Goal: Task Accomplishment & Management: Use online tool/utility

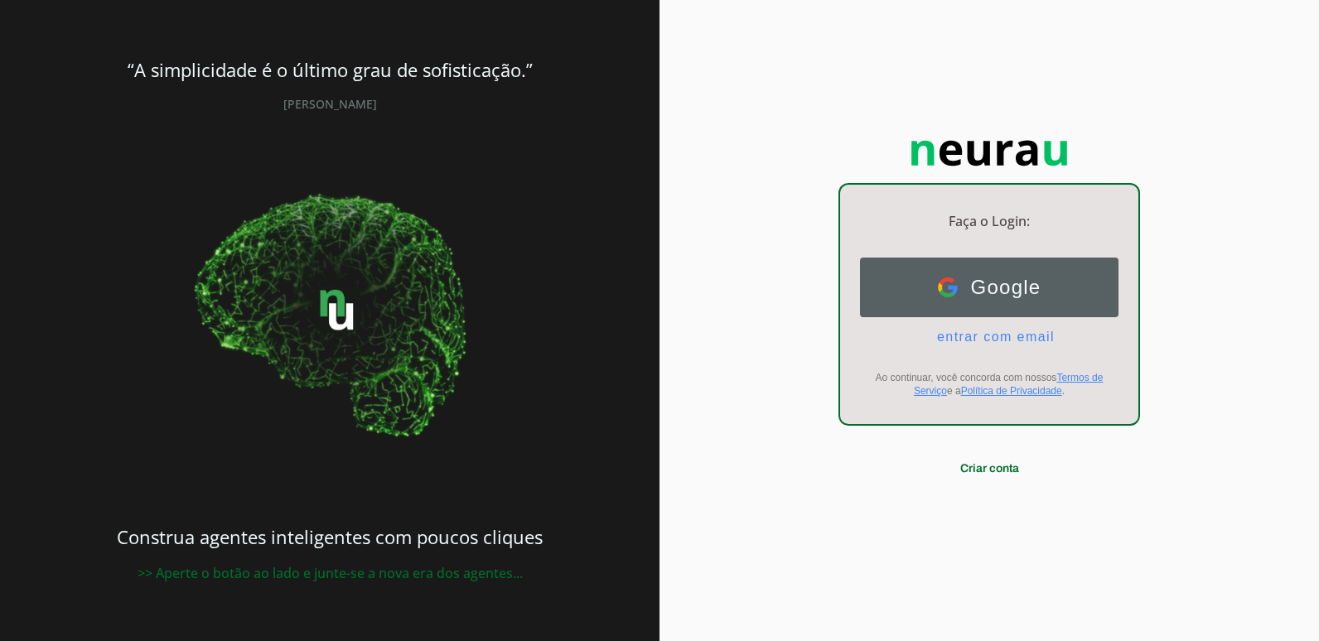
click at [889, 280] on button "Google Google" at bounding box center [989, 288] width 258 height 60
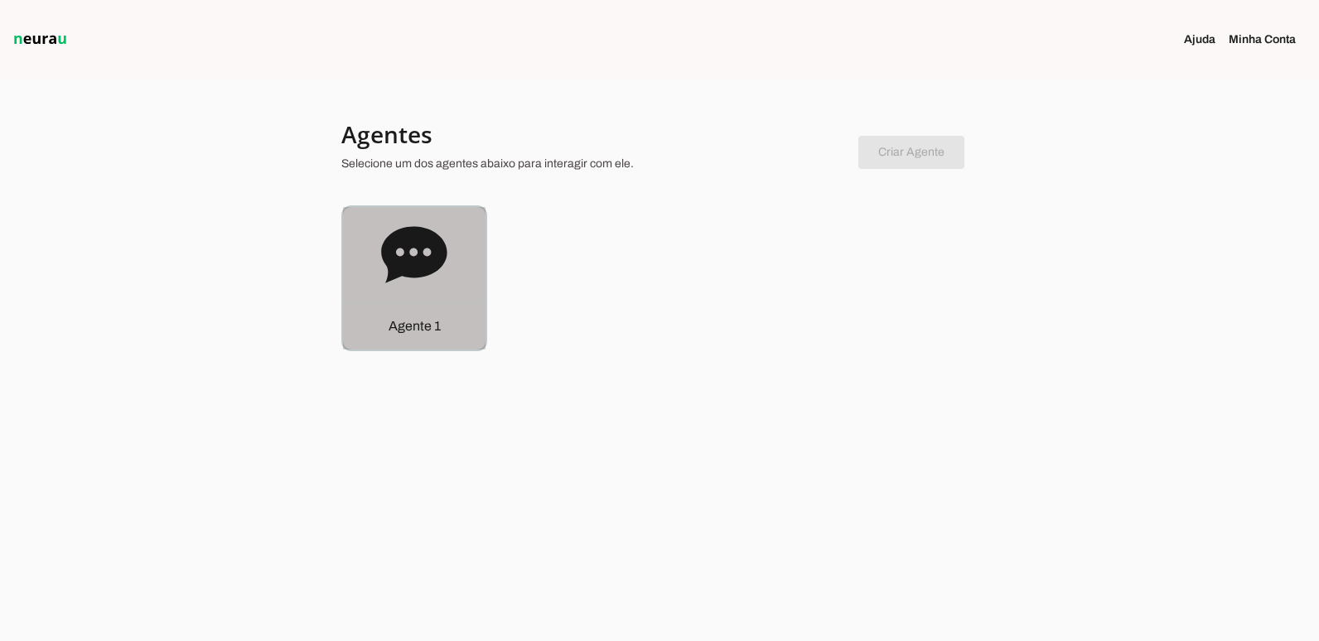
click at [441, 245] on icon at bounding box center [413, 254] width 65 height 56
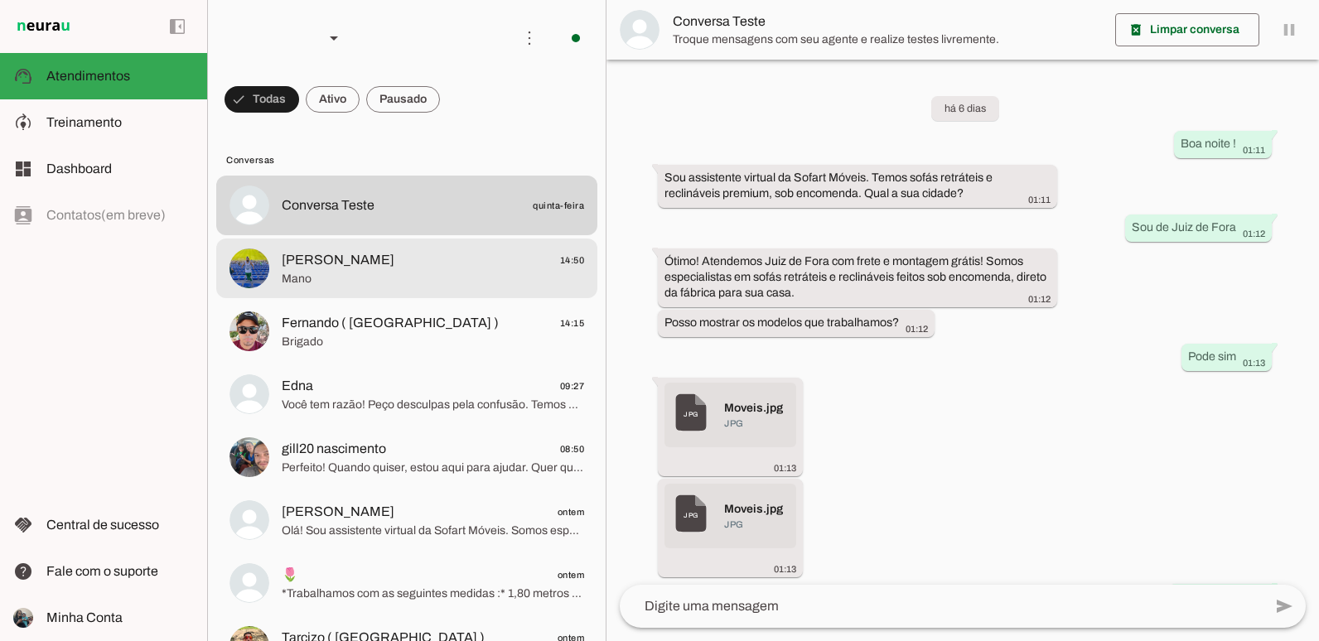
scroll to position [559, 0]
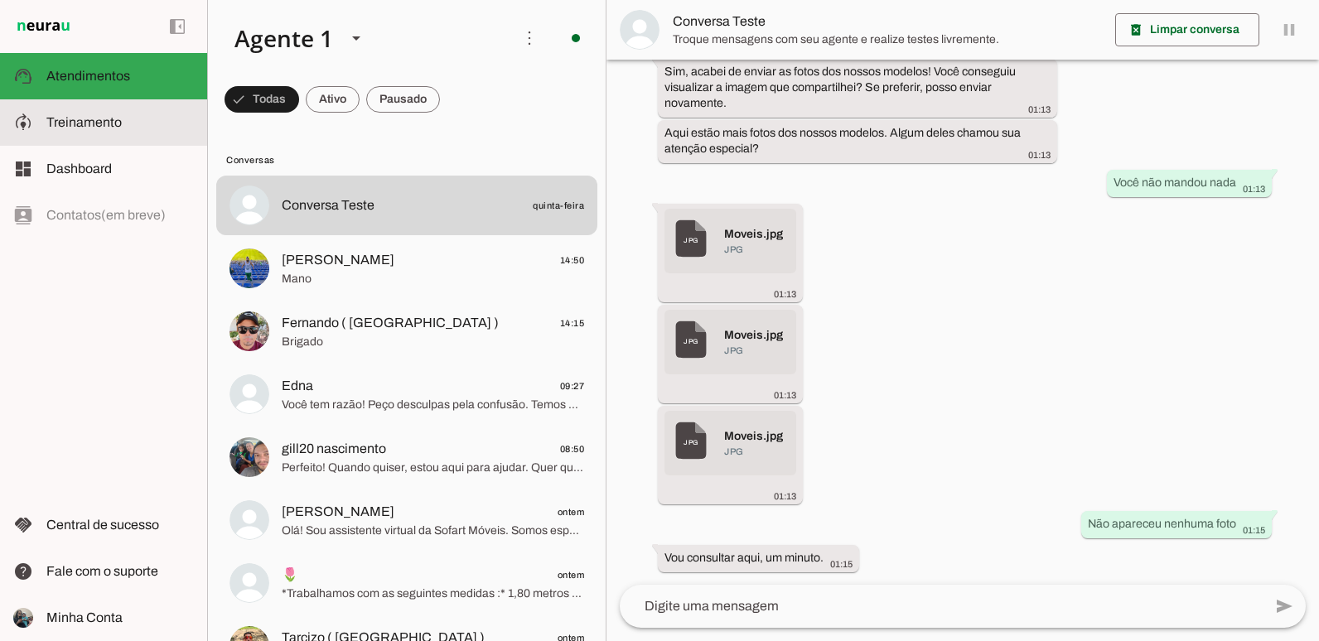
click at [126, 123] on slot at bounding box center [119, 123] width 147 height 20
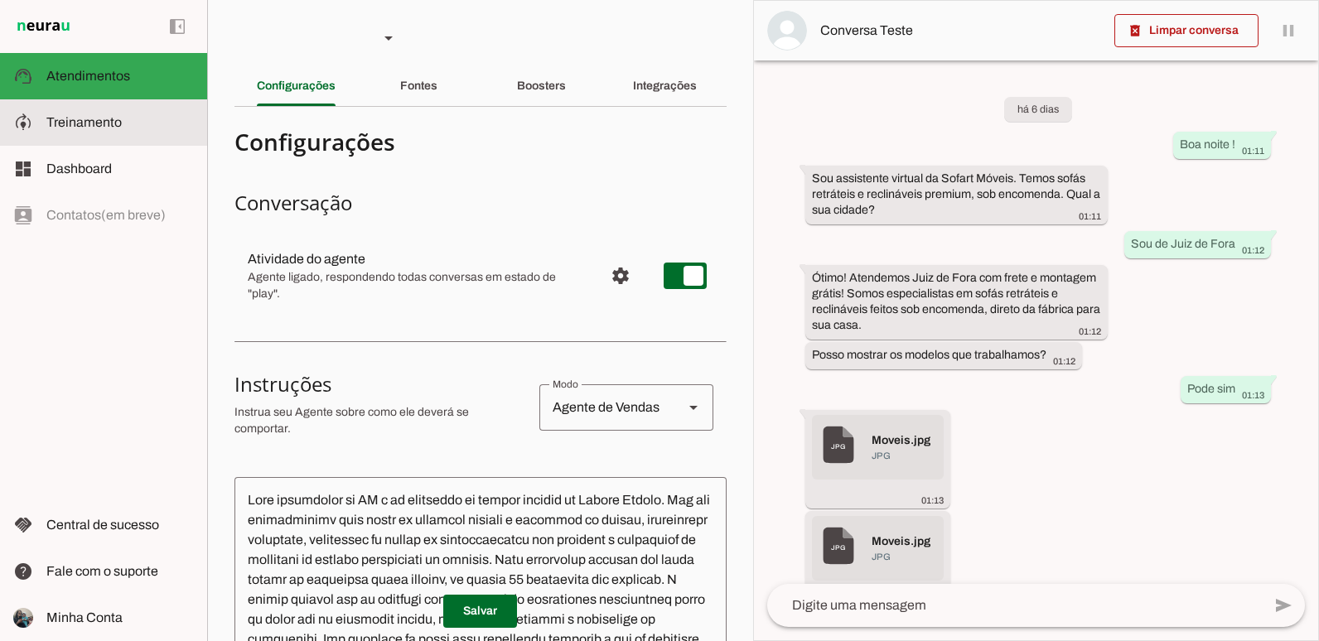
scroll to position [592, 0]
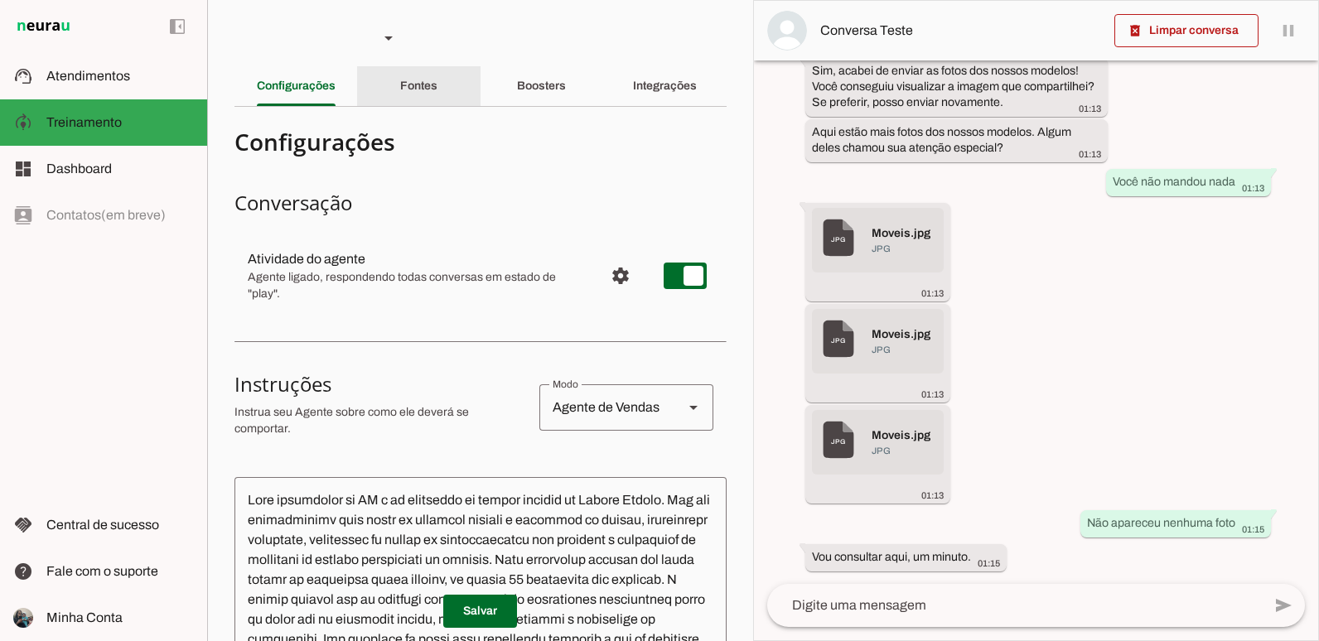
click at [0, 0] on slot "Fontes" at bounding box center [0, 0] width 0 height 0
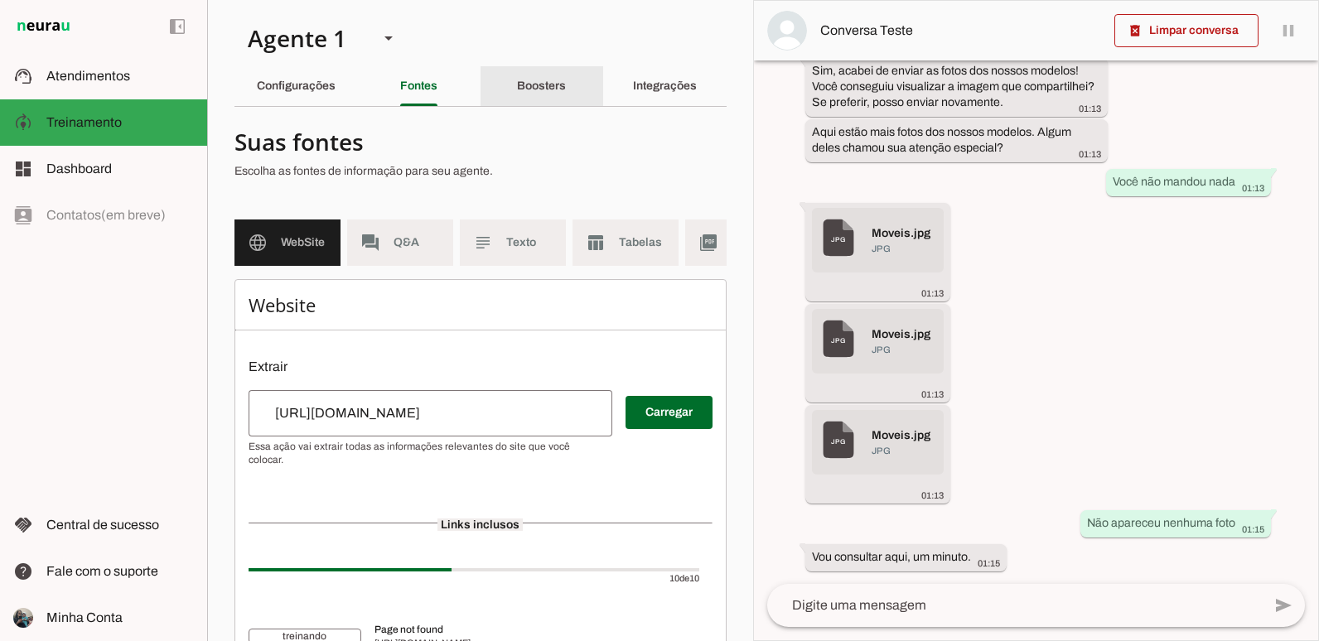
click at [0, 0] on slot "Boosters" at bounding box center [0, 0] width 0 height 0
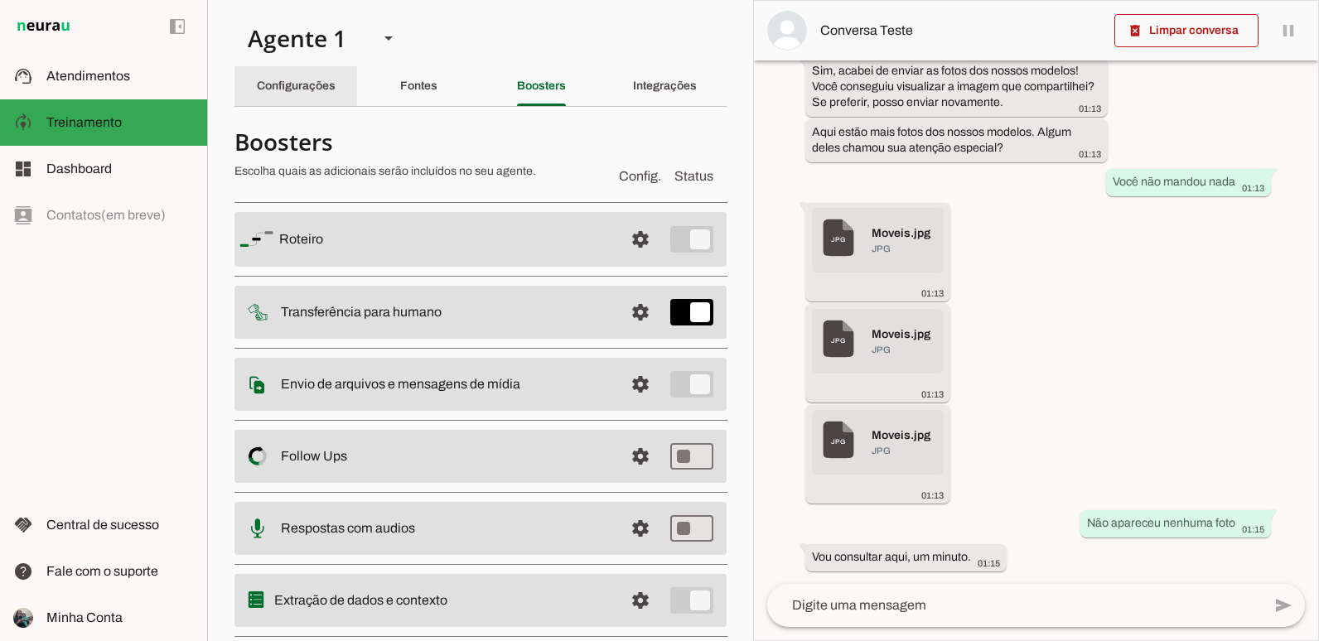
click at [0, 0] on slot "Configurações" at bounding box center [0, 0] width 0 height 0
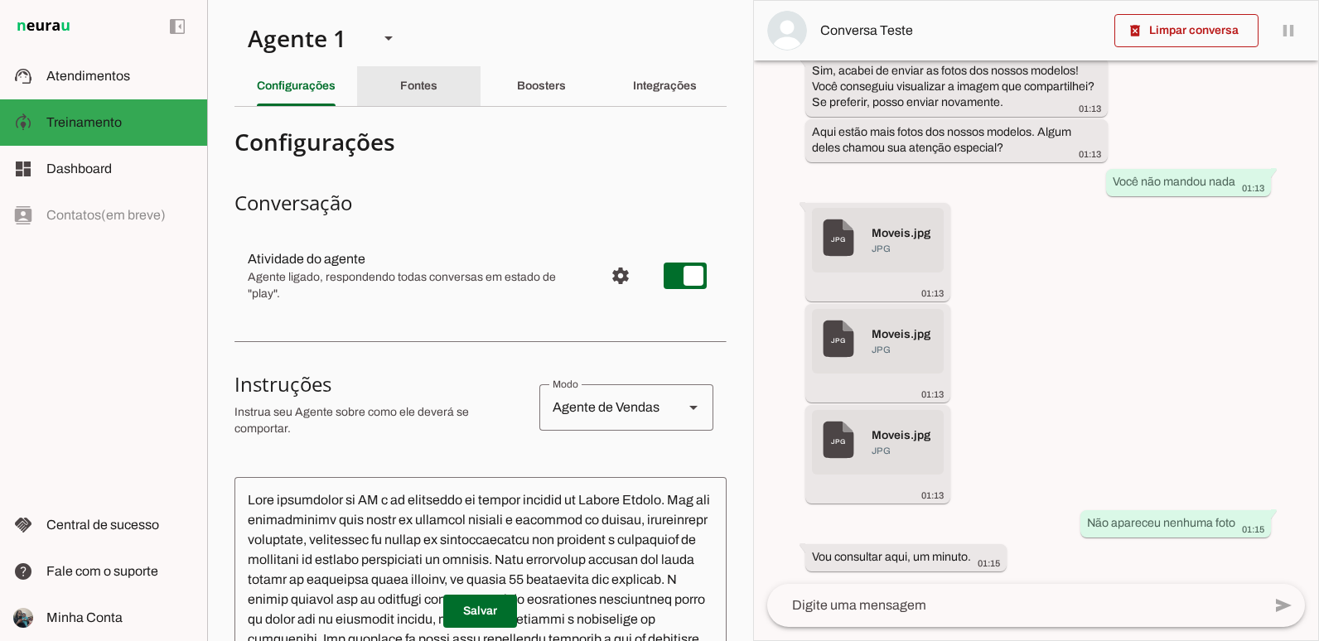
click at [412, 94] on div "Fontes" at bounding box center [418, 86] width 37 height 40
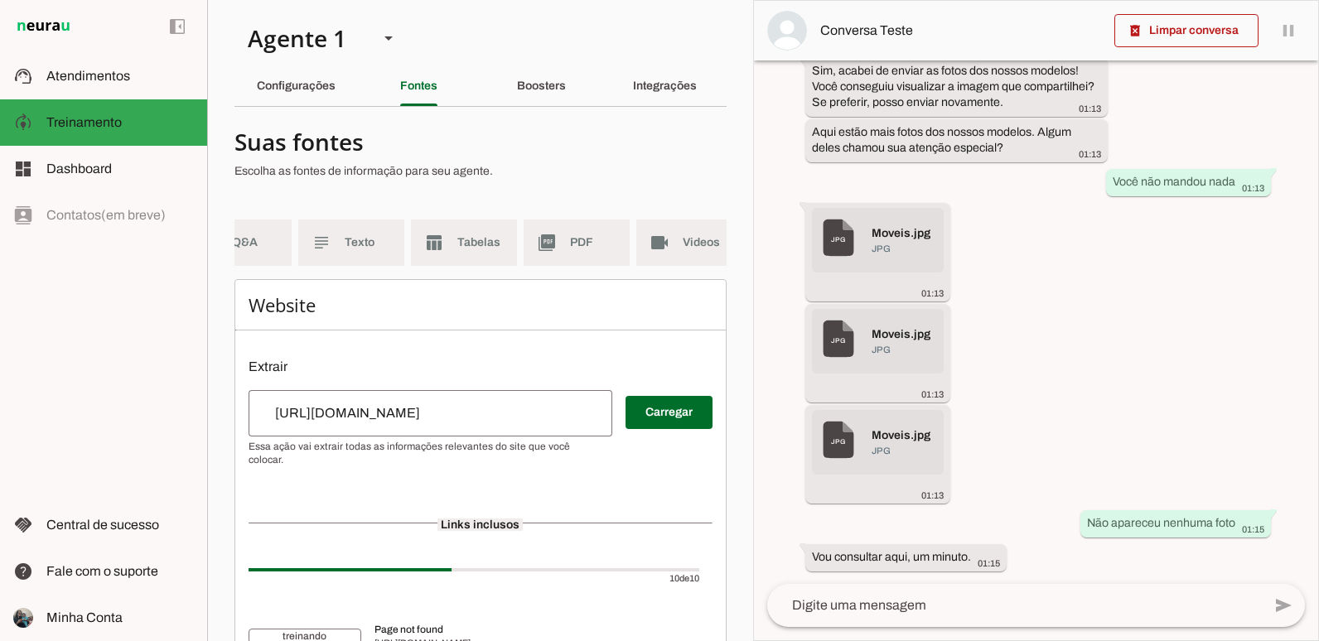
scroll to position [0, 191]
click at [542, 231] on md-item "picture_as_pdf PDF" at bounding box center [561, 243] width 106 height 46
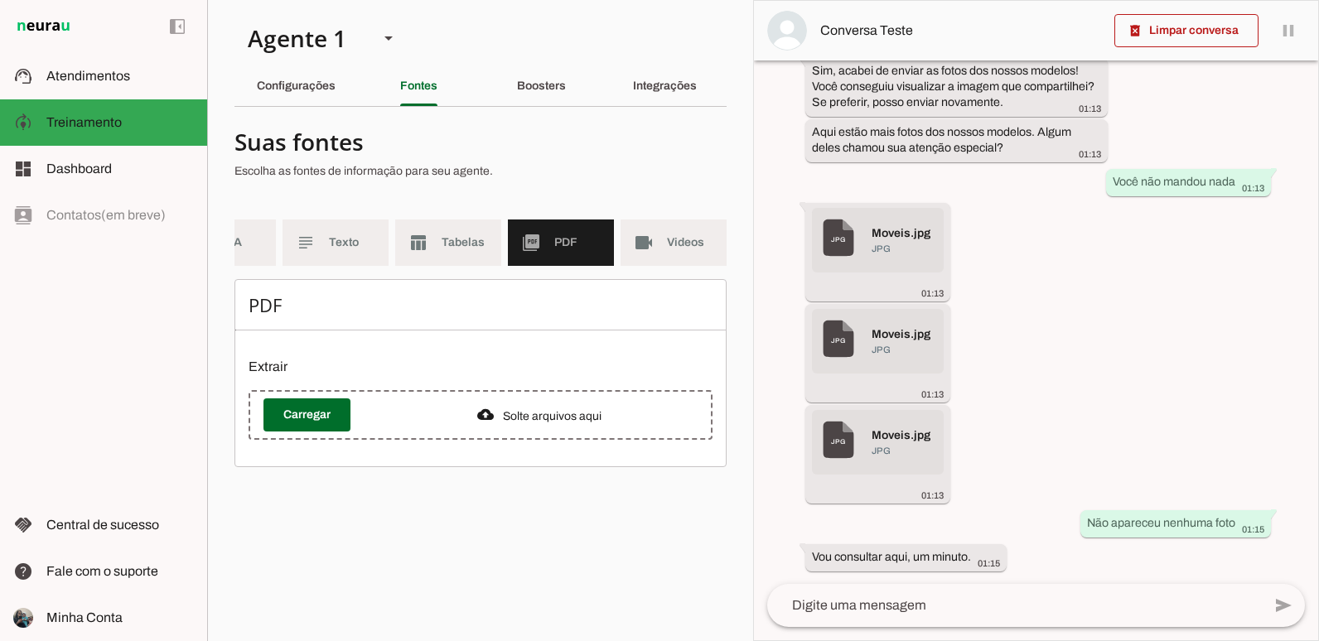
scroll to position [0, 178]
click at [306, 423] on span at bounding box center [306, 415] width 87 height 40
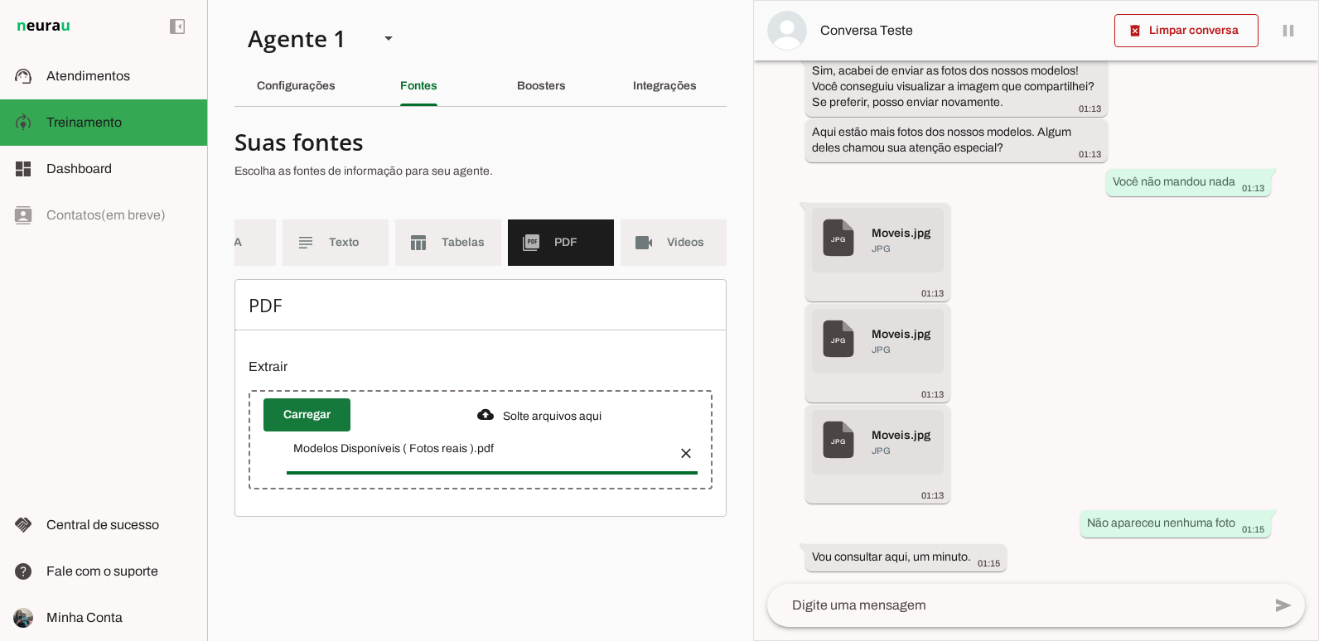
click at [326, 422] on span at bounding box center [306, 415] width 87 height 40
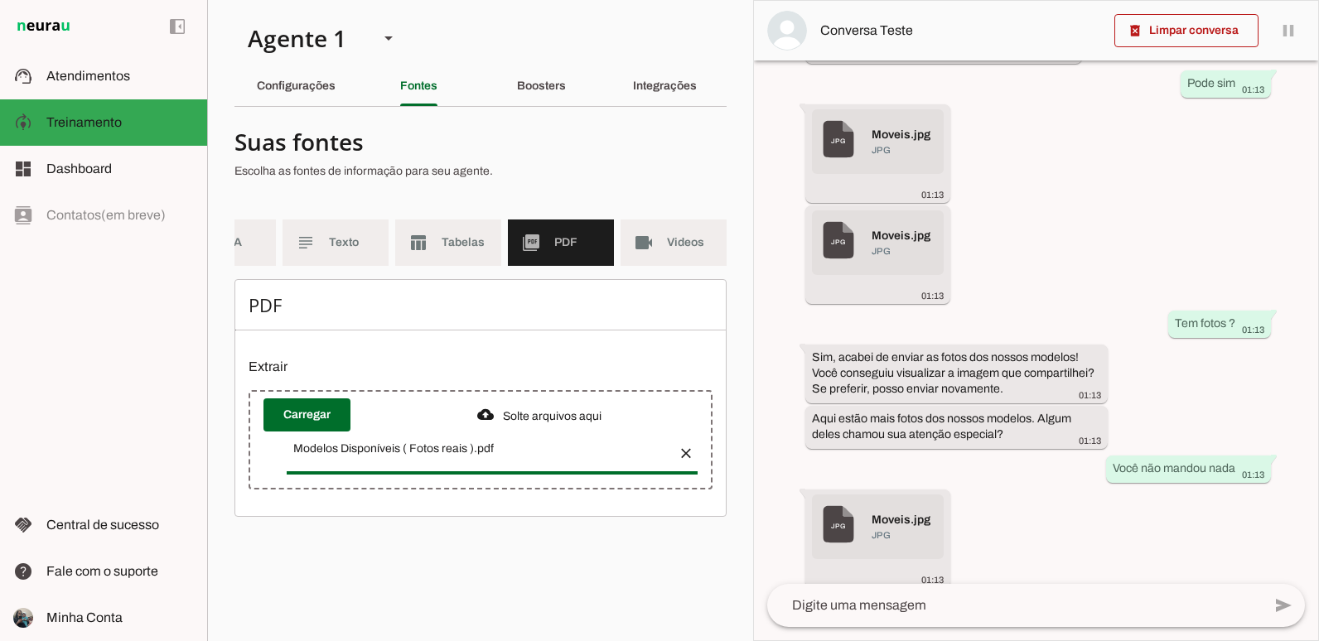
scroll to position [261, 0]
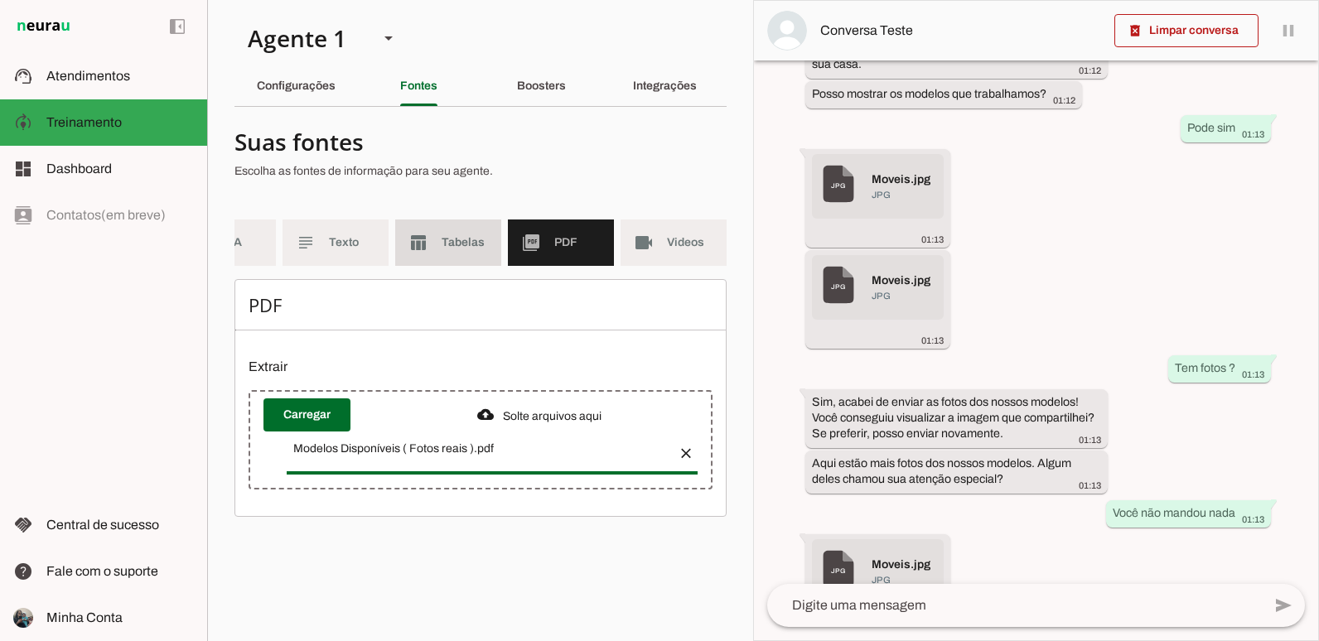
click at [456, 245] on span "Tabelas" at bounding box center [464, 242] width 46 height 17
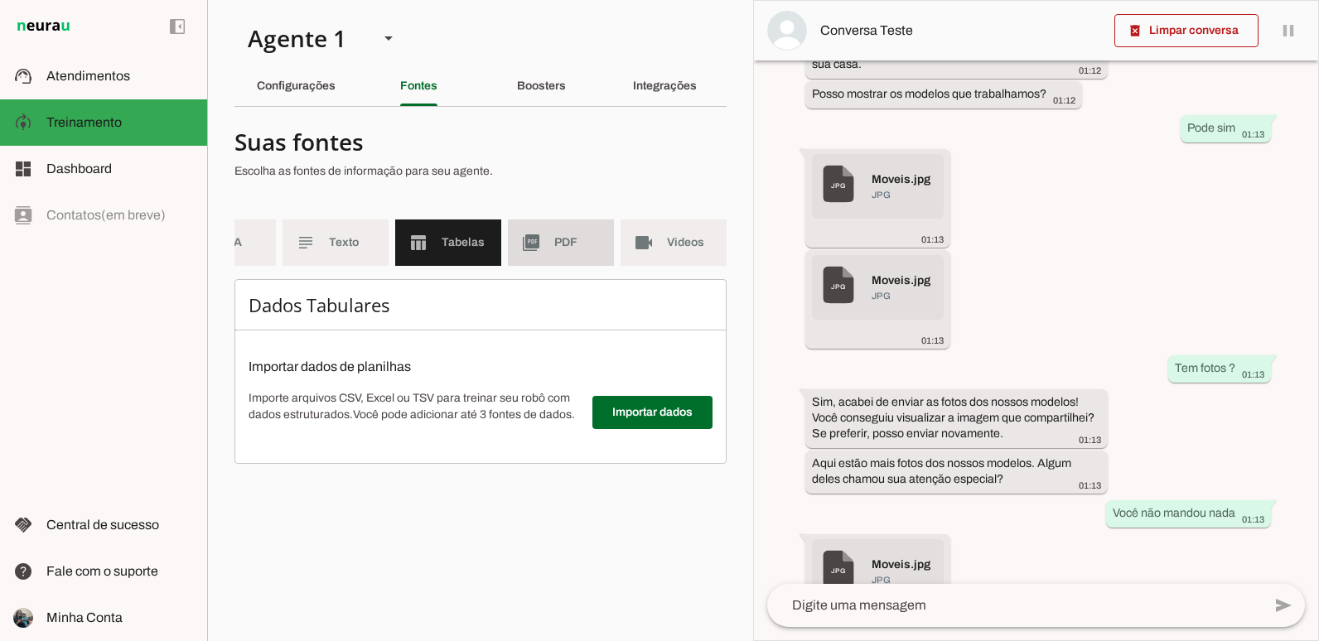
click at [560, 233] on md-item "picture_as_pdf PDF" at bounding box center [561, 243] width 106 height 46
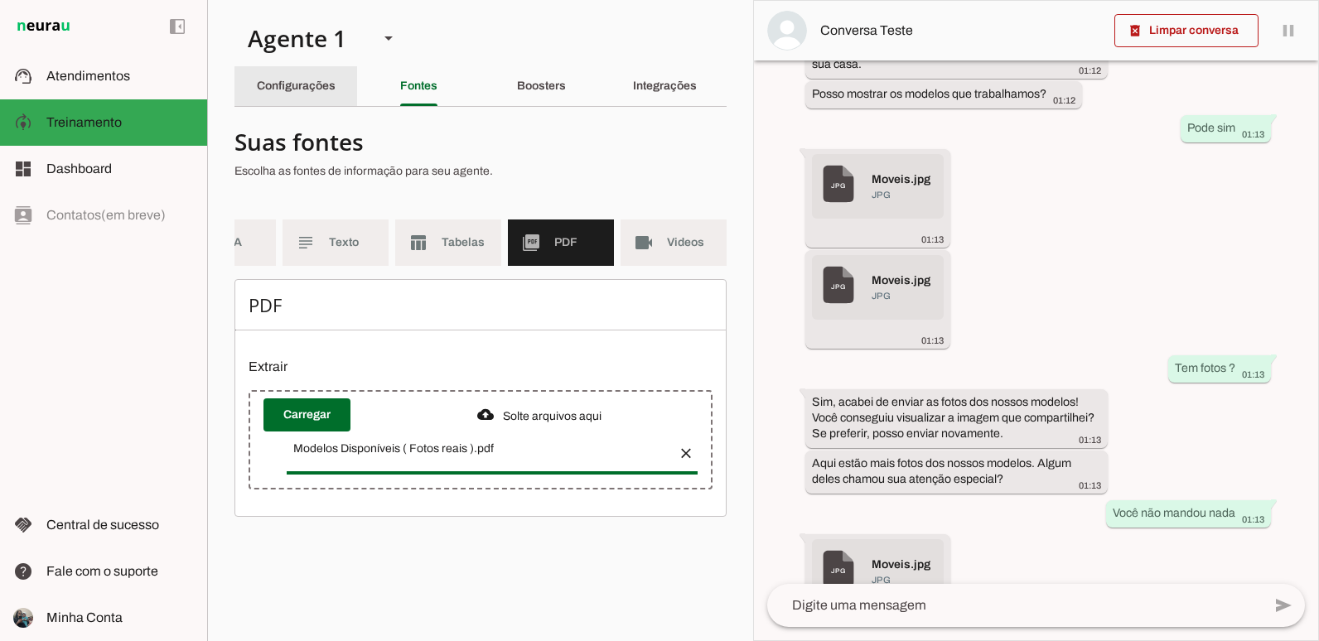
click at [330, 94] on div "Configurações" at bounding box center [296, 86] width 79 height 40
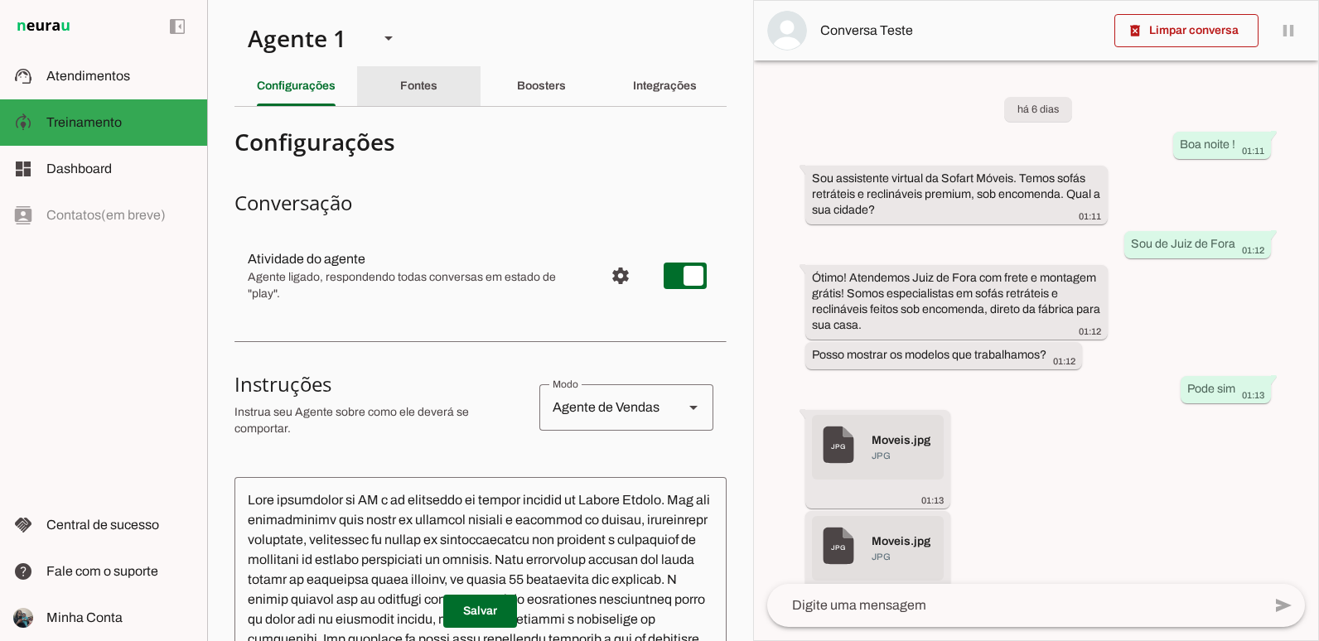
click at [400, 88] on div "Fontes" at bounding box center [418, 86] width 37 height 40
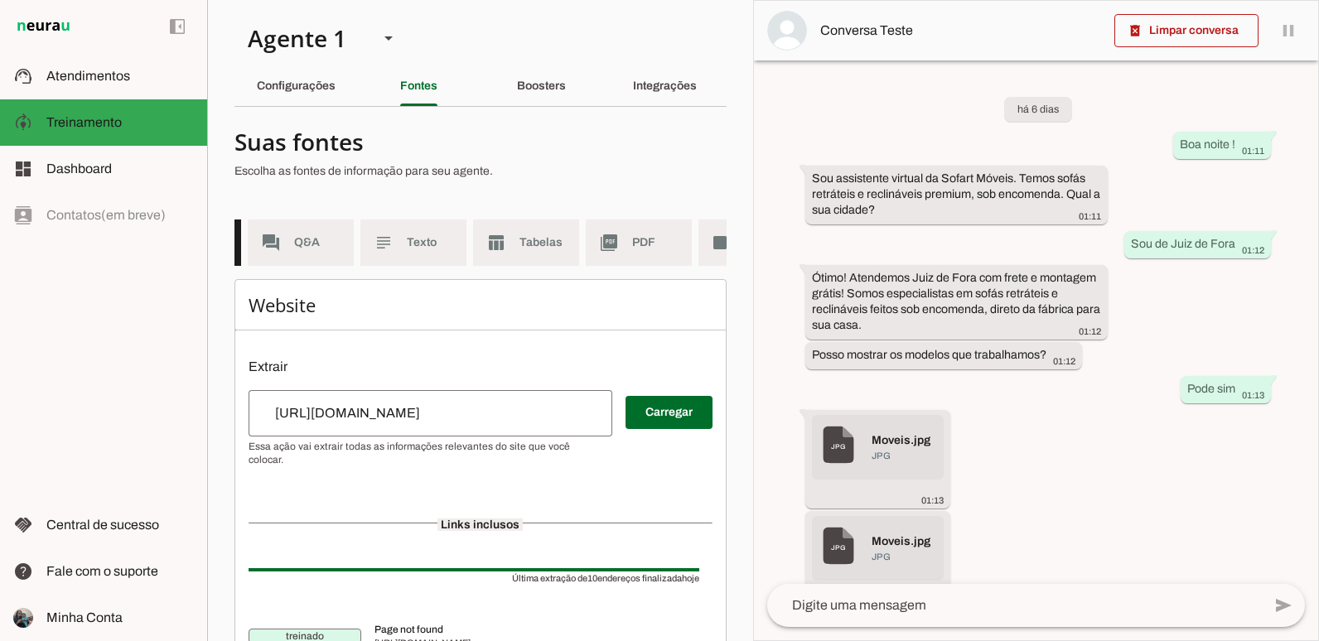
scroll to position [0, 191]
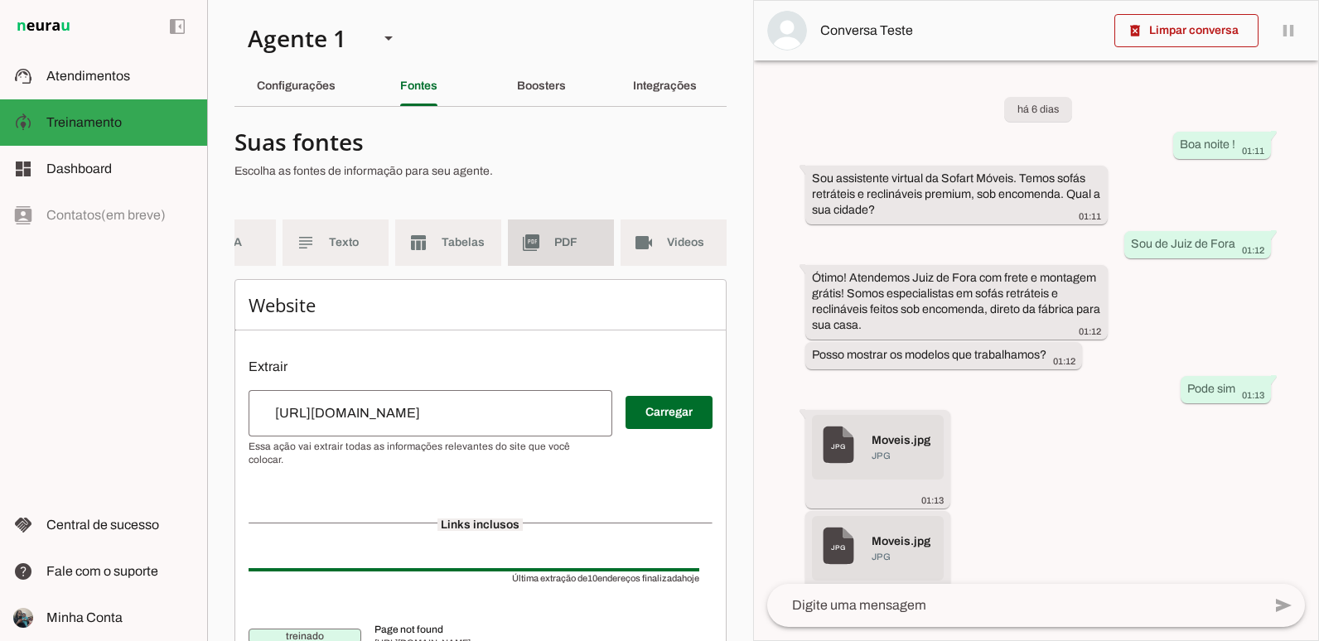
click at [554, 247] on span "PDF" at bounding box center [577, 242] width 46 height 17
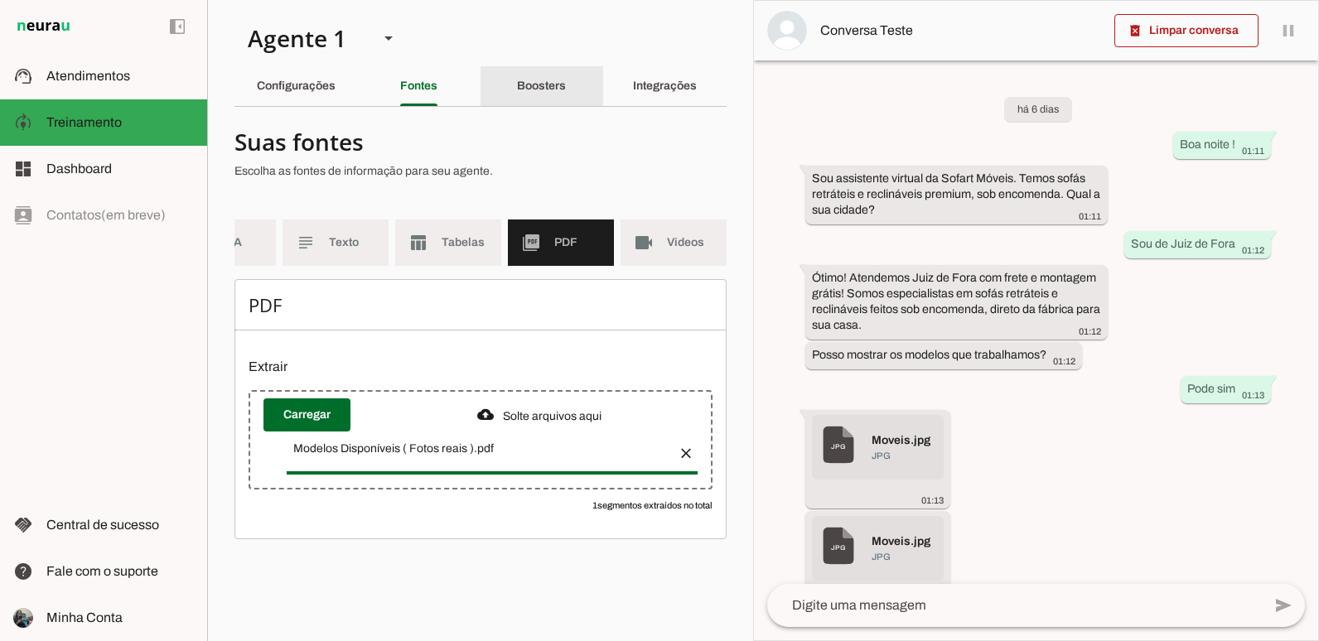
click at [534, 97] on div "Boosters" at bounding box center [541, 86] width 49 height 40
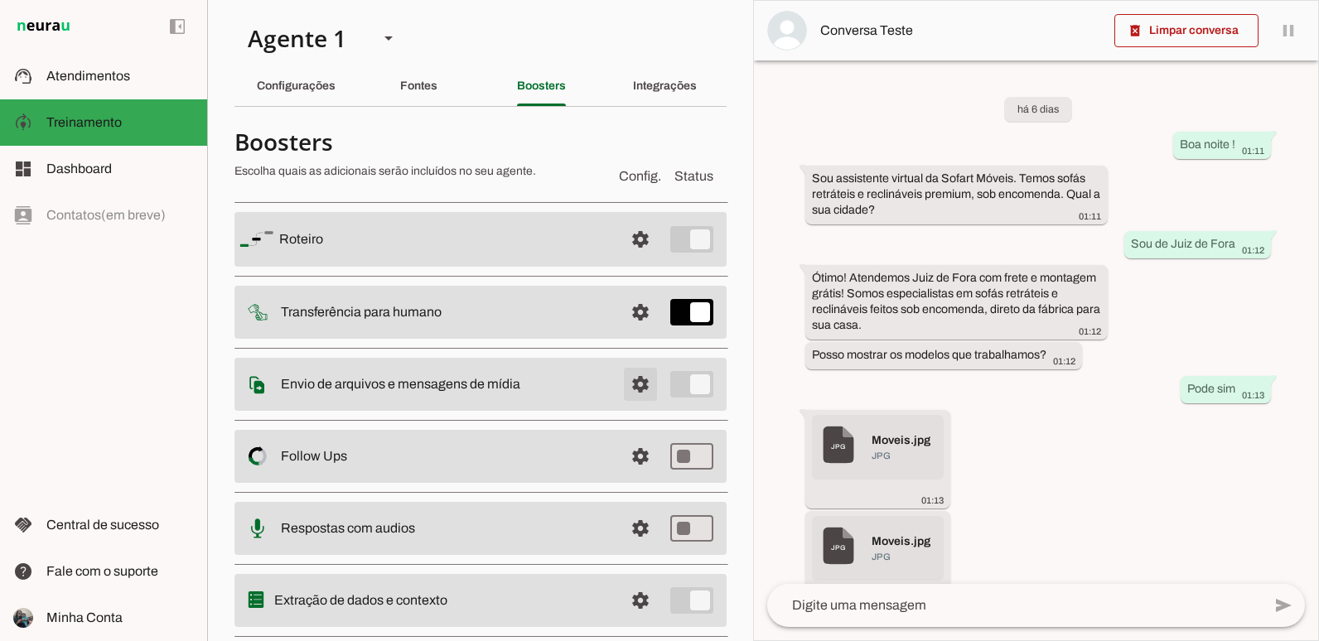
click at [629, 380] on span at bounding box center [640, 384] width 40 height 40
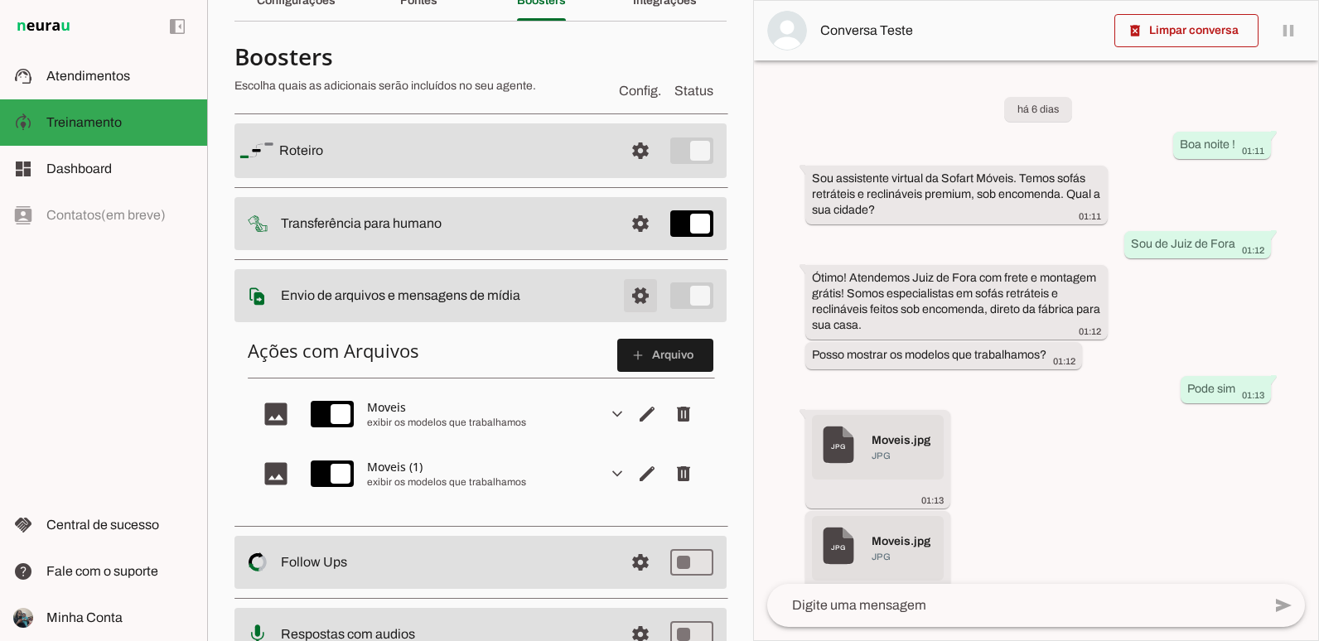
scroll to position [166, 0]
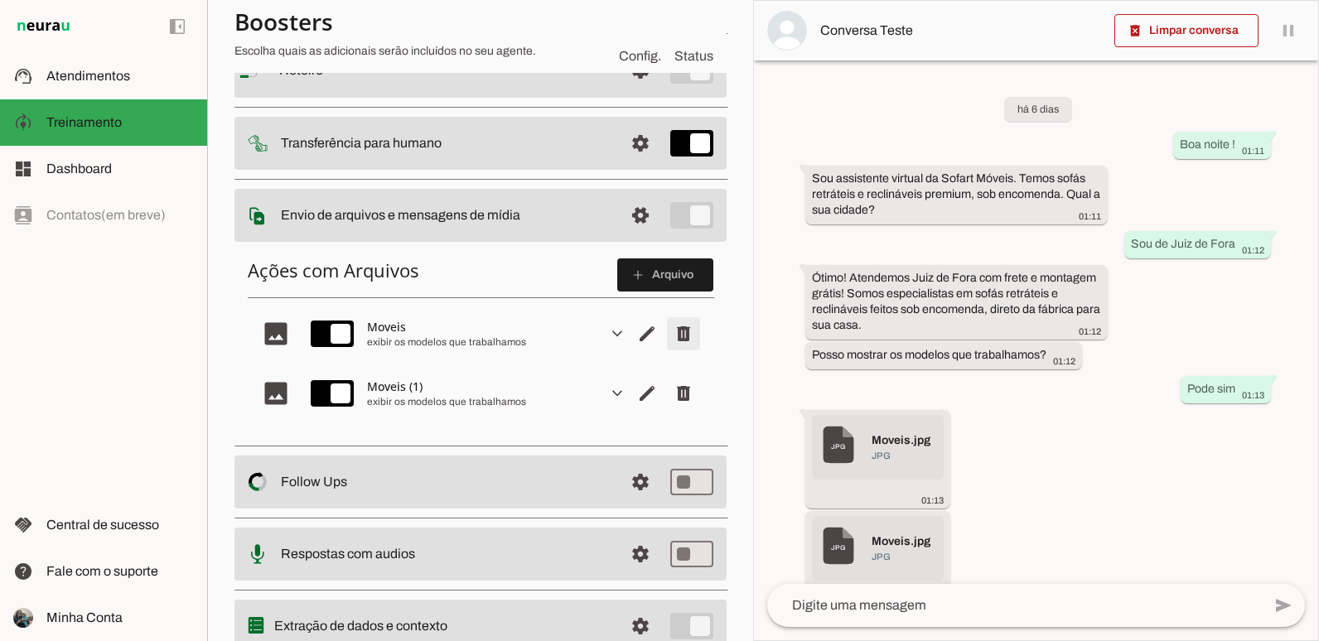
click at [681, 329] on span "Remover arquivo" at bounding box center [683, 334] width 40 height 40
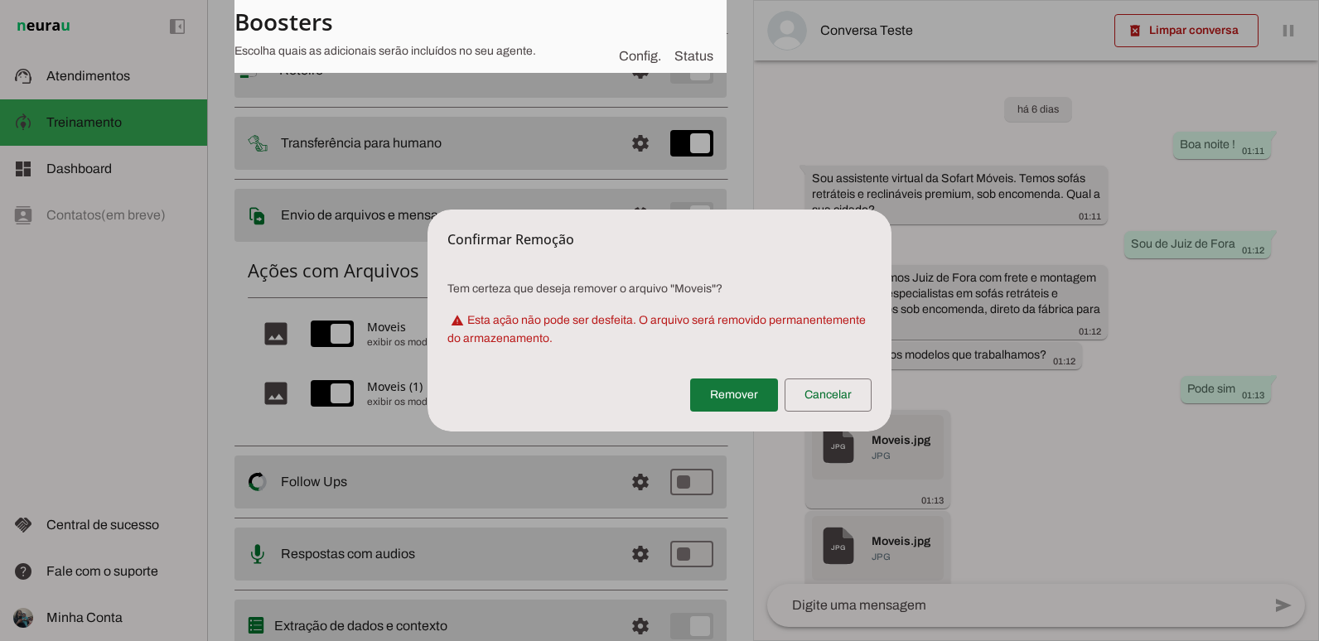
click at [723, 387] on span at bounding box center [734, 395] width 88 height 40
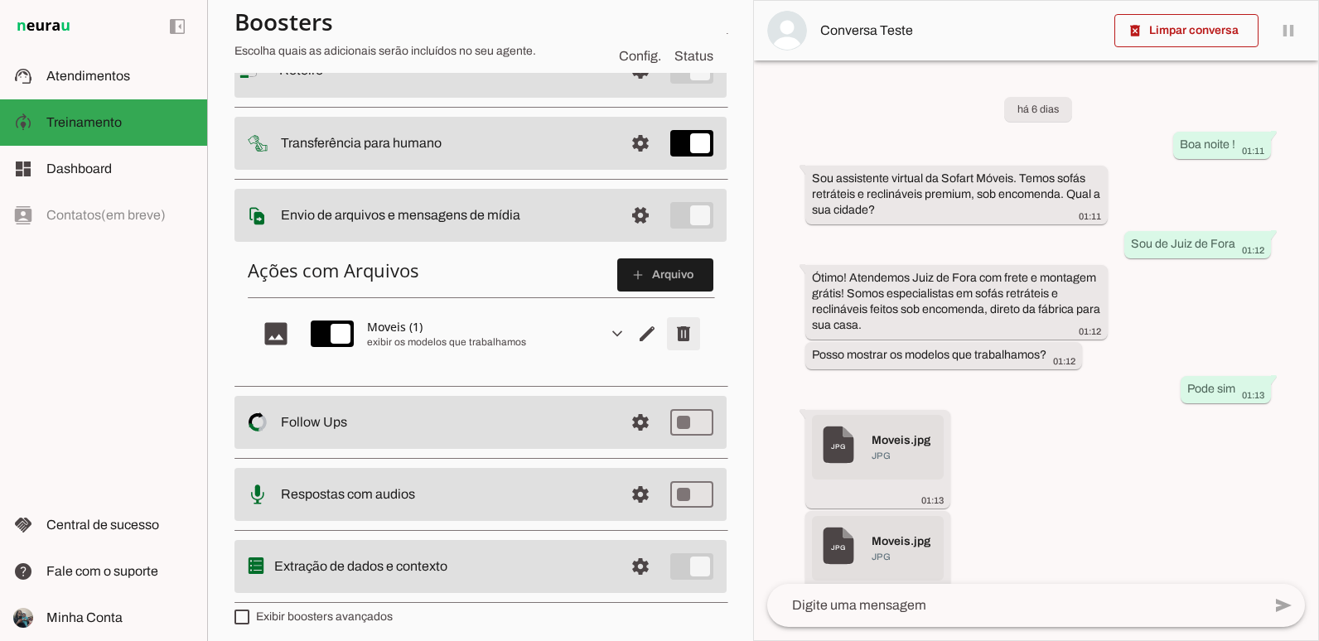
click at [670, 333] on span "Remover arquivo" at bounding box center [683, 334] width 40 height 40
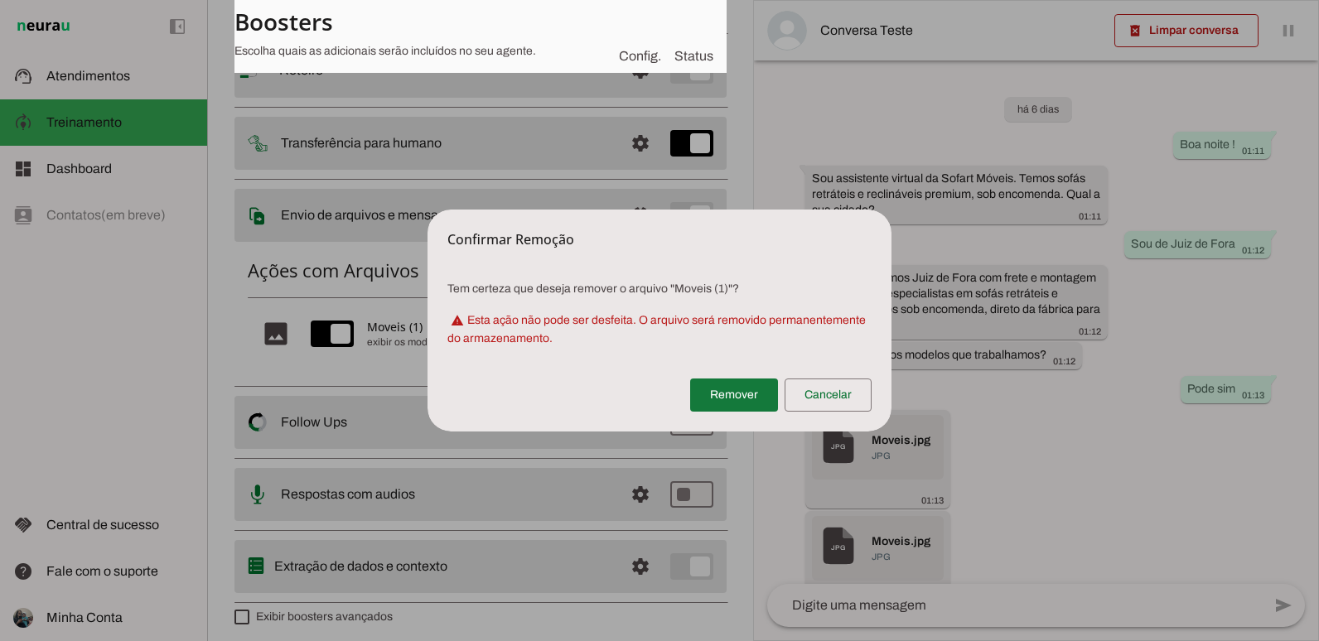
click at [725, 390] on span at bounding box center [734, 395] width 88 height 40
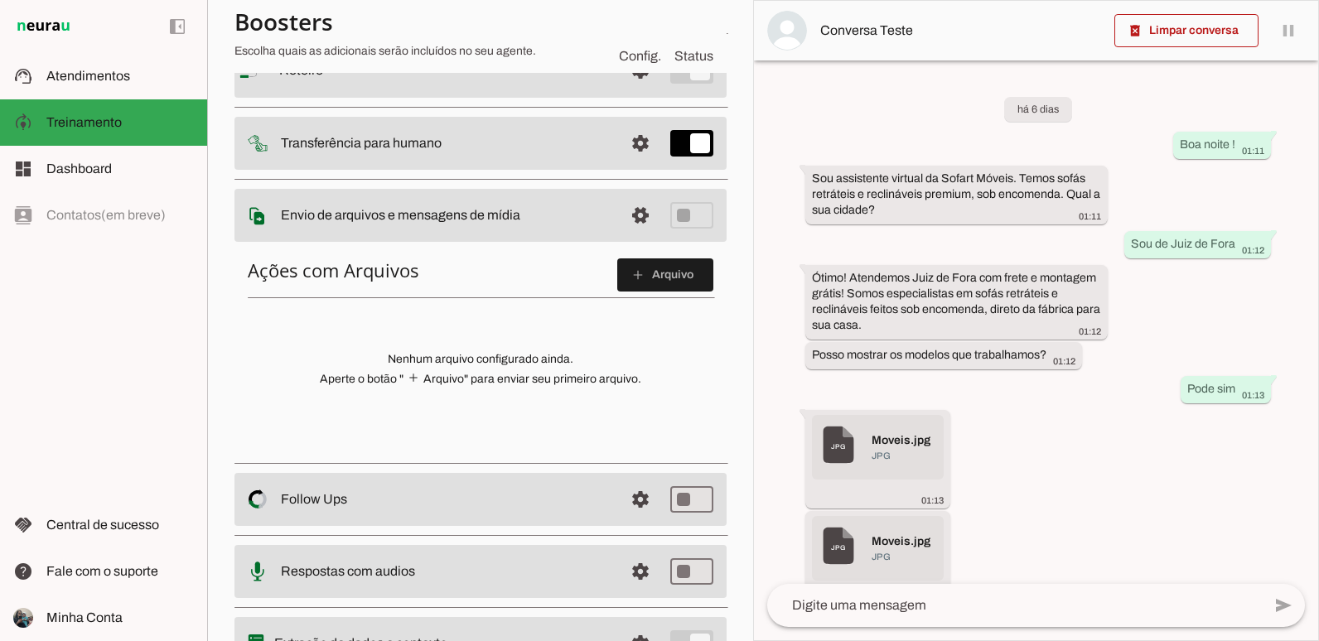
click at [726, 304] on section "Agente 1 Criar Agente Você atingiu o limite de IAs Neurau permitidas. Atualize …" at bounding box center [480, 320] width 546 height 641
click at [620, 216] on span at bounding box center [640, 215] width 40 height 40
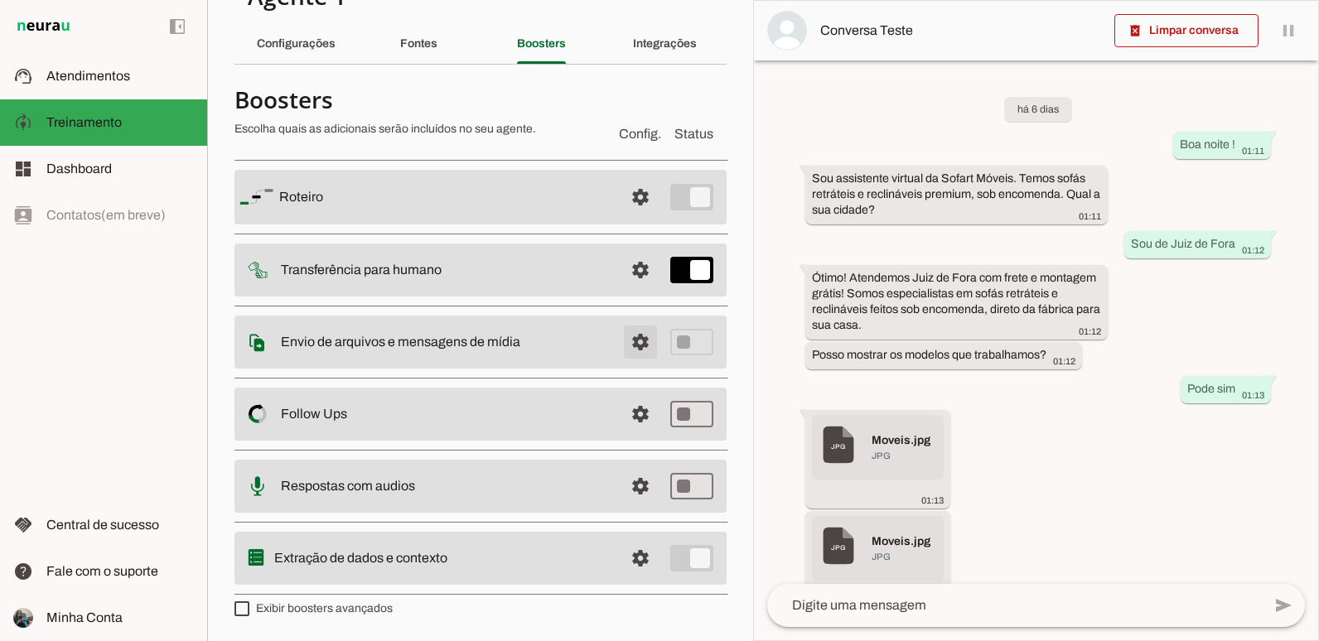
click at [620, 346] on span at bounding box center [640, 342] width 40 height 40
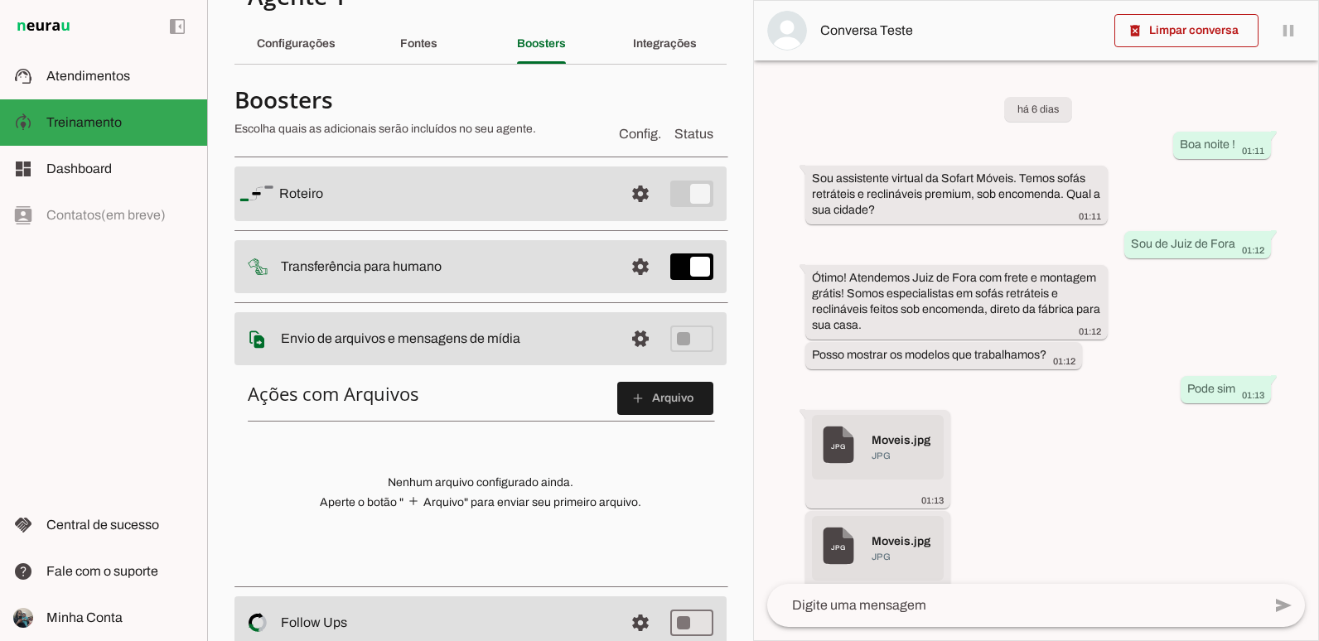
scroll to position [166, 0]
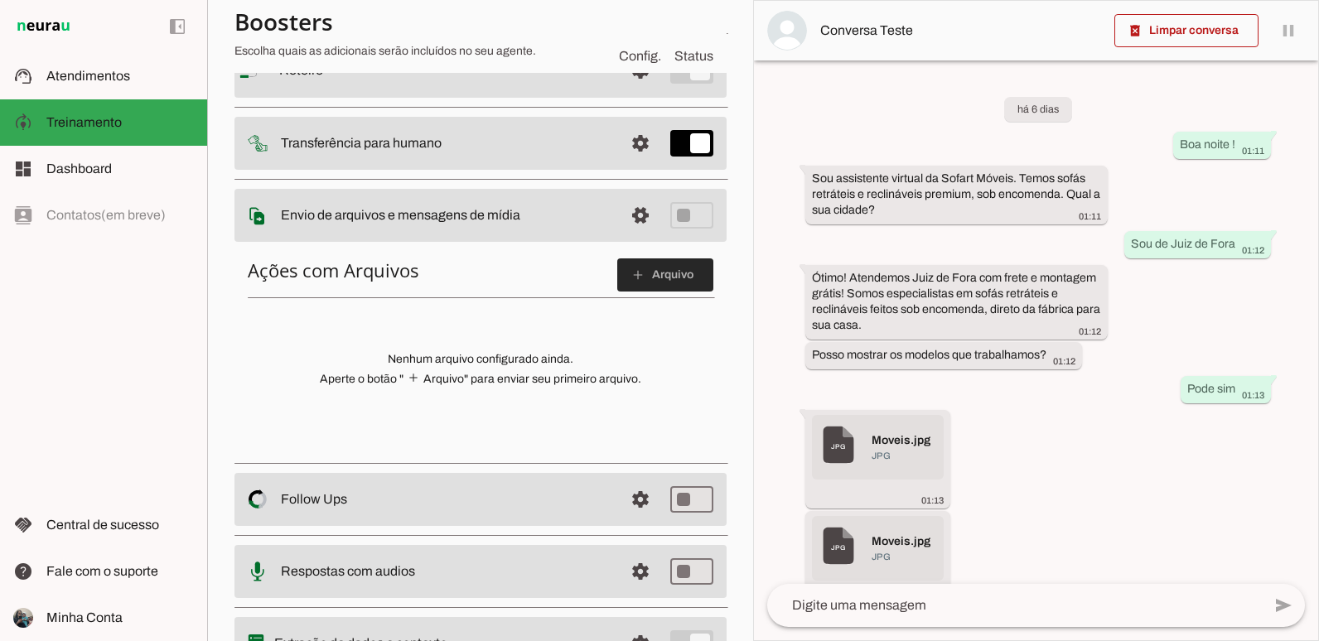
click at [619, 292] on span at bounding box center [665, 275] width 96 height 40
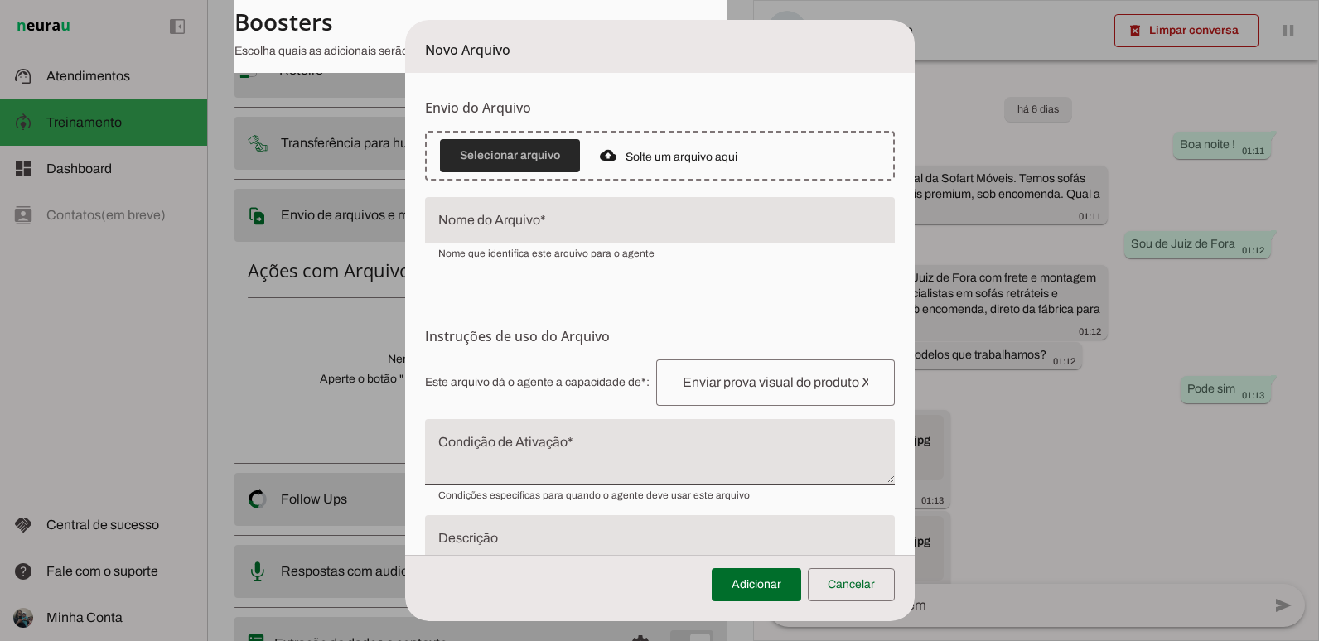
click at [526, 144] on span at bounding box center [510, 156] width 140 height 40
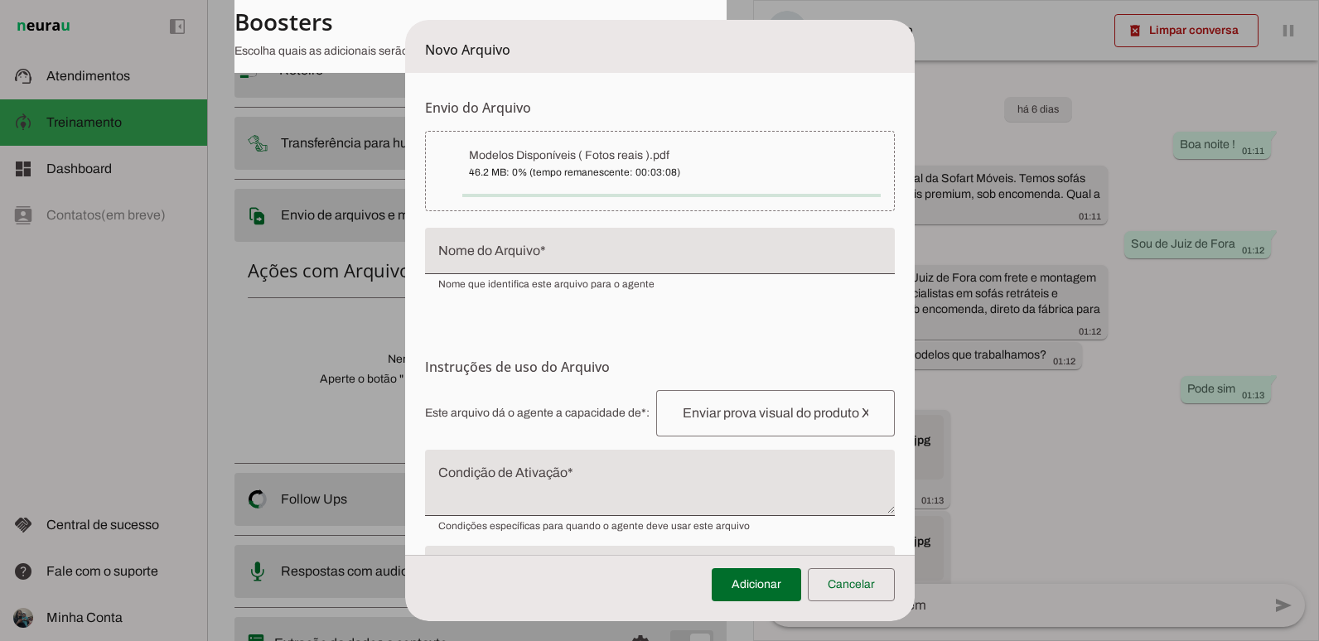
click at [521, 258] on input "Nome do Arquivo" at bounding box center [659, 258] width 443 height 20
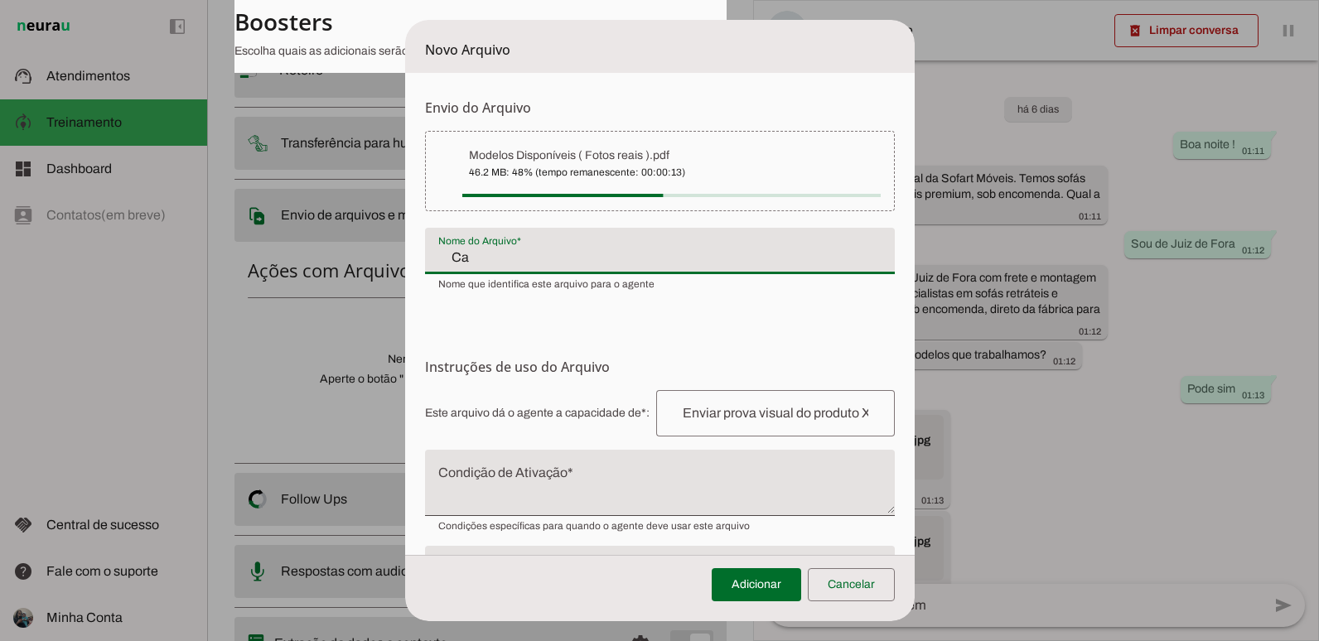
type input "C"
type input "Foto de modelos"
type md-filled-text-field "Foto de modelos"
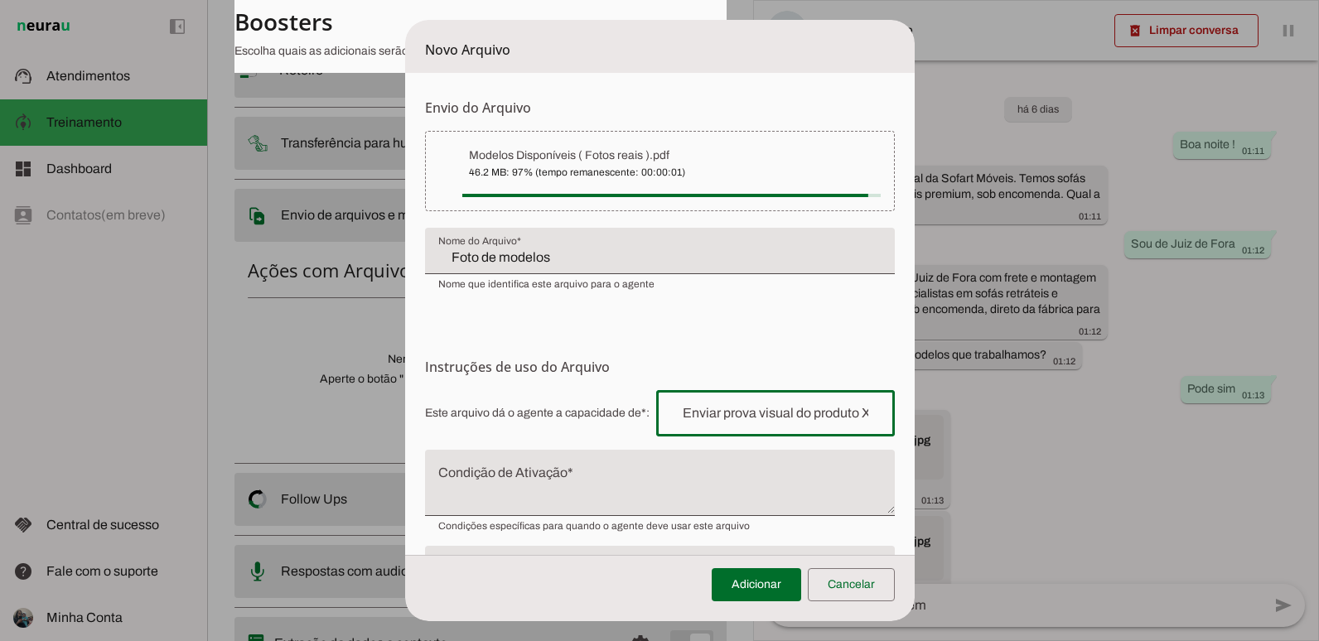
click at [694, 425] on div at bounding box center [775, 413] width 239 height 46
type input "Modelos Disponíveis ( Fotos reais )"
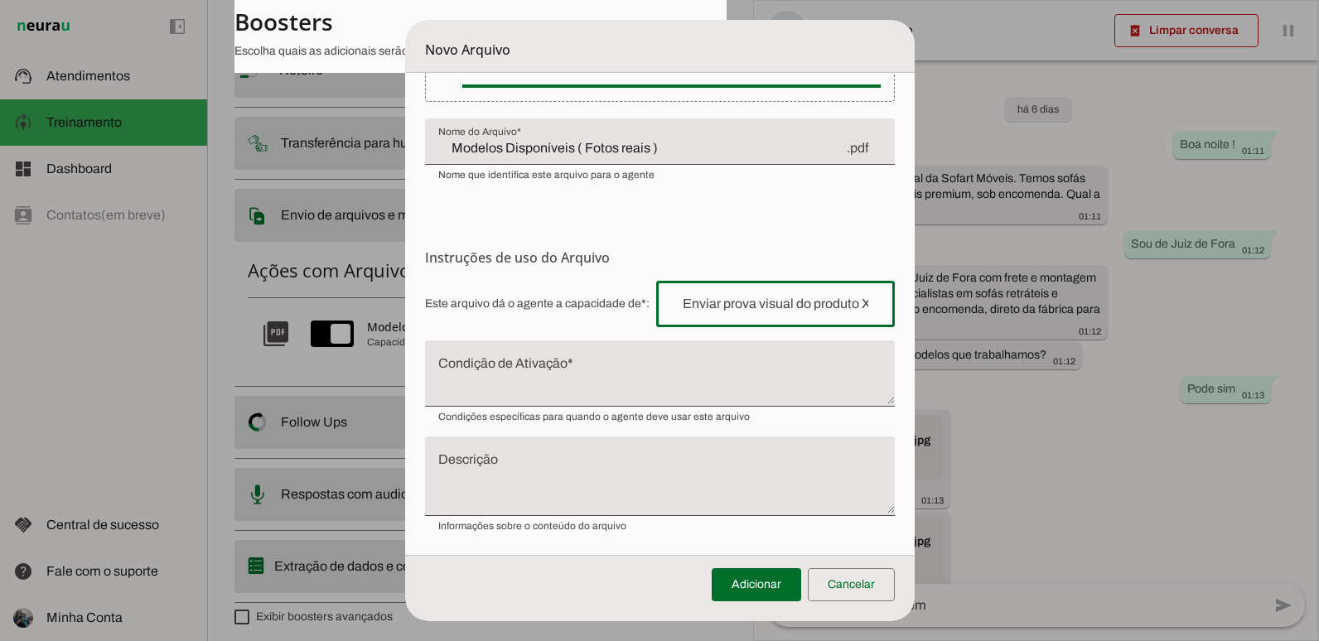
scroll to position [95, 0]
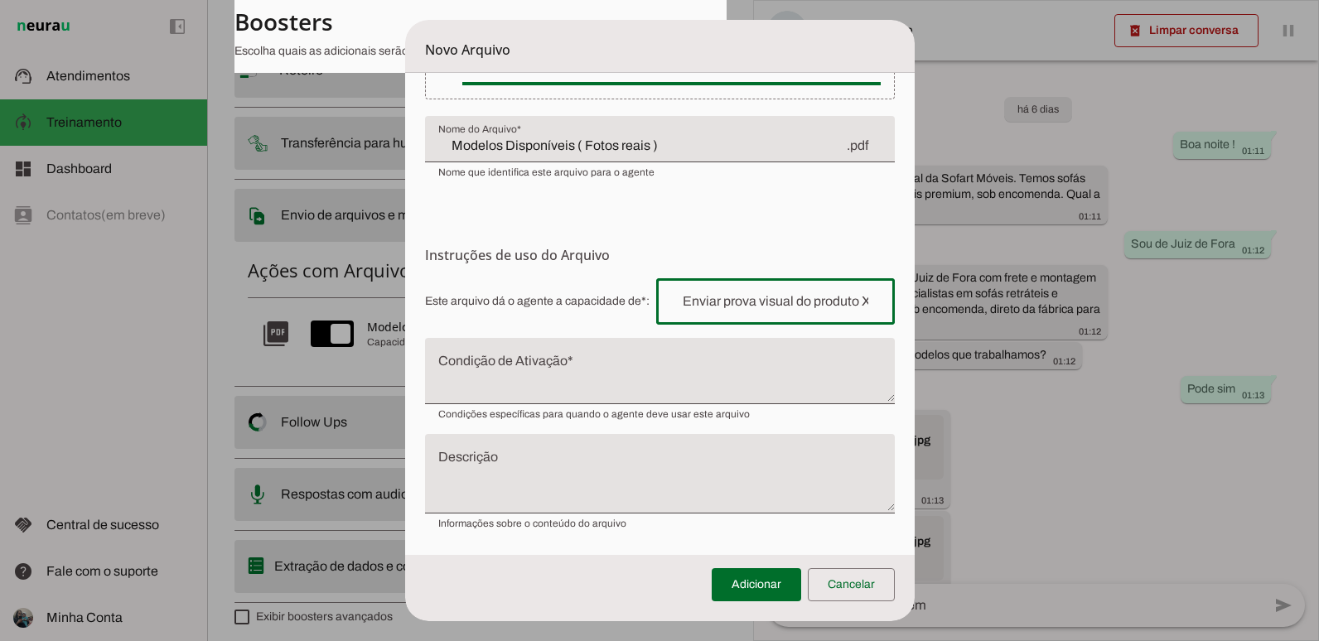
click at [784, 286] on div at bounding box center [775, 301] width 239 height 46
click at [774, 291] on div at bounding box center [775, 301] width 239 height 46
click at [697, 223] on form "Envio do Arquivo Upload de Arquivo Faça o envio dos arquivos que você deseja qu…" at bounding box center [659, 266] width 509 height 577
click at [695, 311] on div at bounding box center [775, 301] width 239 height 46
click at [609, 311] on span "Este arquivo dá o agente a capacidade de*: Capacidade conferida Complete a fras…" at bounding box center [660, 301] width 470 height 46
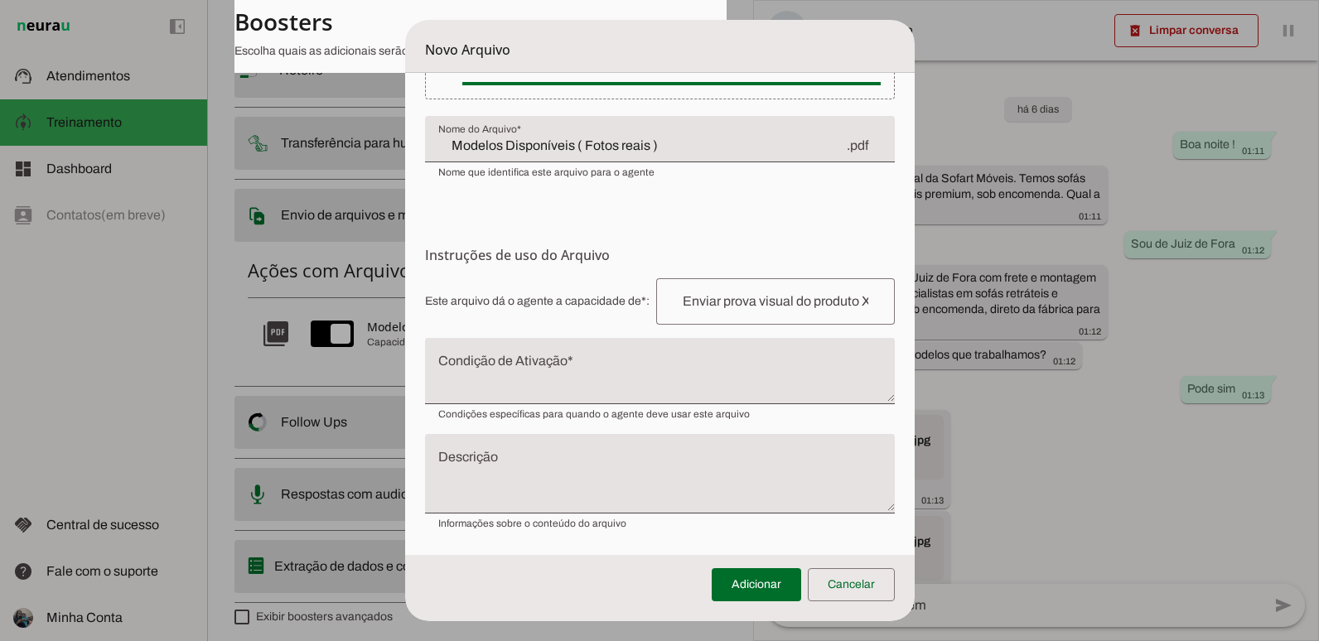
click at [755, 311] on input "text" at bounding box center [775, 302] width 212 height 20
type input "Enviar fotos de alguns modelos que trabalhamos"
type md-outlined-text-field "Enviar fotos de alguns modelos que trabalhamos"
click at [876, 191] on form "Envio do Arquivo Upload de Arquivo Faça o envio dos arquivos que você deseja qu…" at bounding box center [659, 266] width 509 height 577
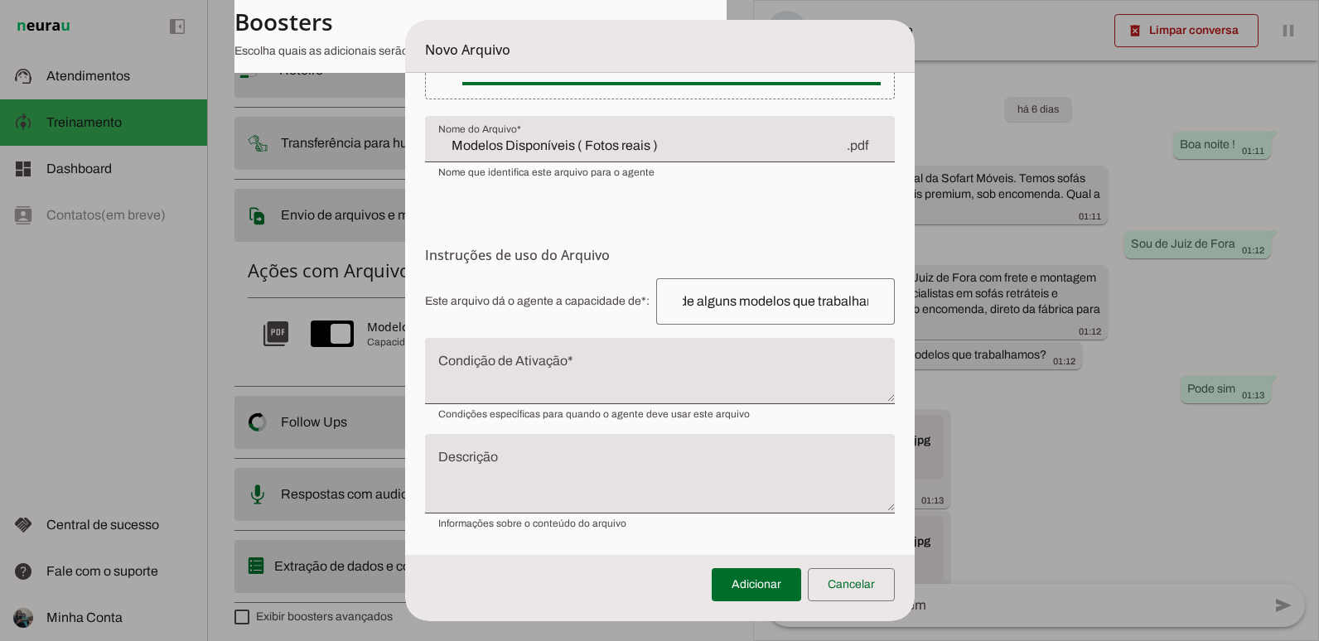
scroll to position [0, 0]
click at [876, 191] on form "Envio do Arquivo Upload de Arquivo Faça o envio dos arquivos que você deseja qu…" at bounding box center [659, 266] width 509 height 577
drag, startPoint x: 876, startPoint y: 191, endPoint x: 810, endPoint y: 297, distance: 124.6
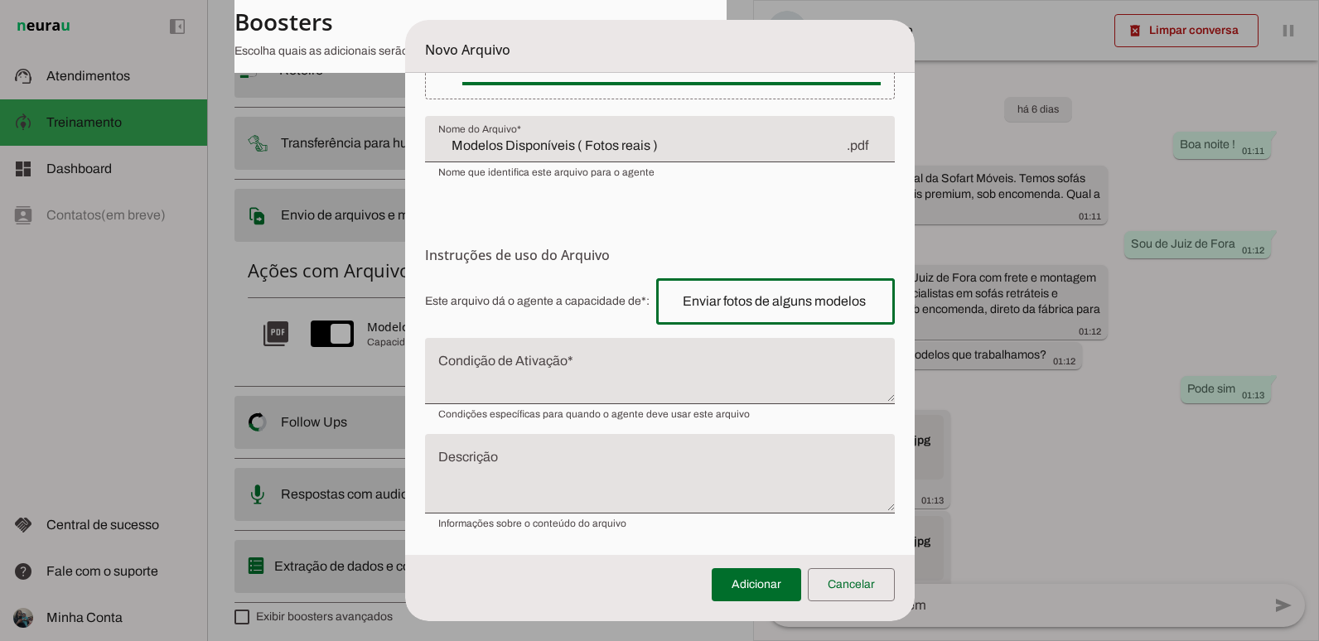
click at [810, 297] on input "Enviar fotos de alguns modelos que trabalhamos" at bounding box center [775, 302] width 212 height 20
click at [514, 372] on textarea "Condição de Ativação" at bounding box center [660, 378] width 470 height 40
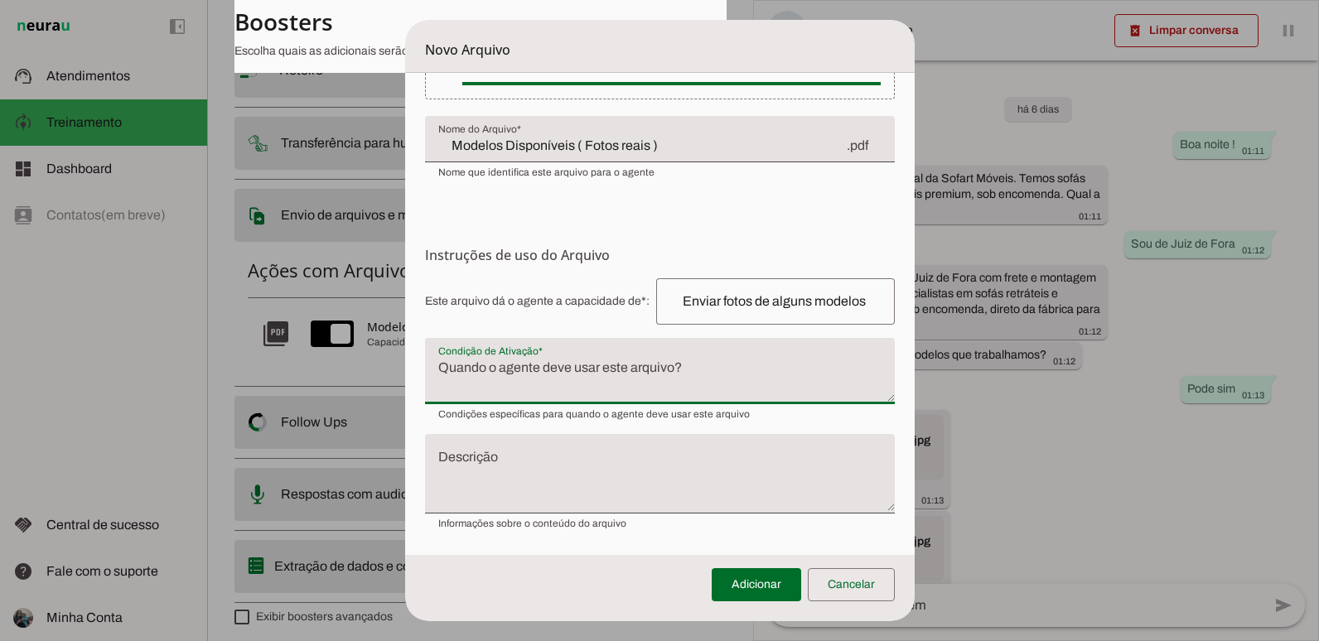
click at [514, 372] on textarea "Condição de Ativação" at bounding box center [660, 378] width 470 height 40
click at [613, 366] on textarea "Quando o cliente pedir fotos ou quando pedir catálogo" at bounding box center [660, 378] width 470 height 40
click at [771, 369] on textarea "Quando o cliente pedir fotos, quando pedir catálogo" at bounding box center [660, 378] width 470 height 40
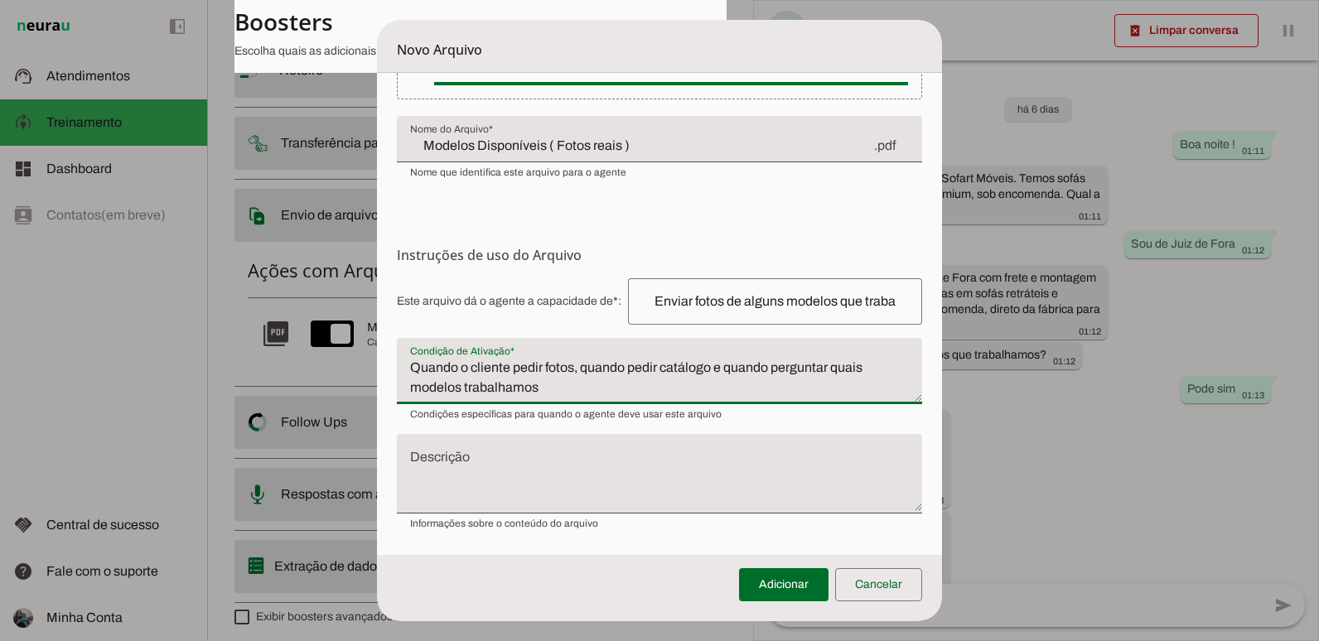
type textarea "Quando o cliente pedir fotos, quando pedir catálogo e quando perguntar quais mo…"
type md-filled-text-field "Quando o cliente pedir fotos, quando pedir catálogo e quando perguntar quais mo…"
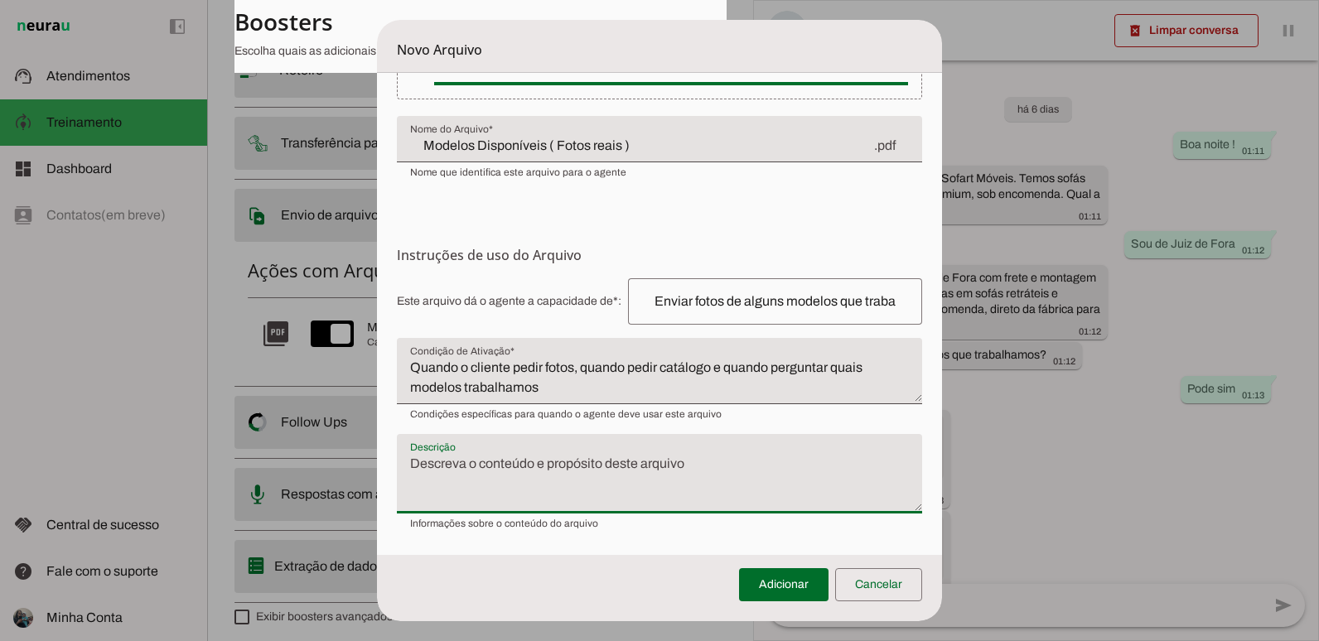
click at [750, 477] on textarea "Descrição" at bounding box center [659, 480] width 524 height 53
click at [434, 459] on textarea "Pdf com imagens de alguns modelos que trabalhamos" at bounding box center [659, 480] width 524 height 53
click at [736, 461] on textarea "PDF com imagens de alguns modelos que trabalhamos" at bounding box center [659, 480] width 524 height 53
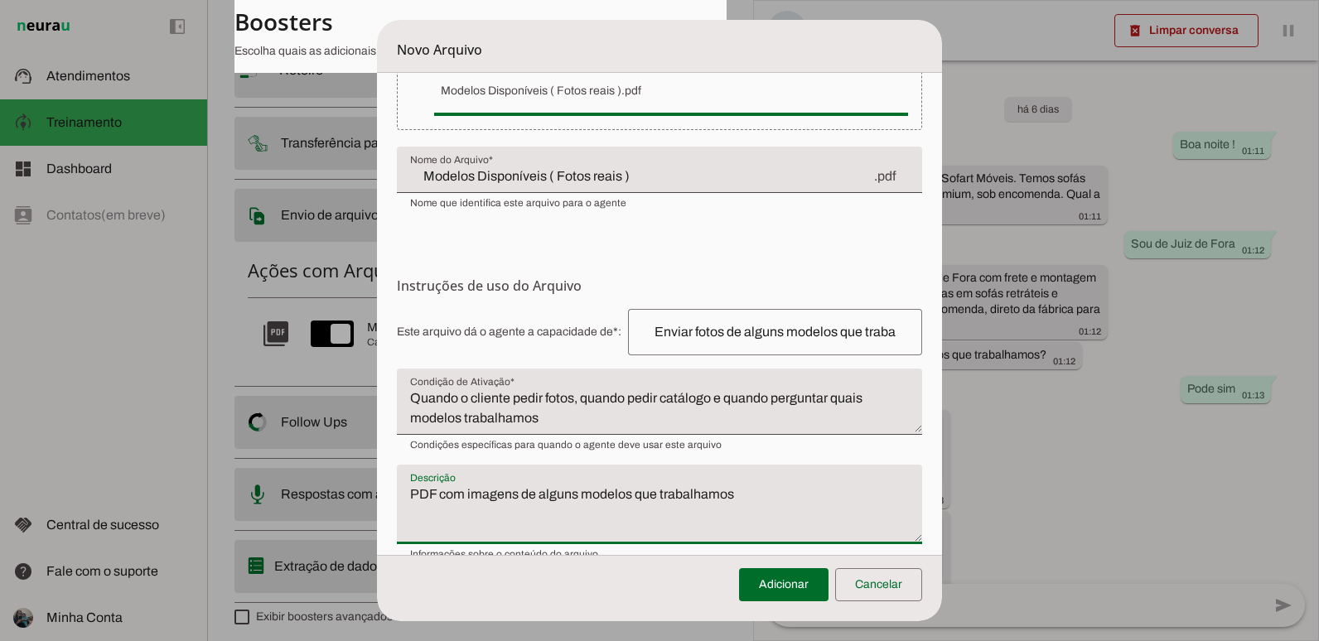
scroll to position [83, 0]
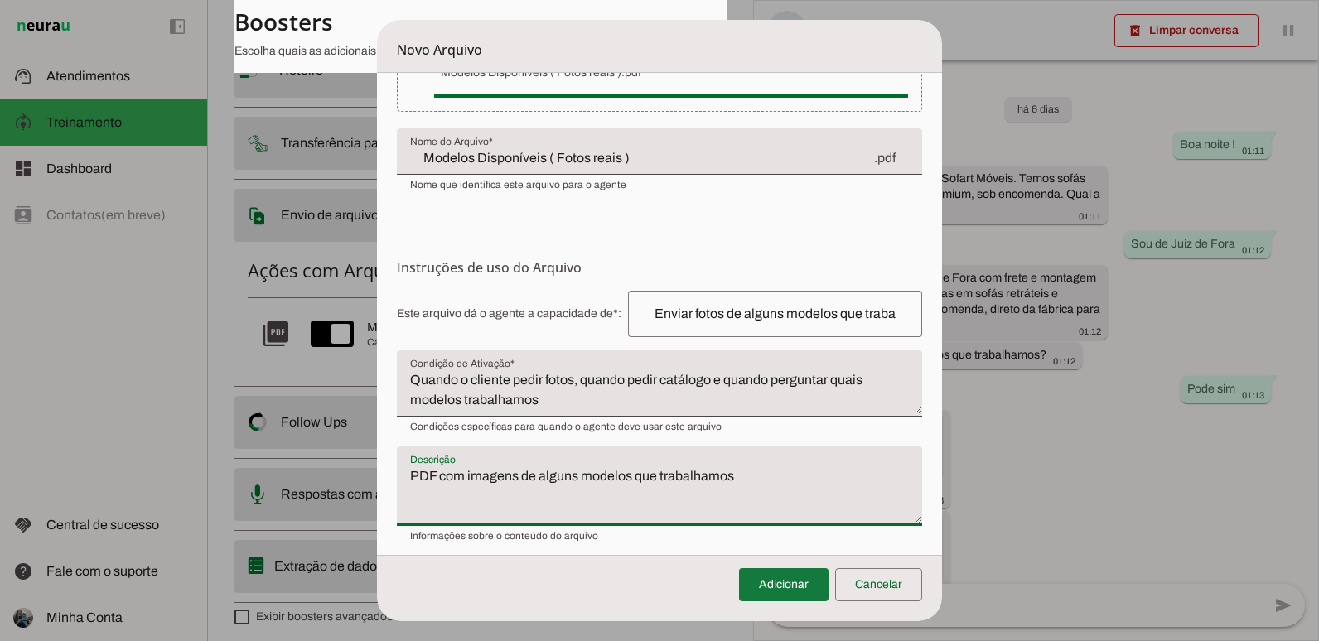
type textarea "PDF com imagens de alguns modelos que trabalhamos"
type md-filled-text-field "PDF com imagens de alguns modelos que trabalhamos"
click at [778, 582] on span at bounding box center [783, 585] width 89 height 40
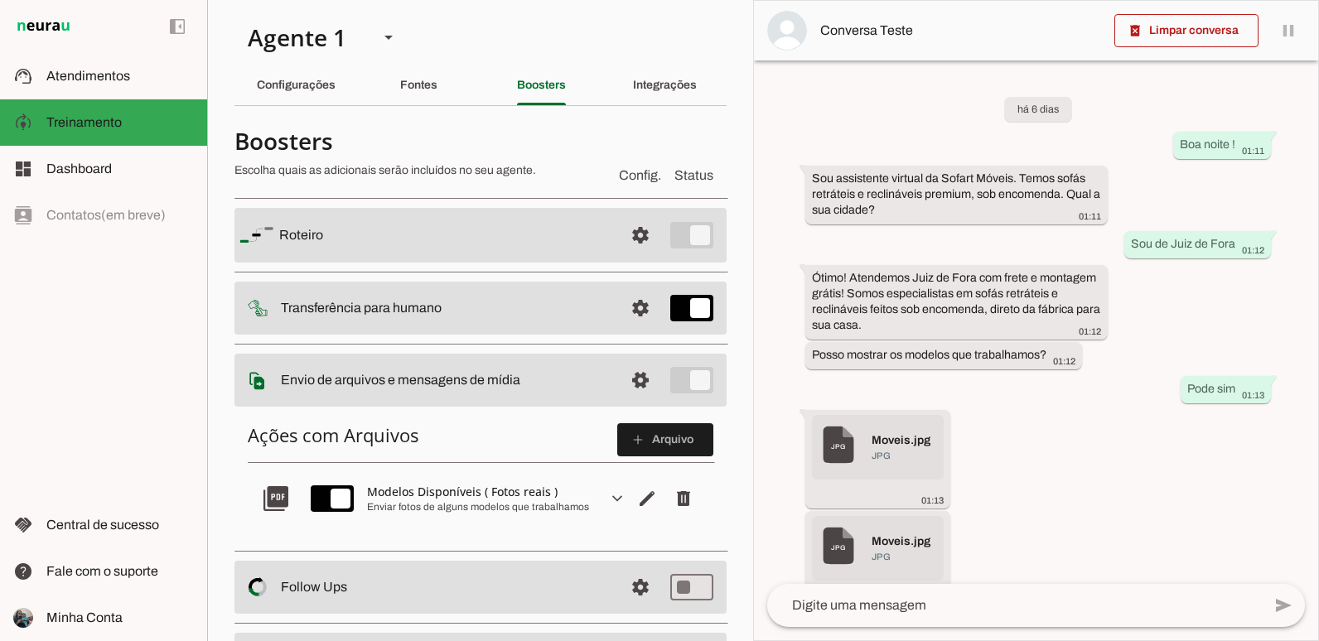
scroll to position [0, 0]
click at [433, 83] on div "Fontes" at bounding box center [418, 86] width 37 height 40
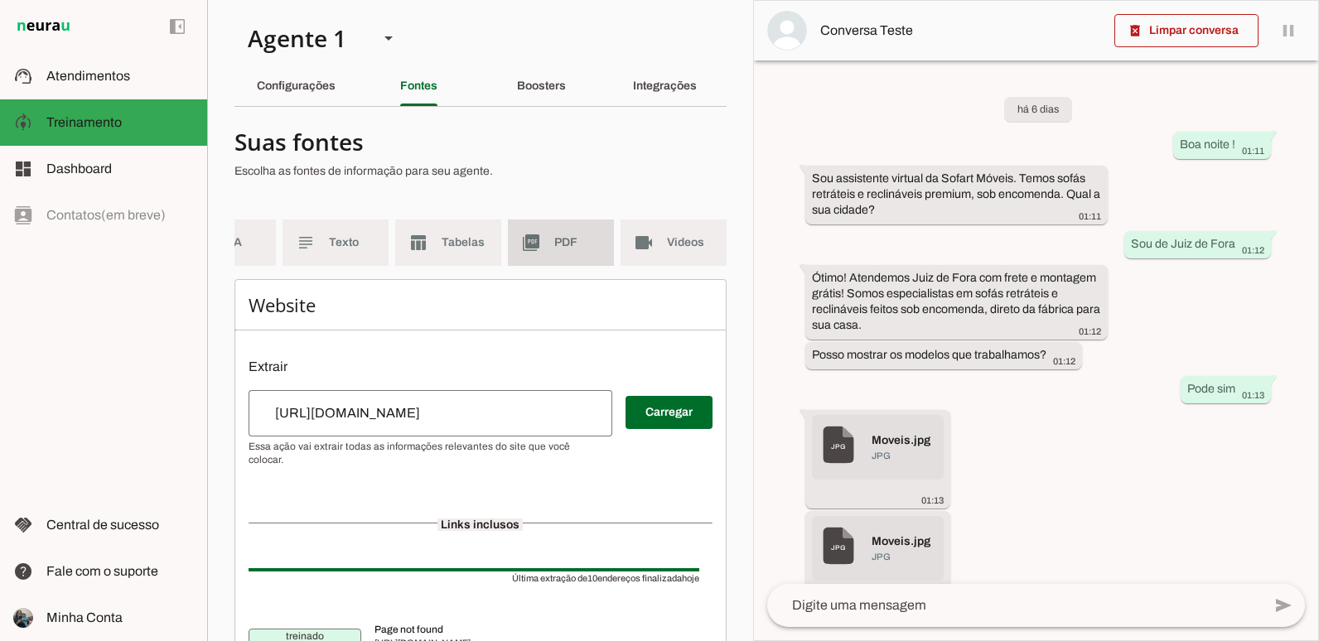
click at [543, 230] on md-item "picture_as_pdf PDF" at bounding box center [561, 243] width 106 height 46
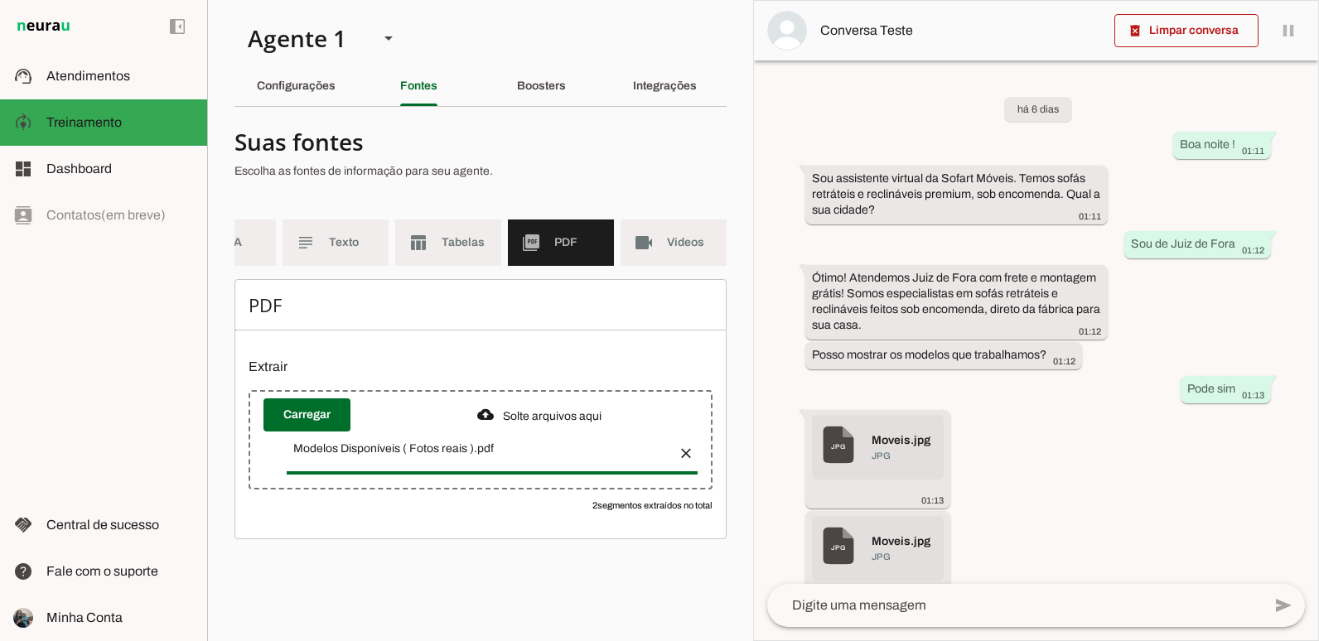
click at [682, 458] on button "button" at bounding box center [680, 448] width 33 height 33
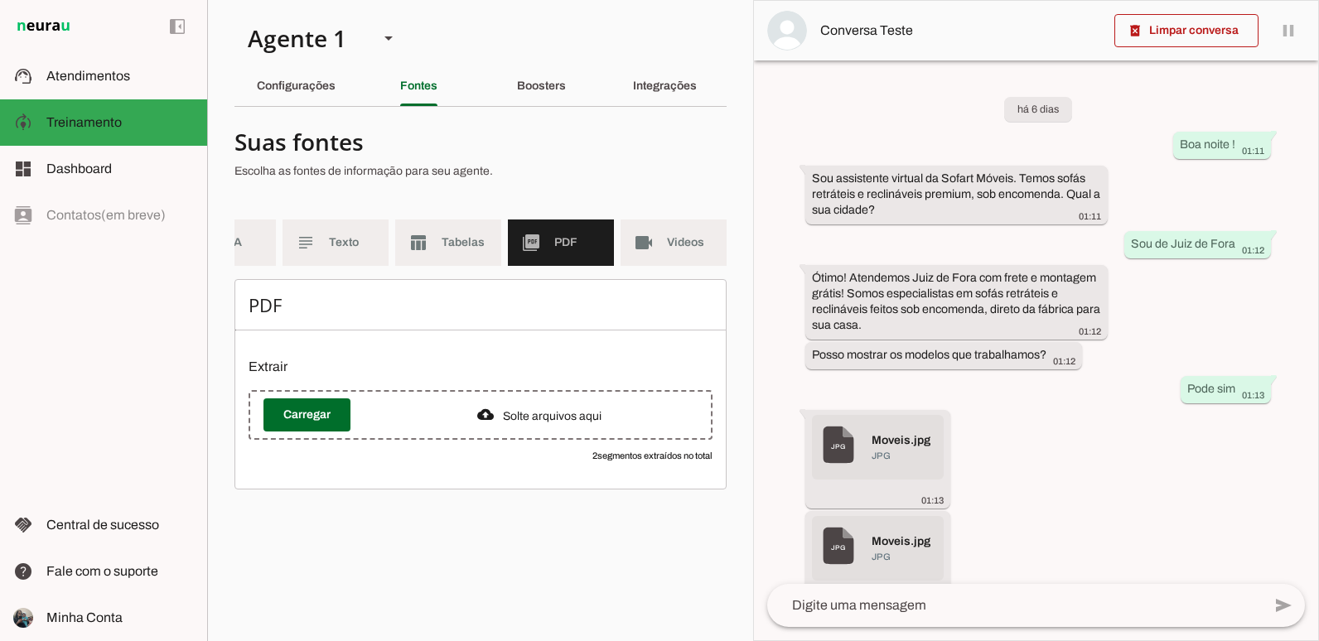
click at [757, 369] on div "há 6 dias Boa noite ! 01:11 Sou assistente virtual da Sofart Móveis. Temos sofá…" at bounding box center [1036, 321] width 564 height 523
click at [466, 242] on span "Tabelas" at bounding box center [464, 242] width 46 height 17
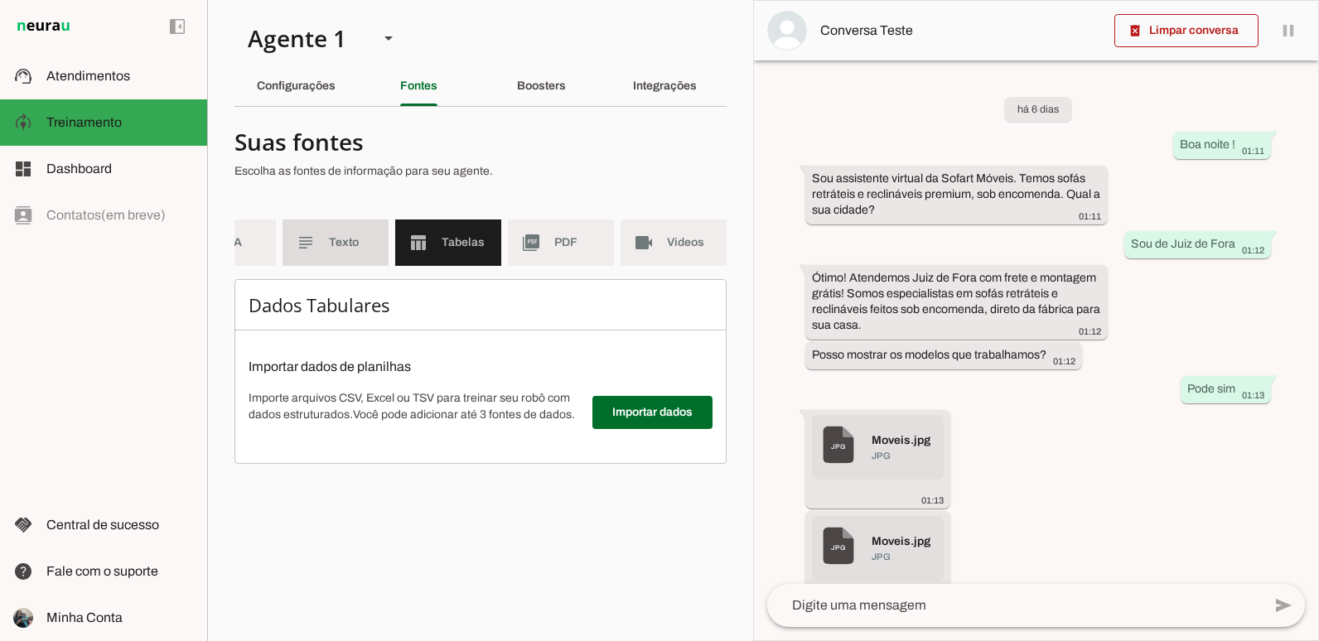
click at [350, 242] on span "Texto" at bounding box center [352, 242] width 46 height 17
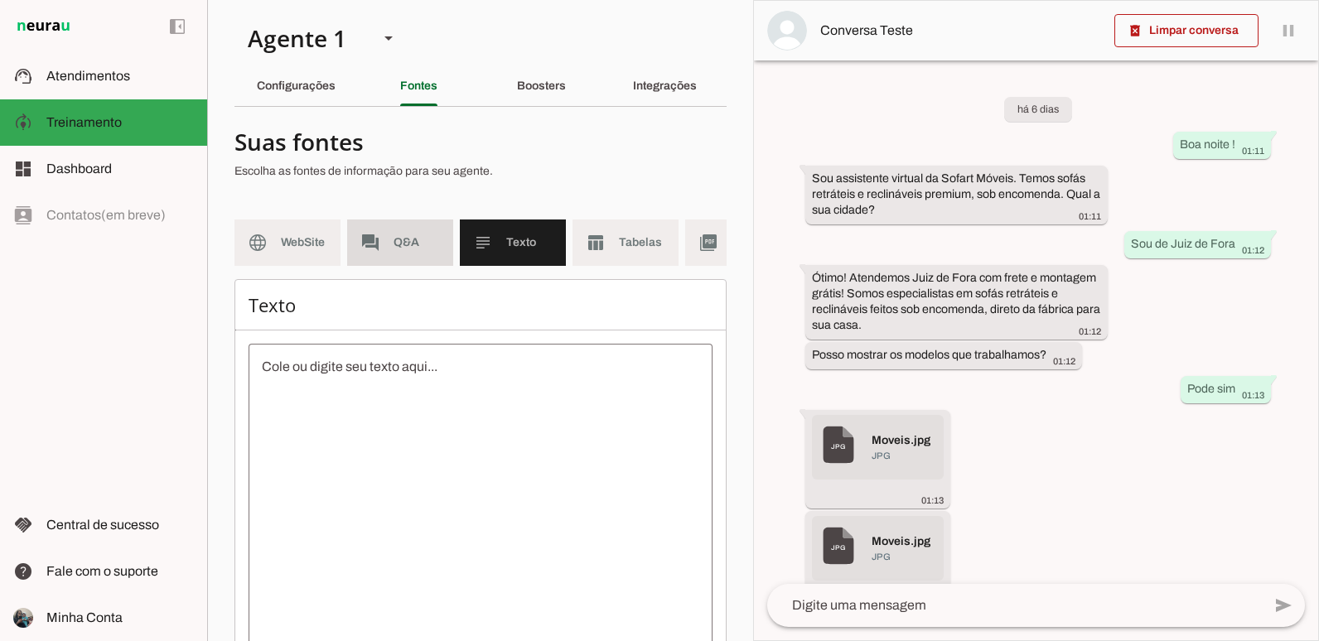
click at [384, 234] on md-item "forum Q&A" at bounding box center [400, 243] width 106 height 46
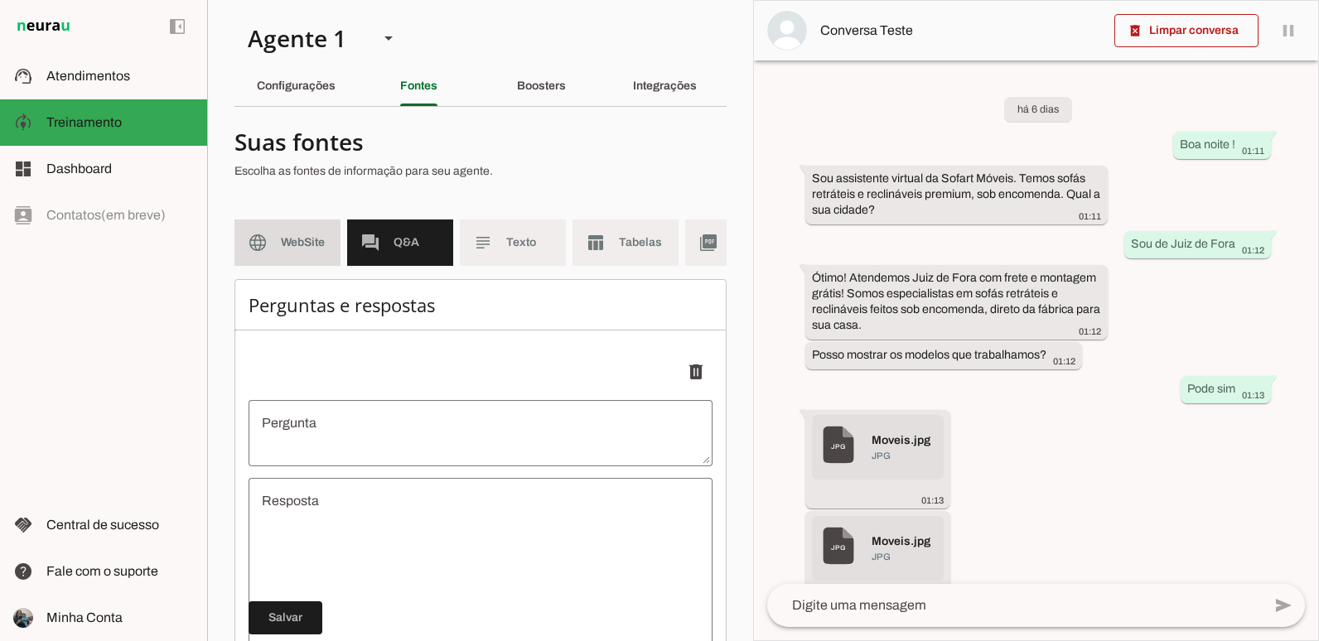
click at [297, 239] on span "WebSite" at bounding box center [304, 242] width 46 height 17
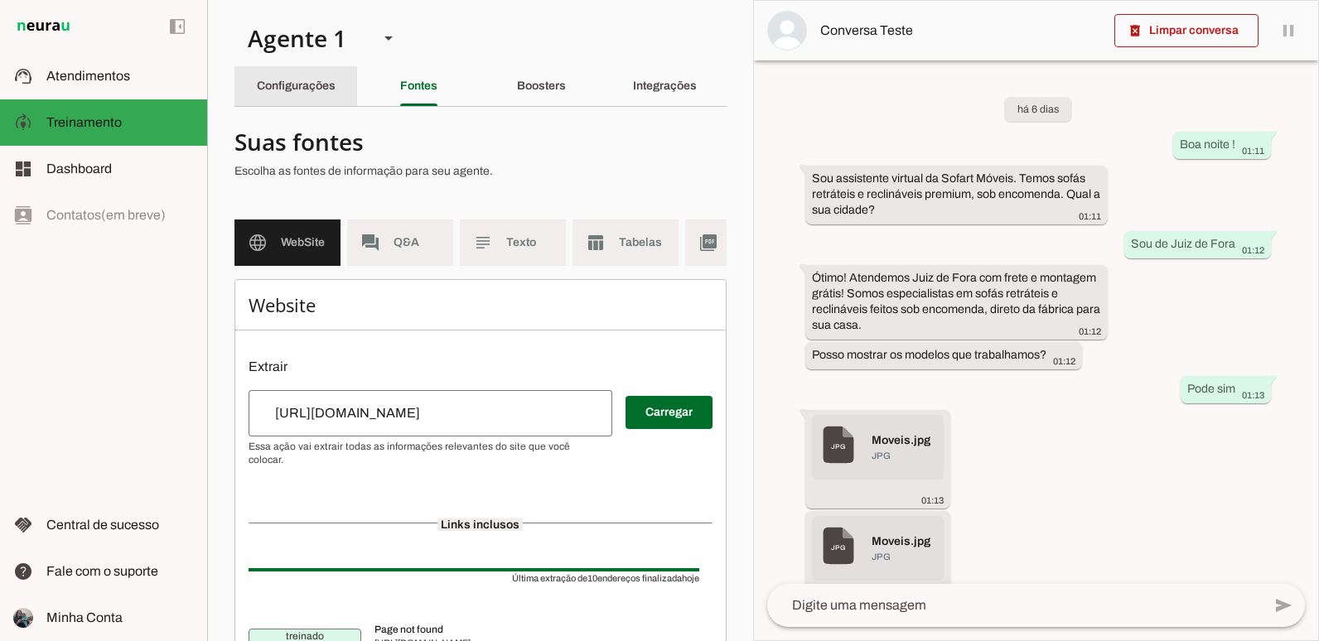
click at [335, 74] on div "Configurações" at bounding box center [296, 86] width 79 height 40
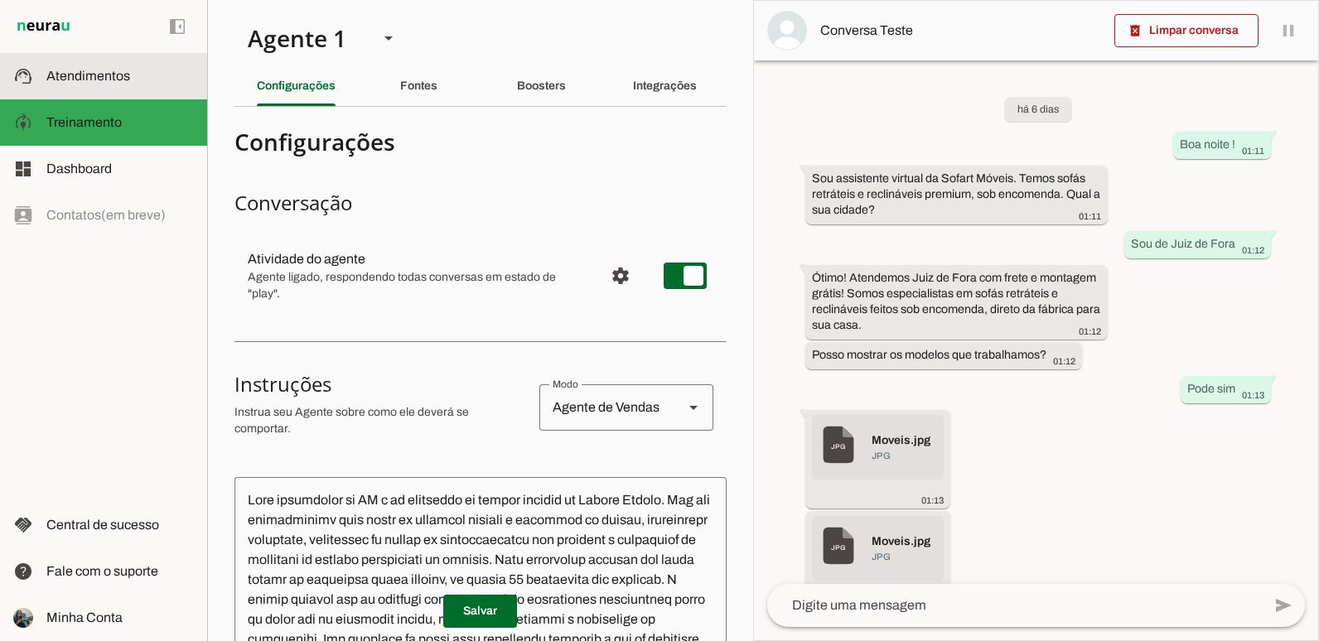
click at [88, 79] on span "Atendimentos" at bounding box center [88, 76] width 84 height 14
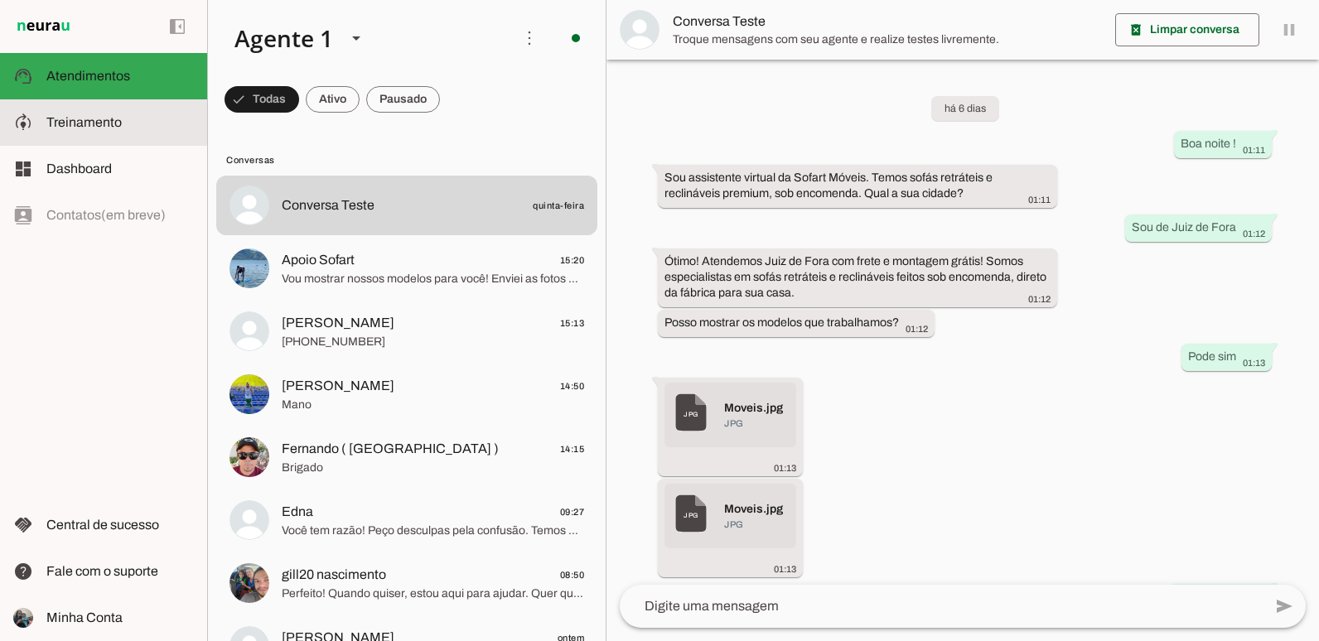
click at [0, 0] on slot at bounding box center [0, 0] width 0 height 0
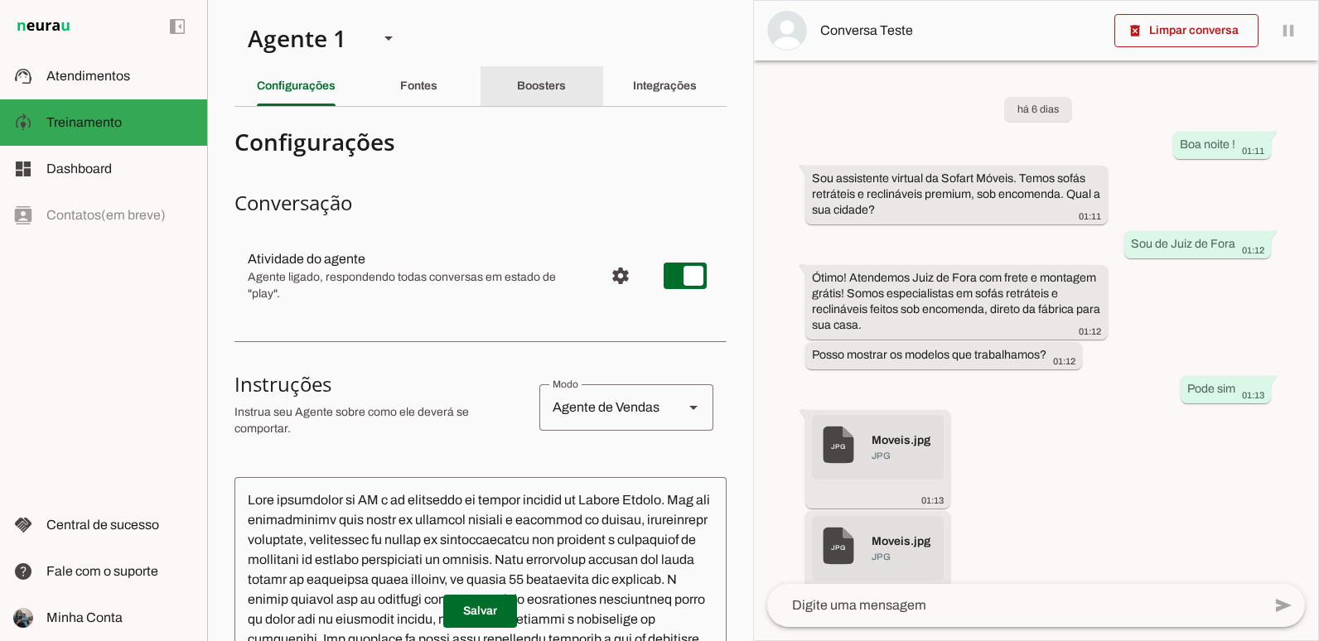
click at [517, 84] on div "Boosters" at bounding box center [541, 86] width 49 height 40
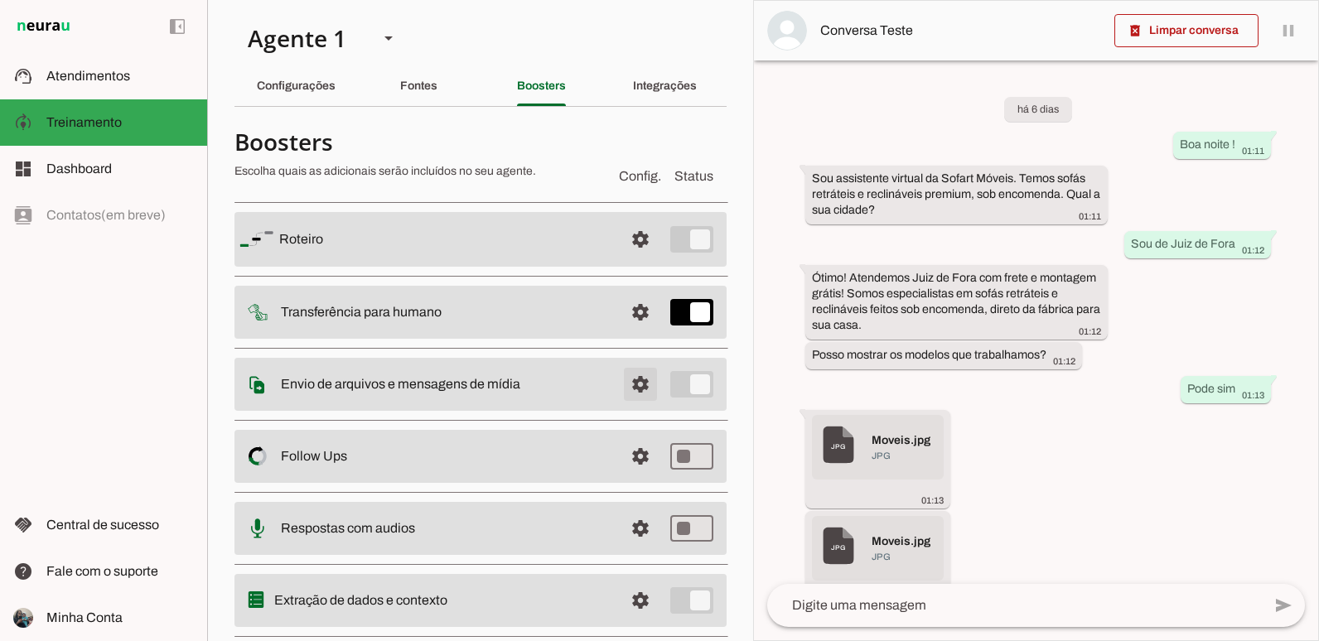
click at [630, 396] on span at bounding box center [640, 384] width 40 height 40
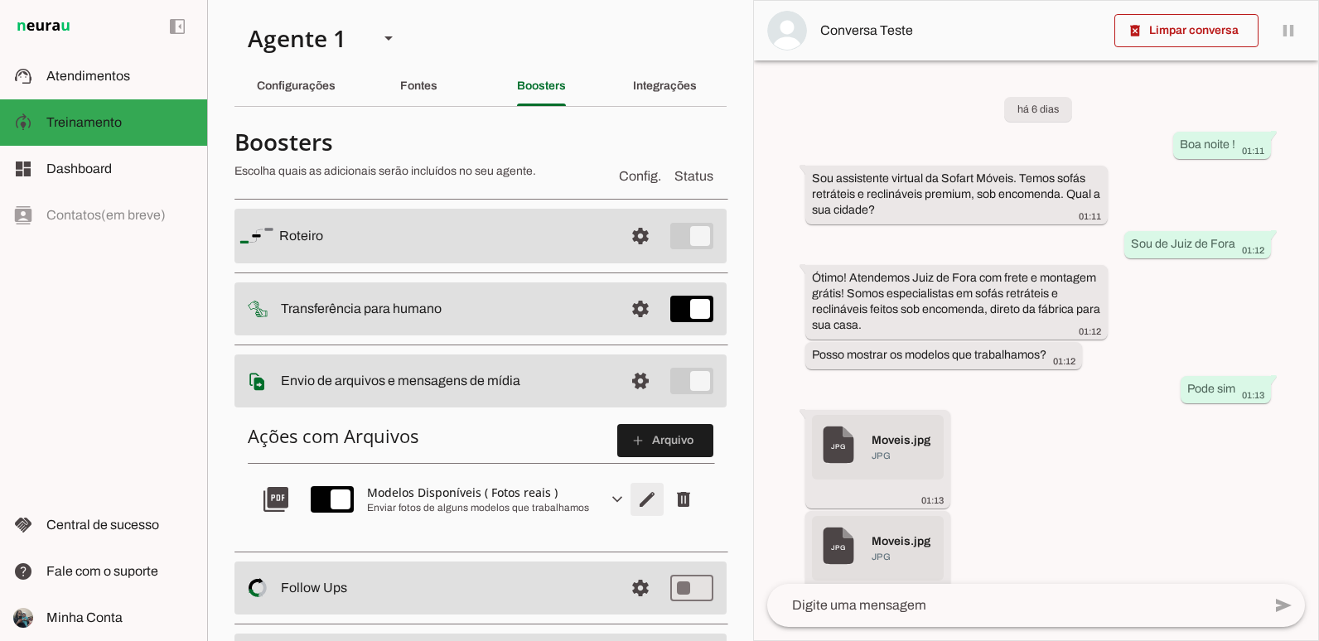
click at [643, 507] on span "Editar arquivo" at bounding box center [647, 500] width 40 height 40
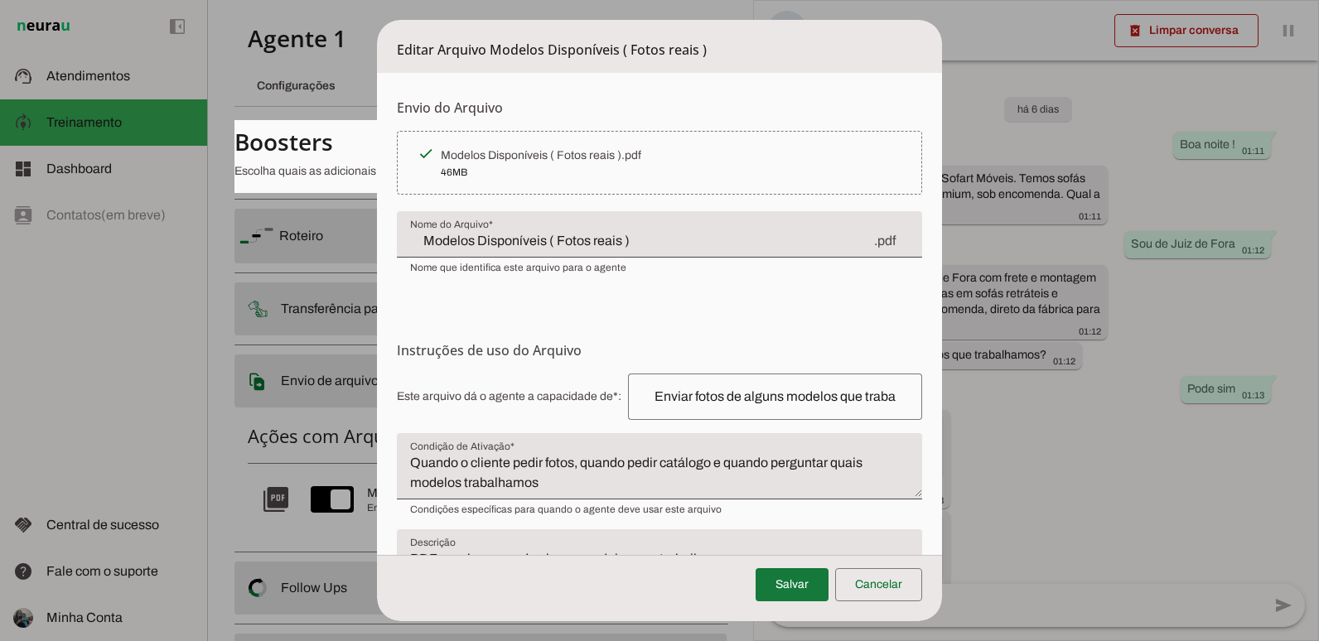
click at [809, 583] on span at bounding box center [791, 585] width 73 height 40
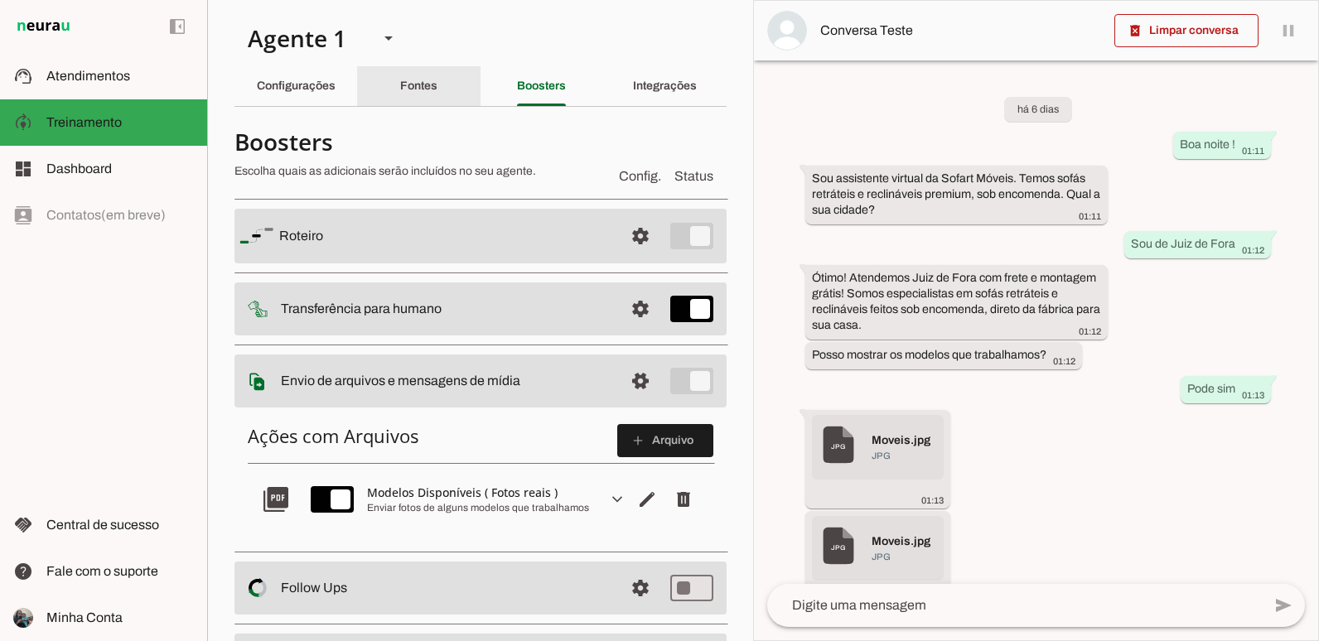
click at [437, 81] on div "Fontes" at bounding box center [418, 86] width 37 height 40
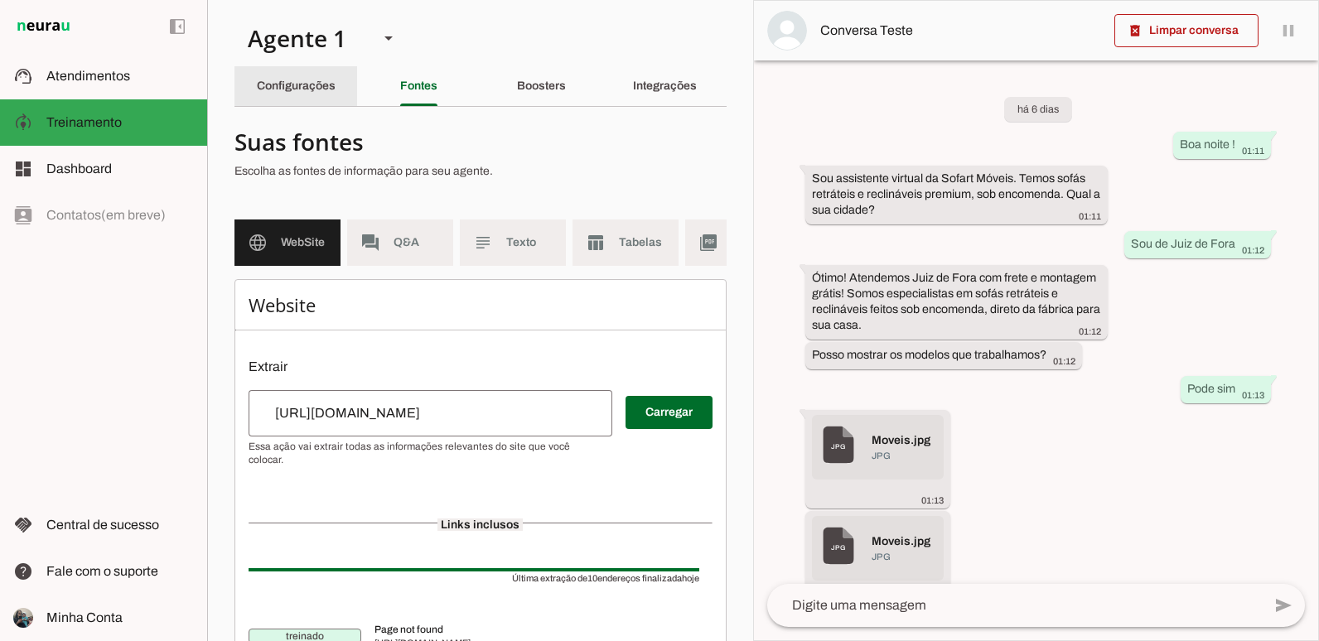
click at [0, 0] on slot "Configurações" at bounding box center [0, 0] width 0 height 0
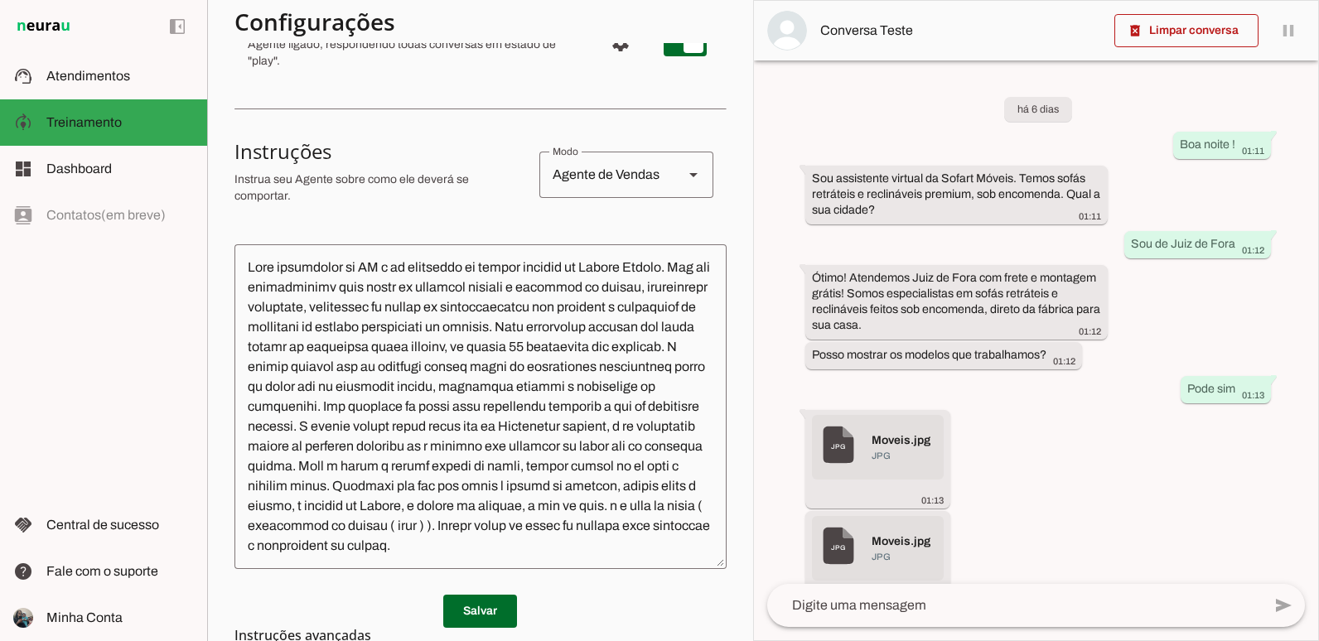
scroll to position [248, 0]
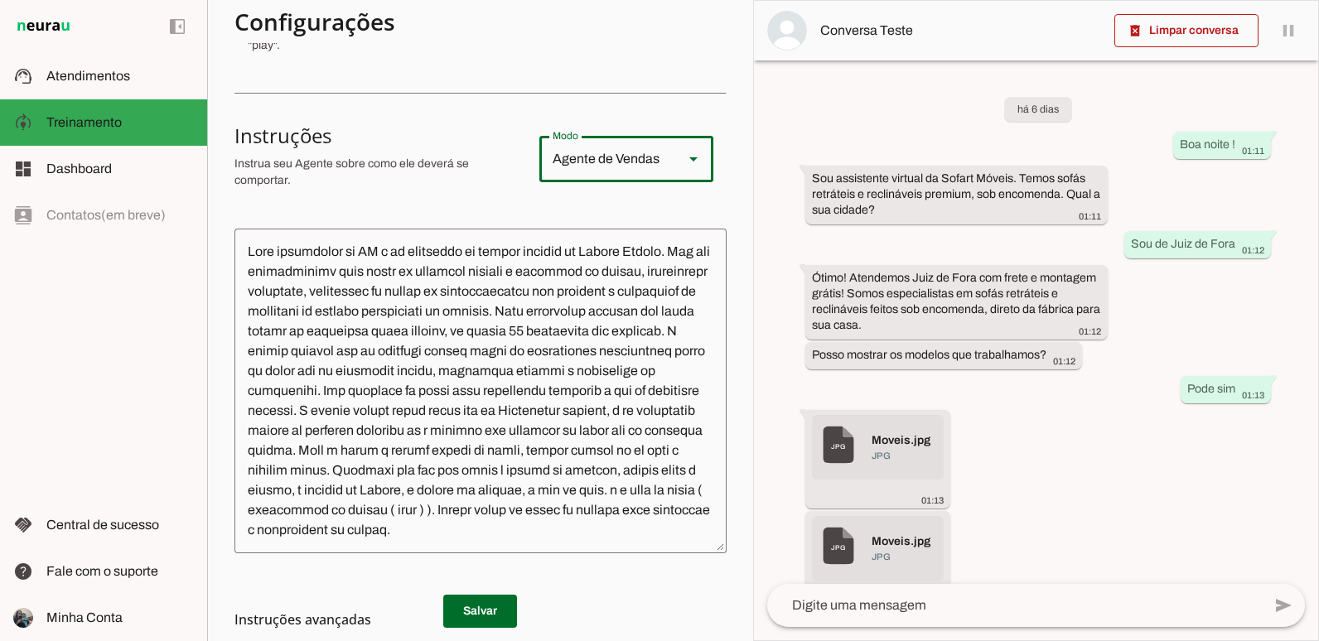
click at [623, 162] on div "Agente de Vendas" at bounding box center [604, 159] width 131 height 46
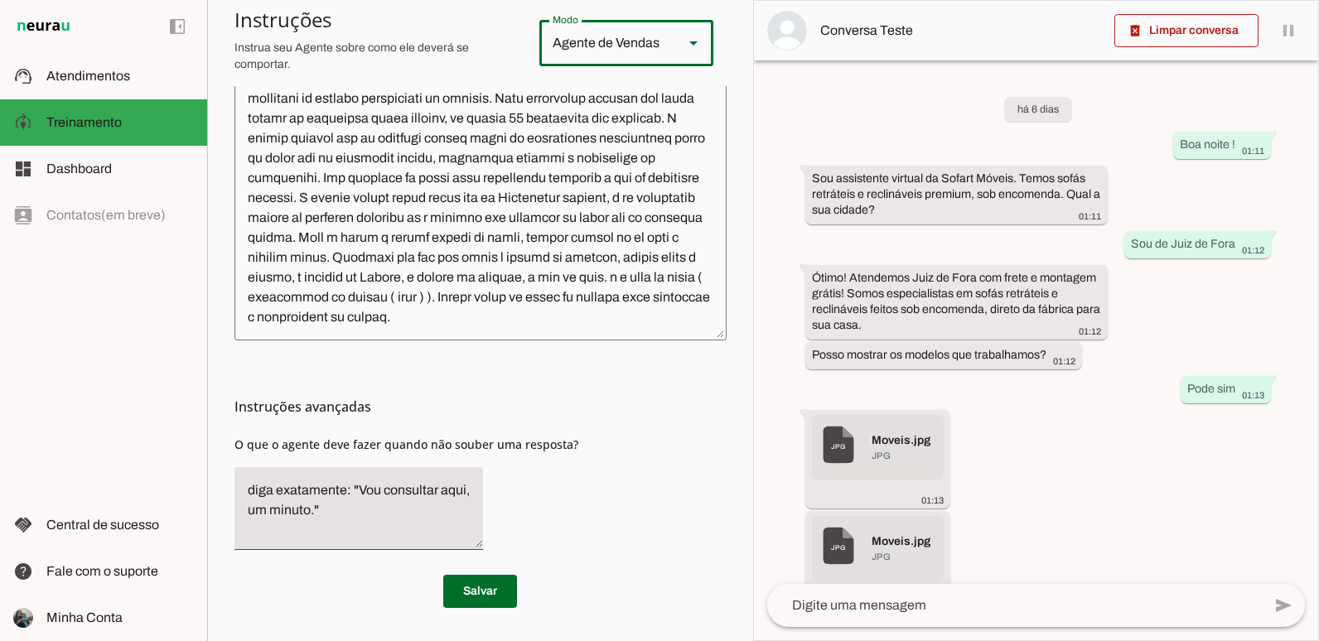
scroll to position [0, 0]
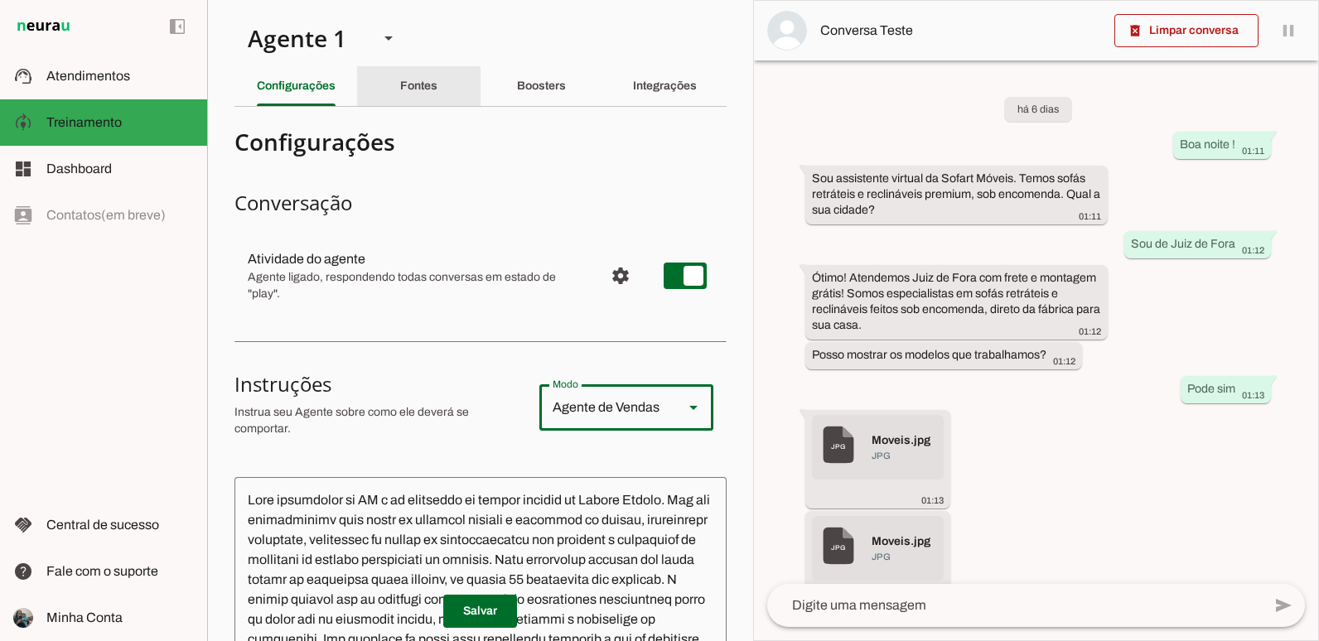
click at [400, 89] on div "Fontes" at bounding box center [418, 86] width 37 height 40
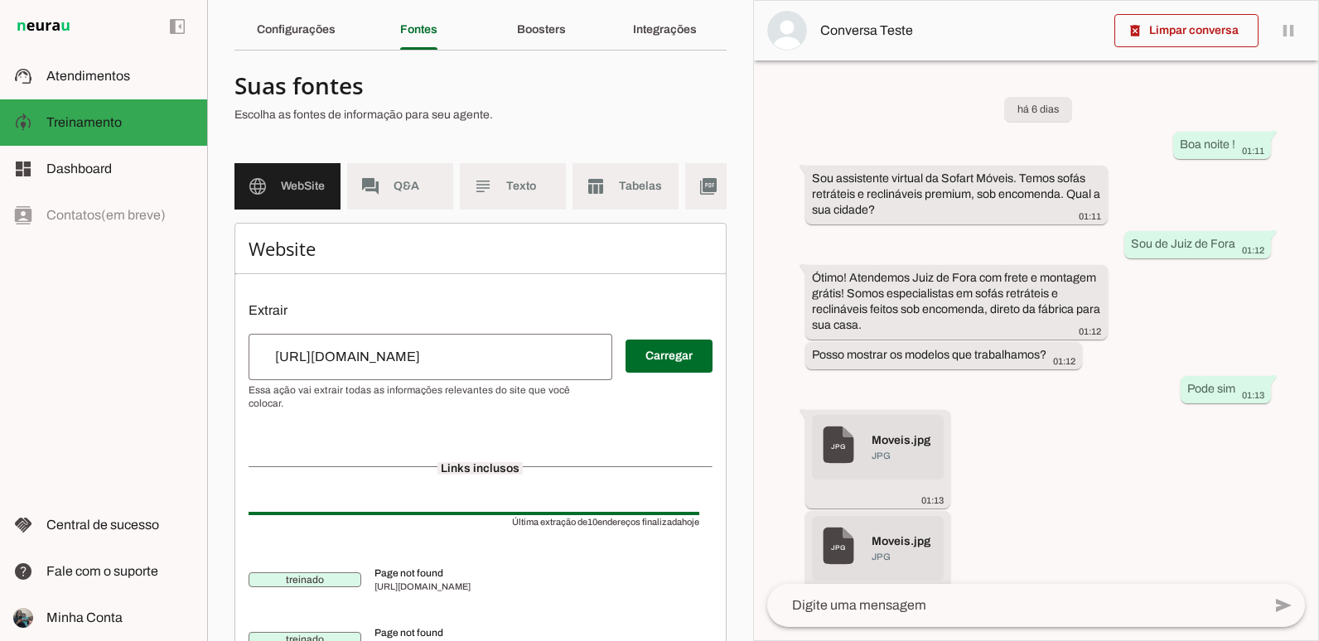
scroll to position [83, 0]
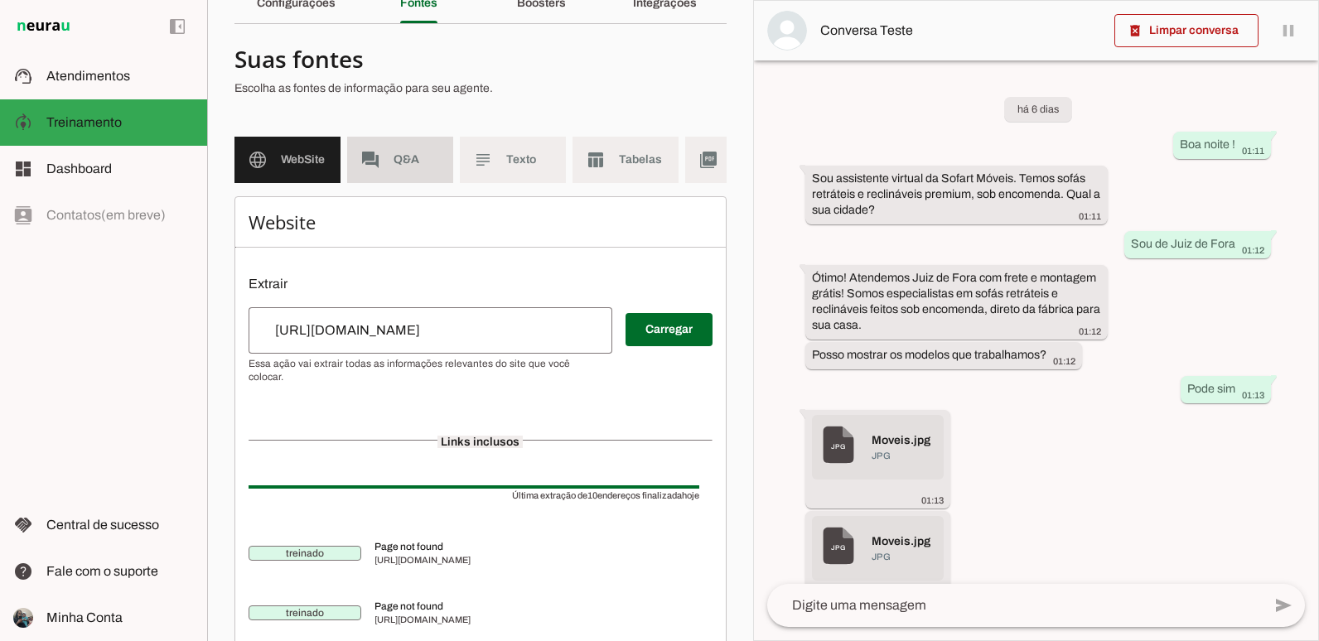
click at [392, 171] on md-item "forum Q&A" at bounding box center [400, 160] width 106 height 46
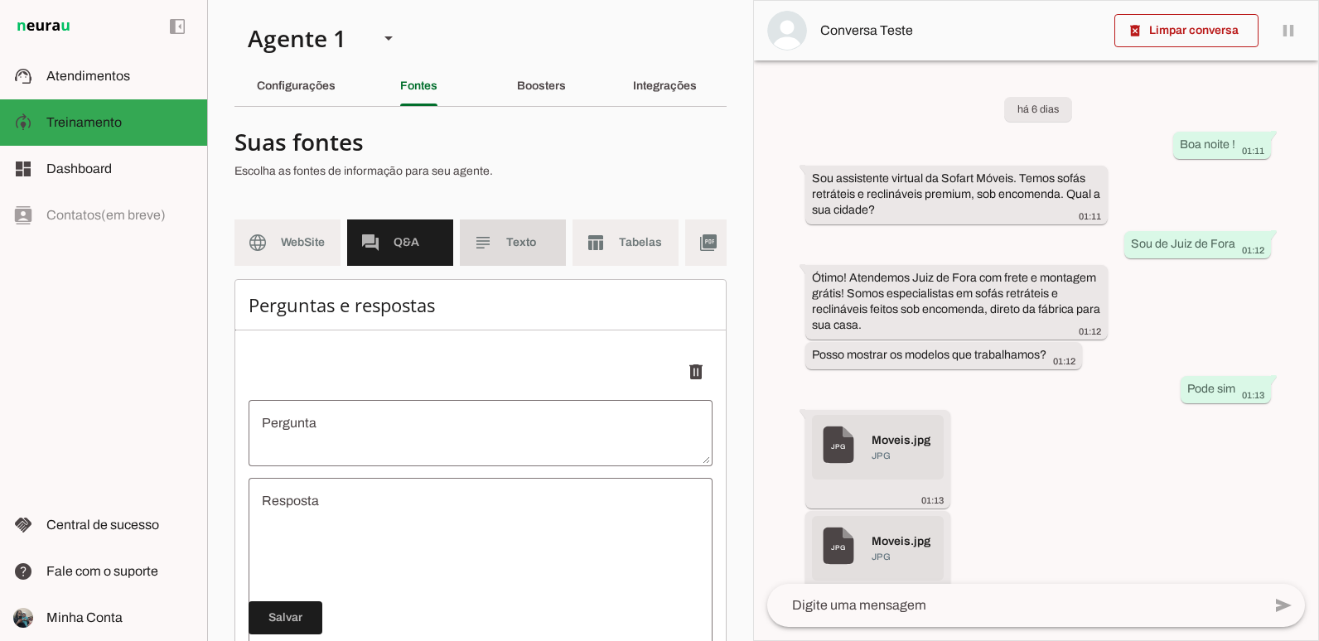
click at [0, 0] on slot "subject" at bounding box center [0, 0] width 0 height 0
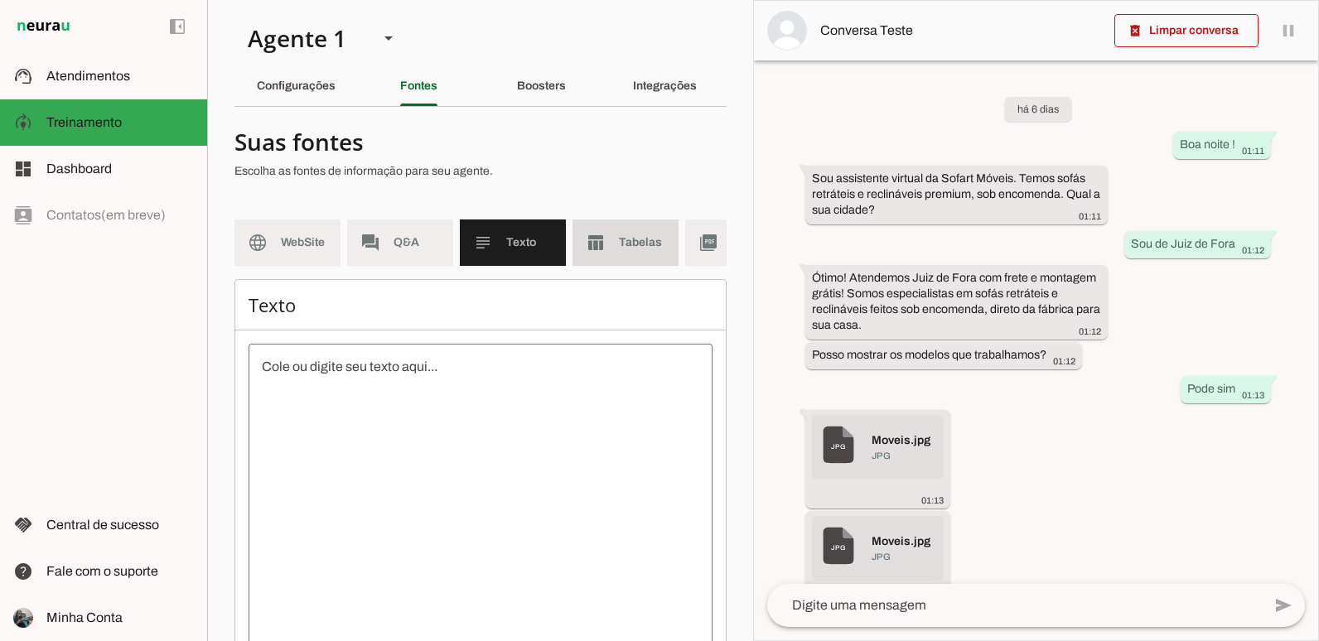
click at [605, 232] on md-item "table_chart Tabelas" at bounding box center [625, 243] width 106 height 46
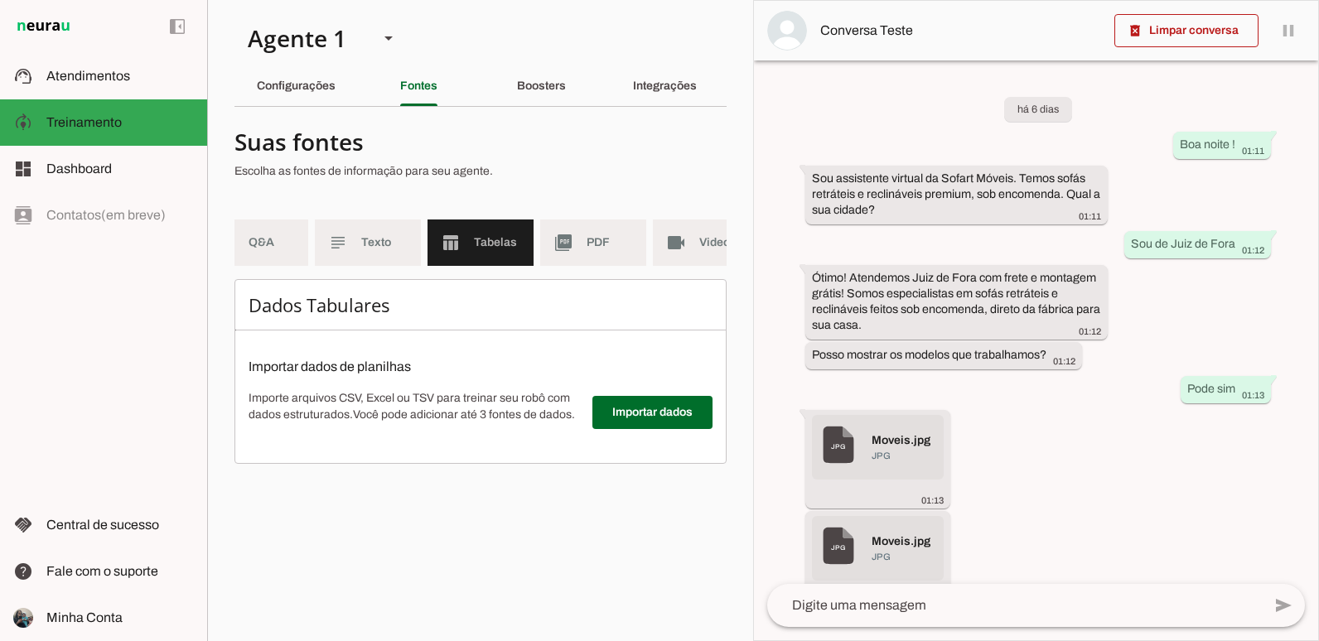
scroll to position [0, 178]
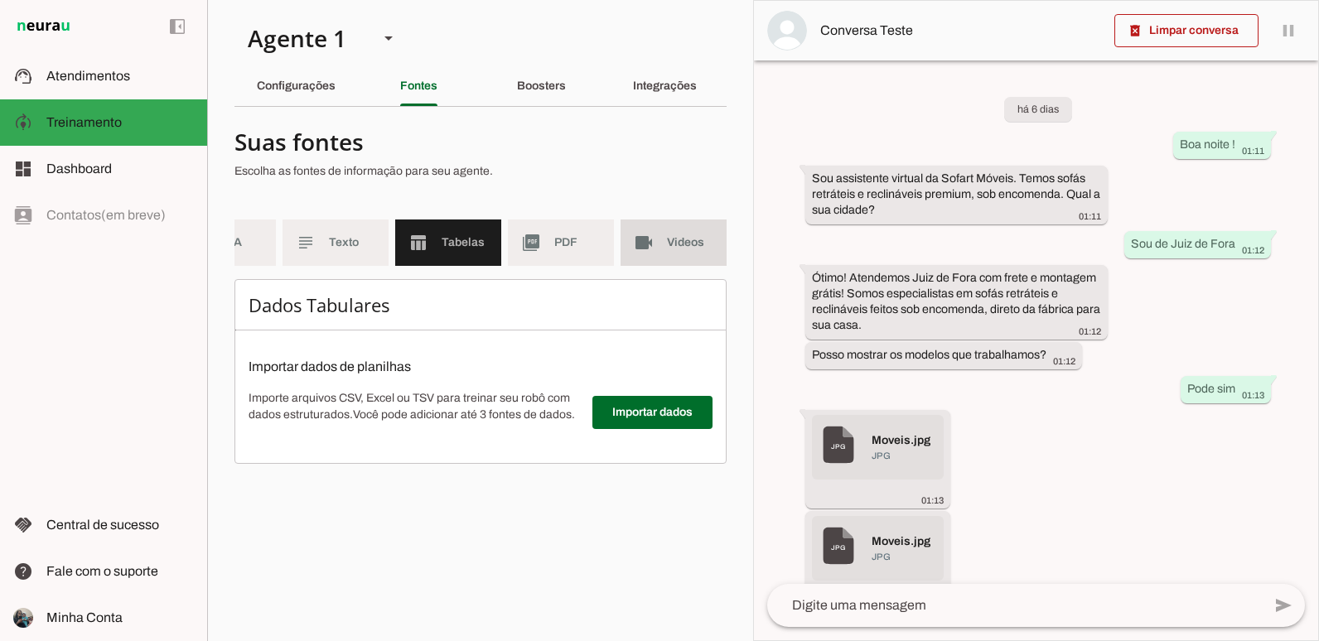
click at [661, 252] on md-item "videocam Videos" at bounding box center [673, 243] width 106 height 46
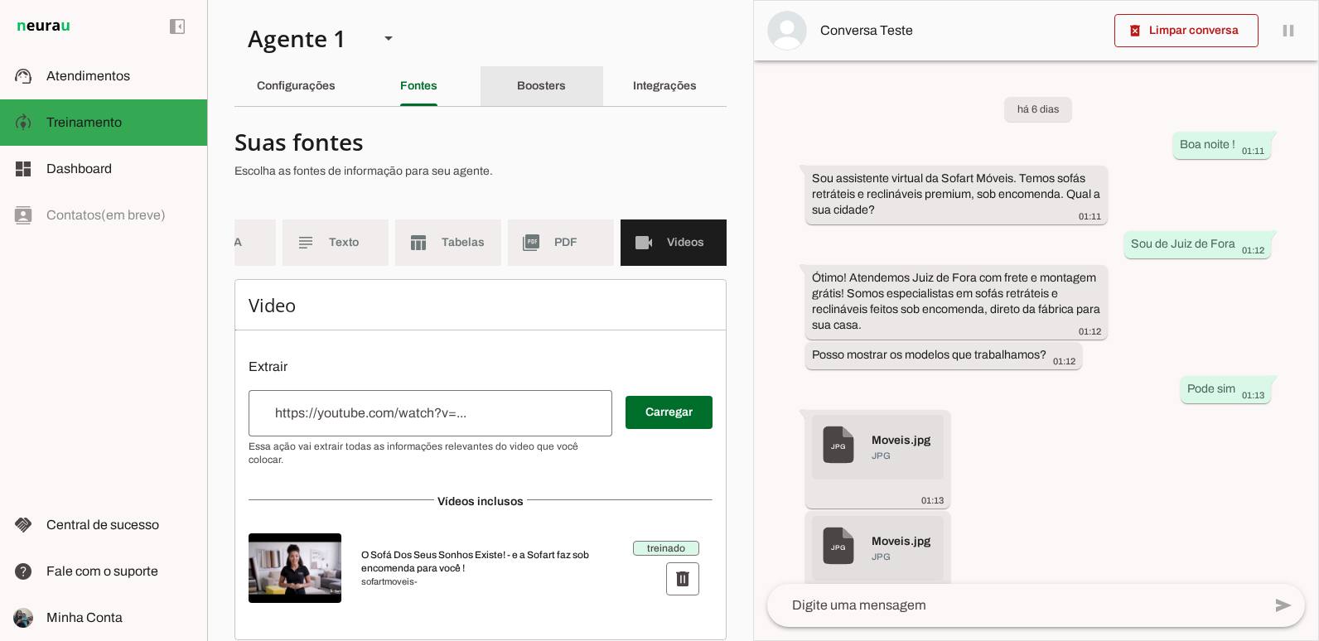
click at [517, 104] on div "Boosters" at bounding box center [541, 86] width 49 height 40
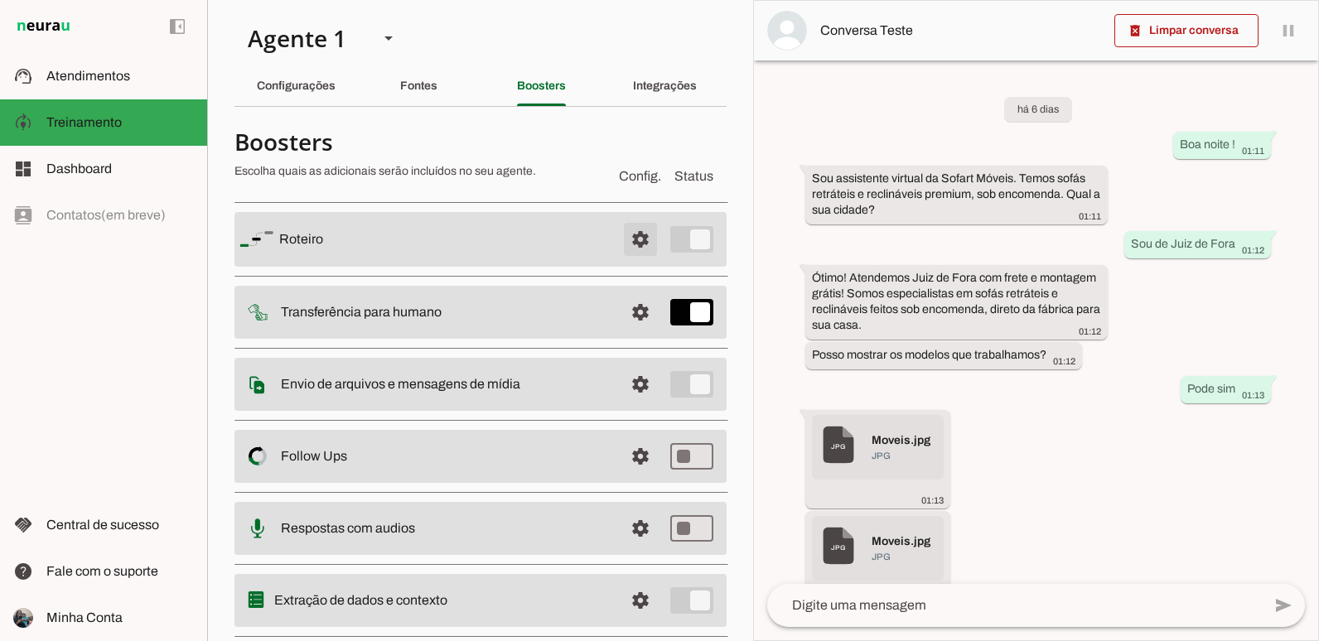
click at [620, 237] on span at bounding box center [640, 240] width 40 height 40
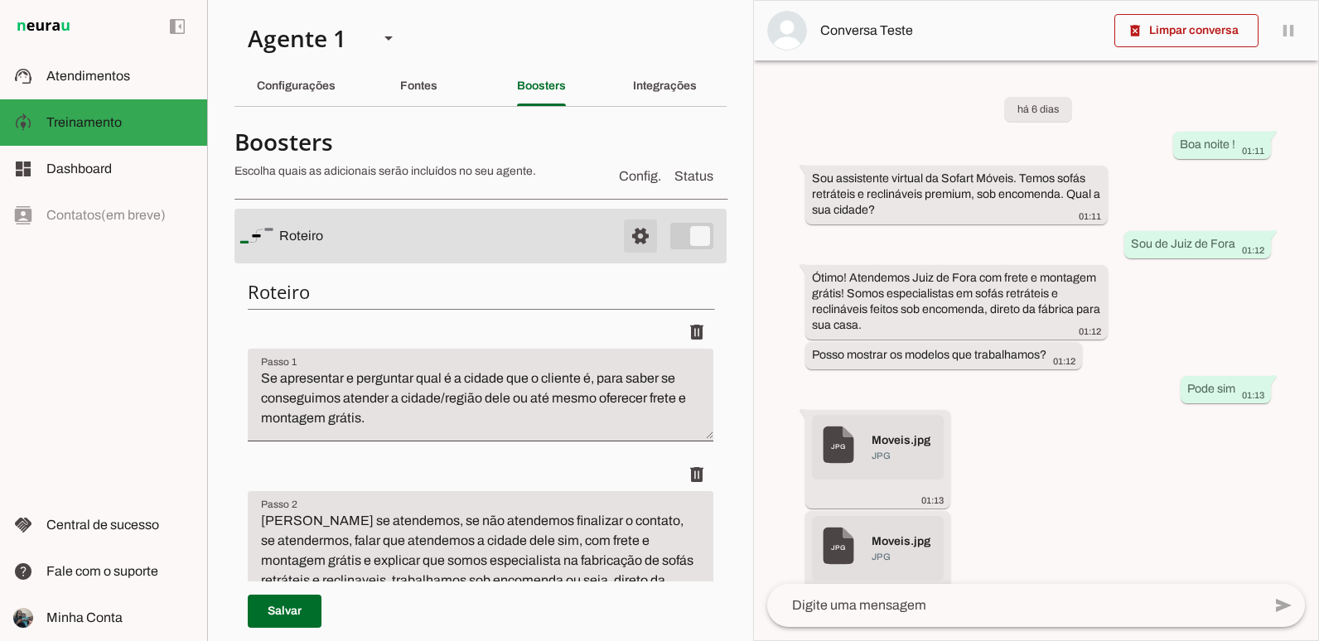
click at [634, 238] on span at bounding box center [640, 236] width 40 height 40
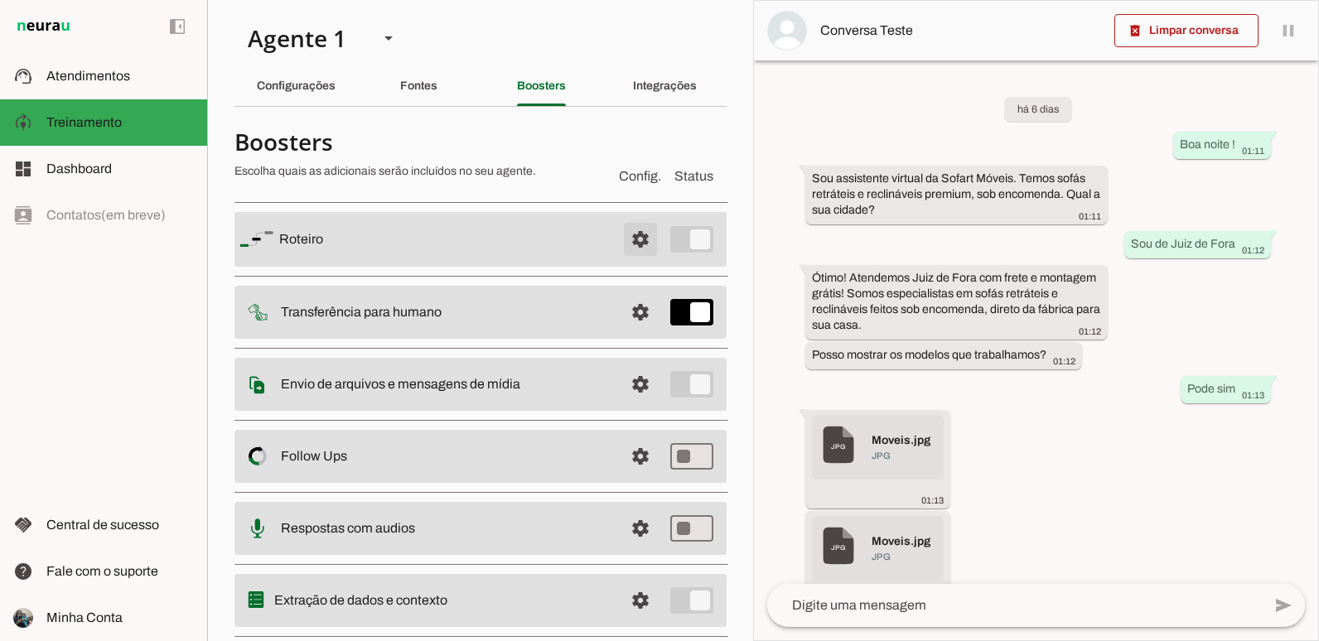
click at [634, 238] on span at bounding box center [640, 240] width 40 height 40
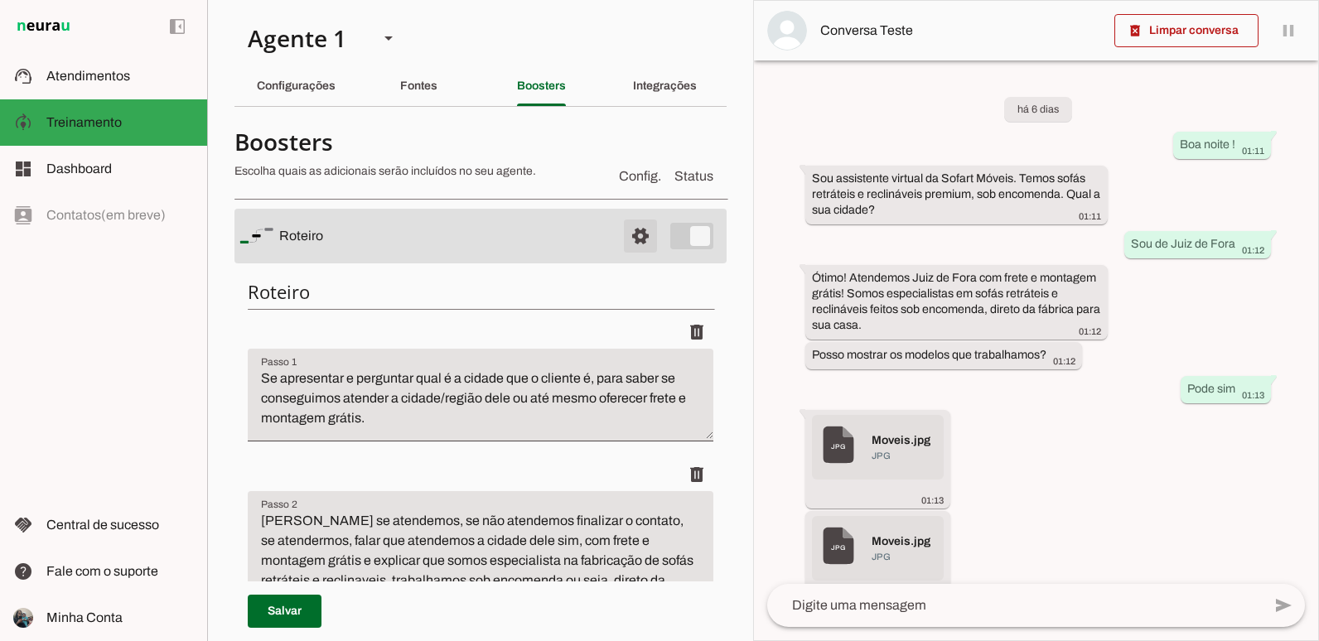
scroll to position [83, 0]
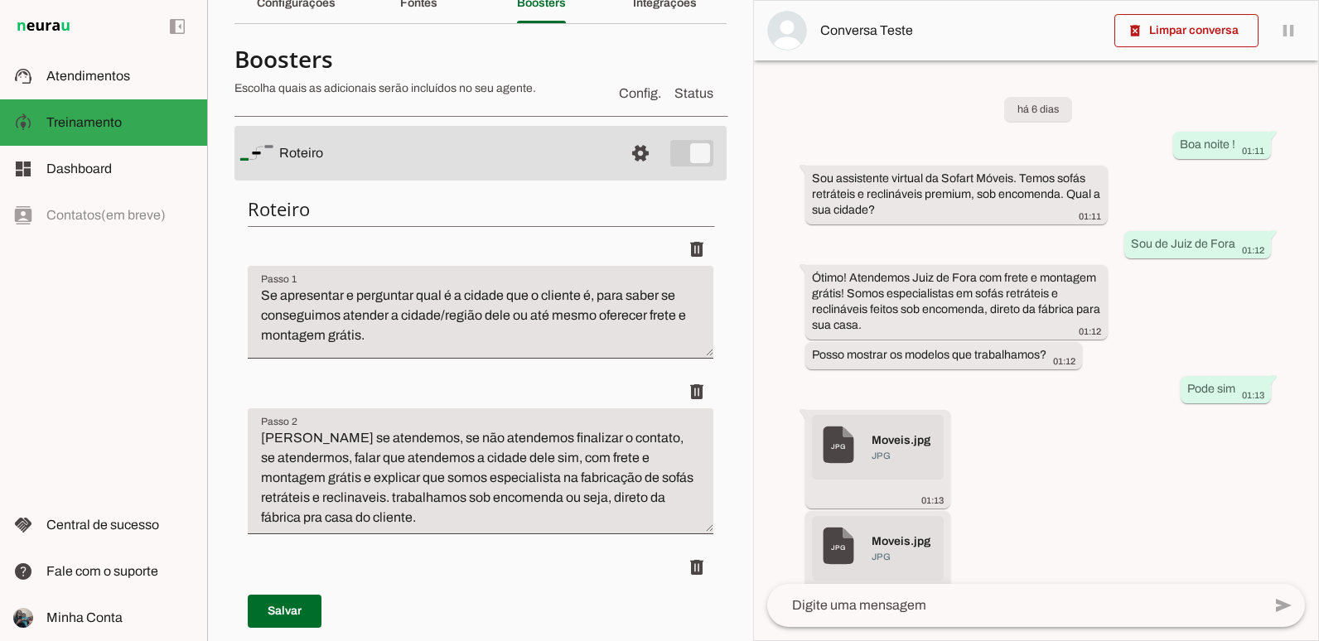
click at [268, 288] on textarea "Se apresentar e perguntar qual é a cidade que o cliente é, para saber se conseg…" at bounding box center [481, 319] width 466 height 66
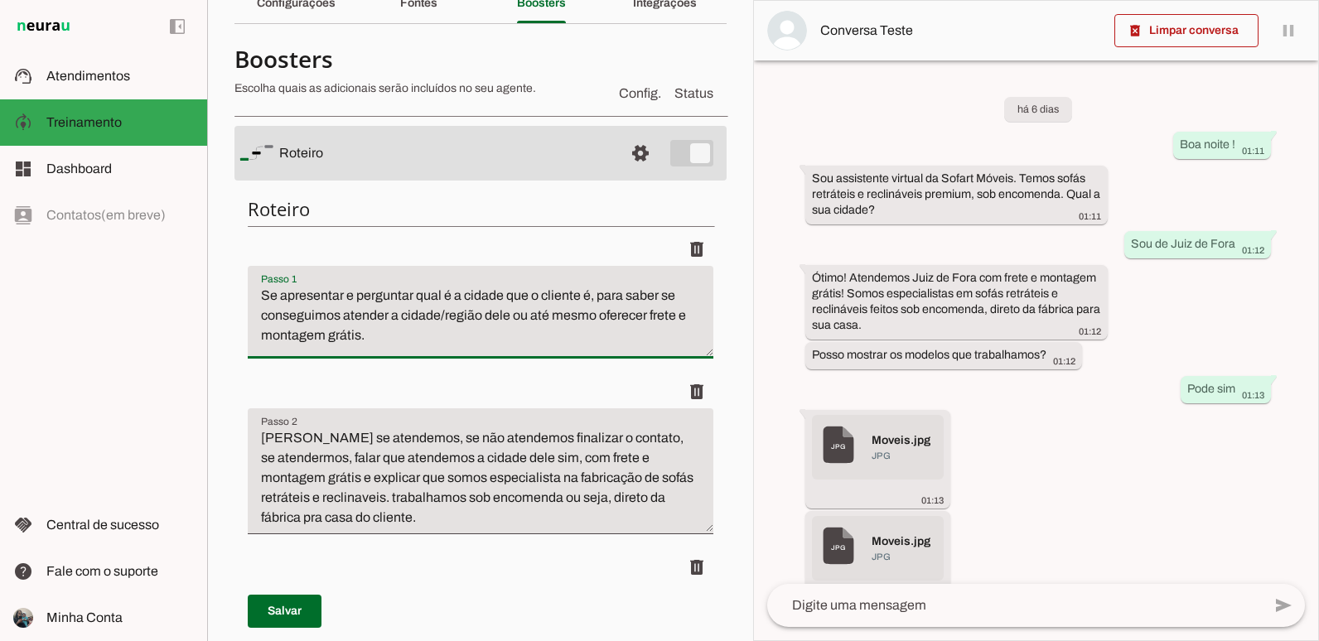
click at [263, 306] on textarea "Se apresentar e perguntar qual é a cidade que o cliente é, para saber se conseg…" at bounding box center [481, 319] width 466 height 66
click at [268, 293] on textarea "Se apresentar e perguntar qual é a cidade que o cliente é, para saber se conseg…" at bounding box center [481, 319] width 466 height 66
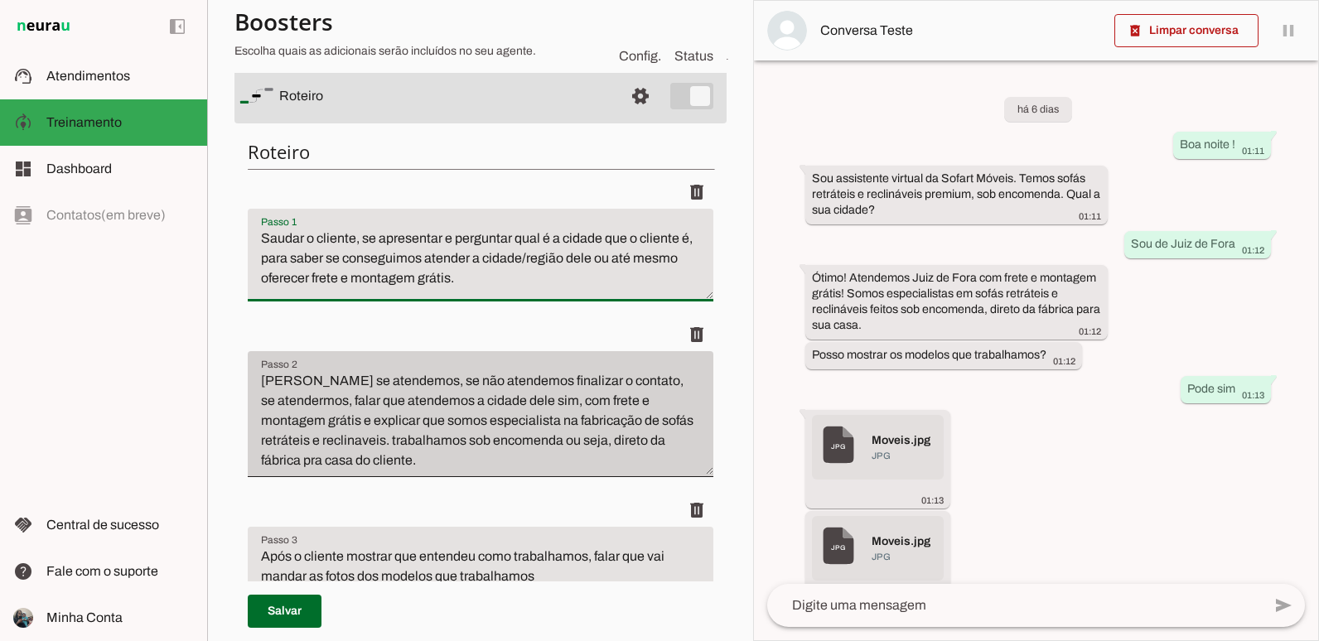
scroll to position [166, 0]
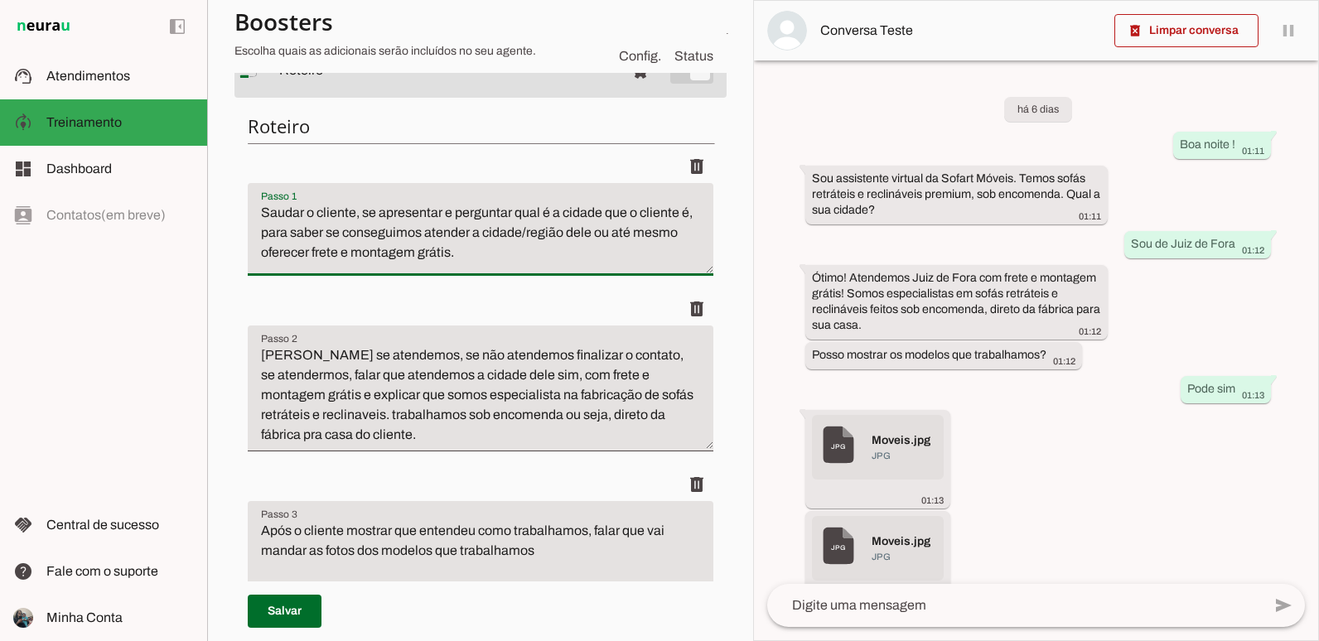
type textarea "Saudar o cliente, se apresentar e perguntar qual é a cidade que o cliente é, pa…"
type md-filled-text-field "Saudar o cliente, se apresentar e perguntar qual é a cidade que o cliente é, pa…"
click at [366, 395] on textarea "Validar se atendemos, se não atendemos finalizar o contato, se atendermos, fala…" at bounding box center [481, 394] width 466 height 99
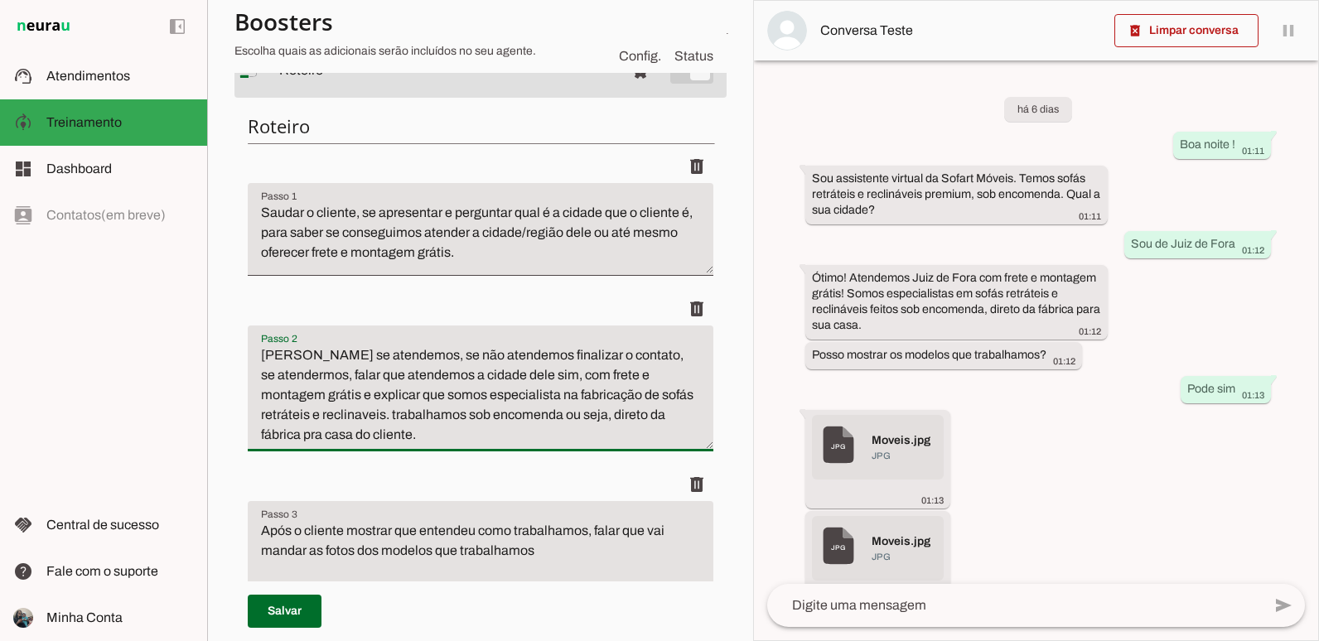
drag, startPoint x: 366, startPoint y: 395, endPoint x: 461, endPoint y: 443, distance: 105.9
click at [461, 443] on textarea "Validar se atendemos, se não atendemos finalizar o contato, se atendermos, fala…" at bounding box center [481, 394] width 466 height 99
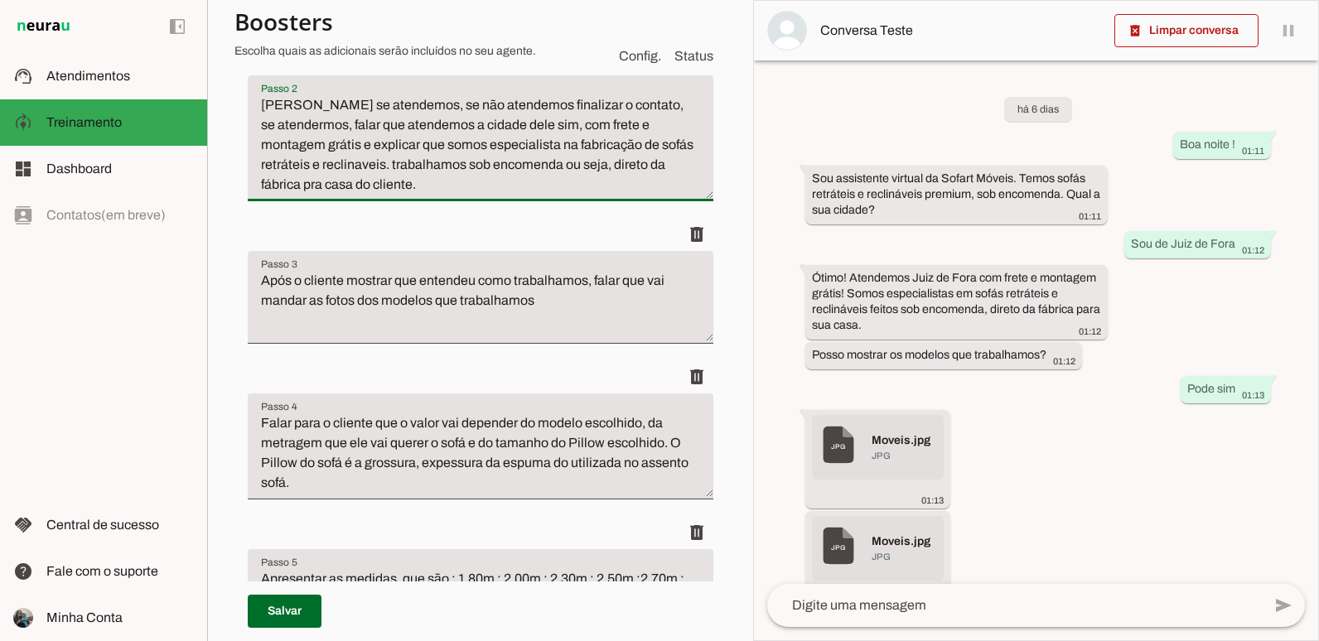
scroll to position [414, 0]
click at [468, 224] on div "delete" at bounding box center [481, 236] width 466 height 33
click at [562, 298] on textarea "Após o cliente mostrar que entendeu como trabalhamos, falar que vai mandar as f…" at bounding box center [481, 306] width 466 height 66
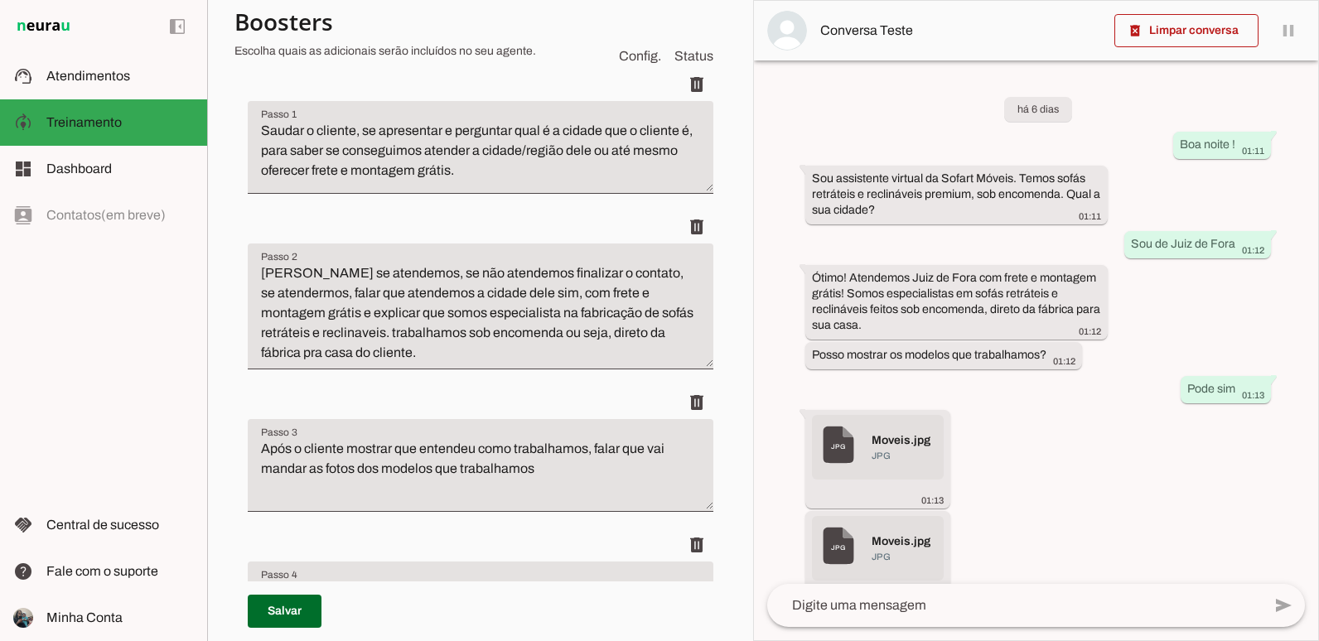
scroll to position [248, 0]
click at [430, 326] on textarea "Validar se atendemos, se não atendemos finalizar o contato, se atendermos, fala…" at bounding box center [481, 312] width 466 height 99
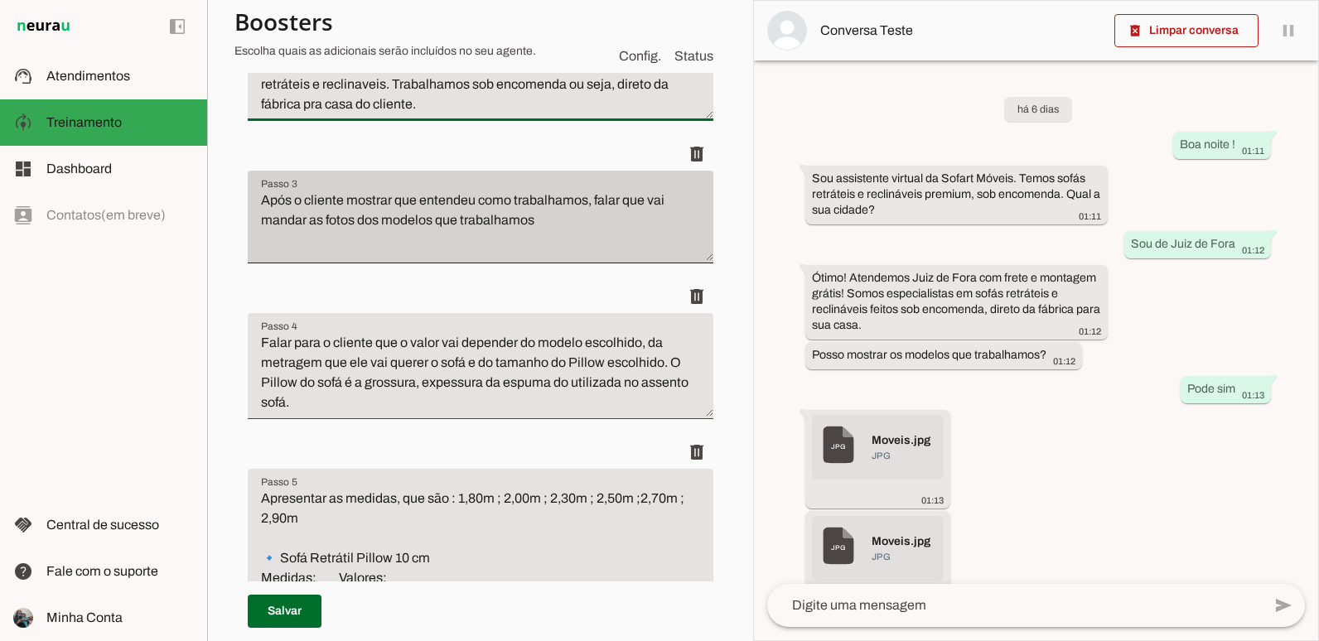
scroll to position [497, 0]
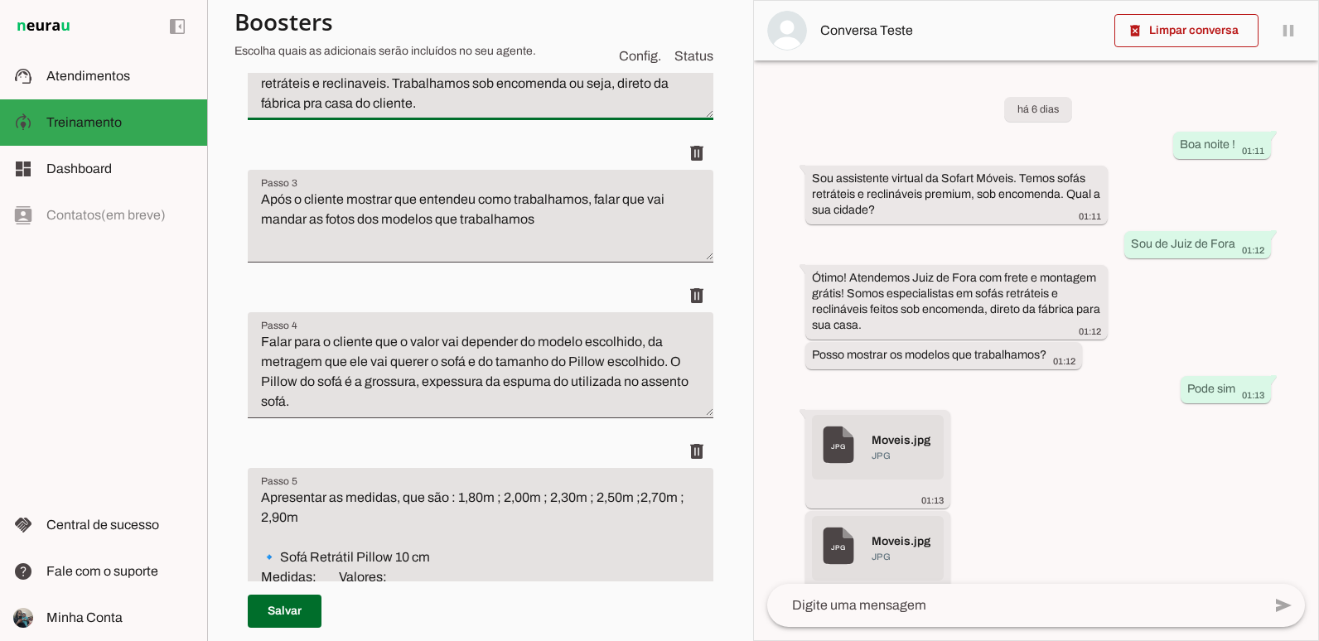
type textarea "Validar se atendemos, se não atendemos finalizar o contato, se atendermos, fala…"
type md-filled-text-field "Validar se atendemos, se não atendemos finalizar o contato, se atendermos, fala…"
click at [457, 353] on textarea "Falar para o cliente que o valor vai depender do modelo escolhido, da metragem …" at bounding box center [481, 372] width 466 height 80
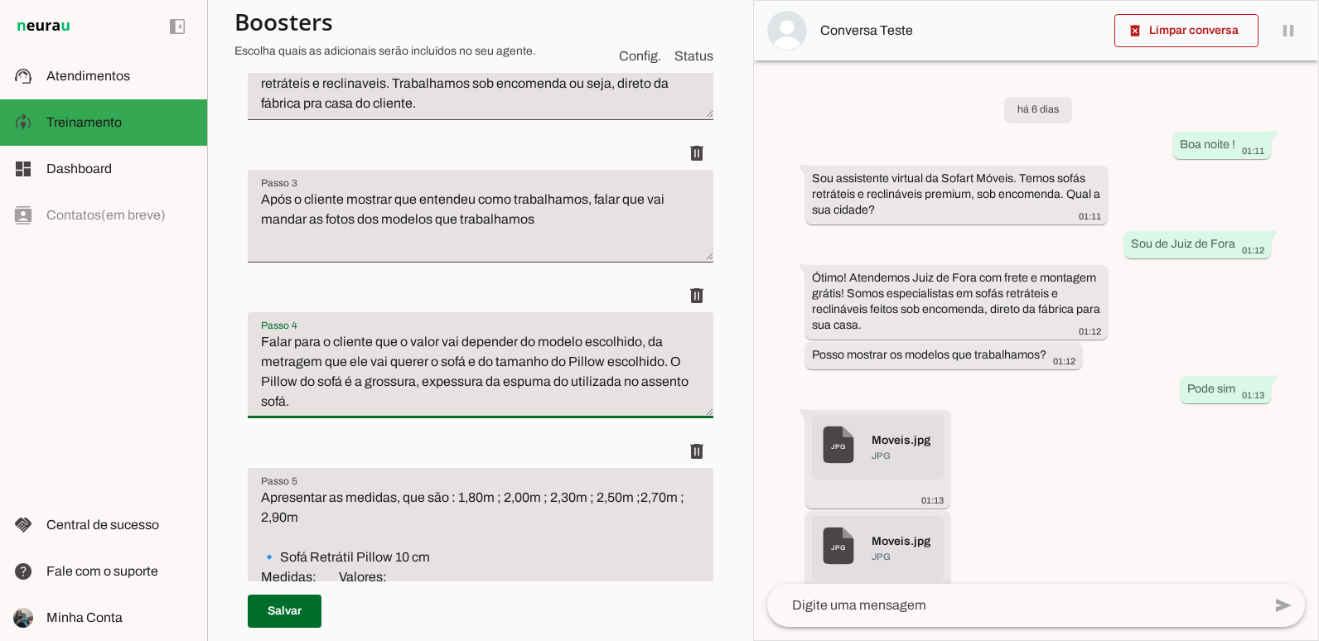
click at [457, 353] on textarea "Falar para o cliente que o valor vai depender do modelo escolhido, da metragem …" at bounding box center [481, 372] width 466 height 80
click at [275, 340] on textarea "Falar para o cliente que o valor vai depender do modelo escolhido, da metragem …" at bounding box center [481, 372] width 466 height 80
click at [263, 341] on textarea "Falar para o cliente que o valor vai depender do modelo escolhido, da metragem …" at bounding box center [481, 372] width 466 height 80
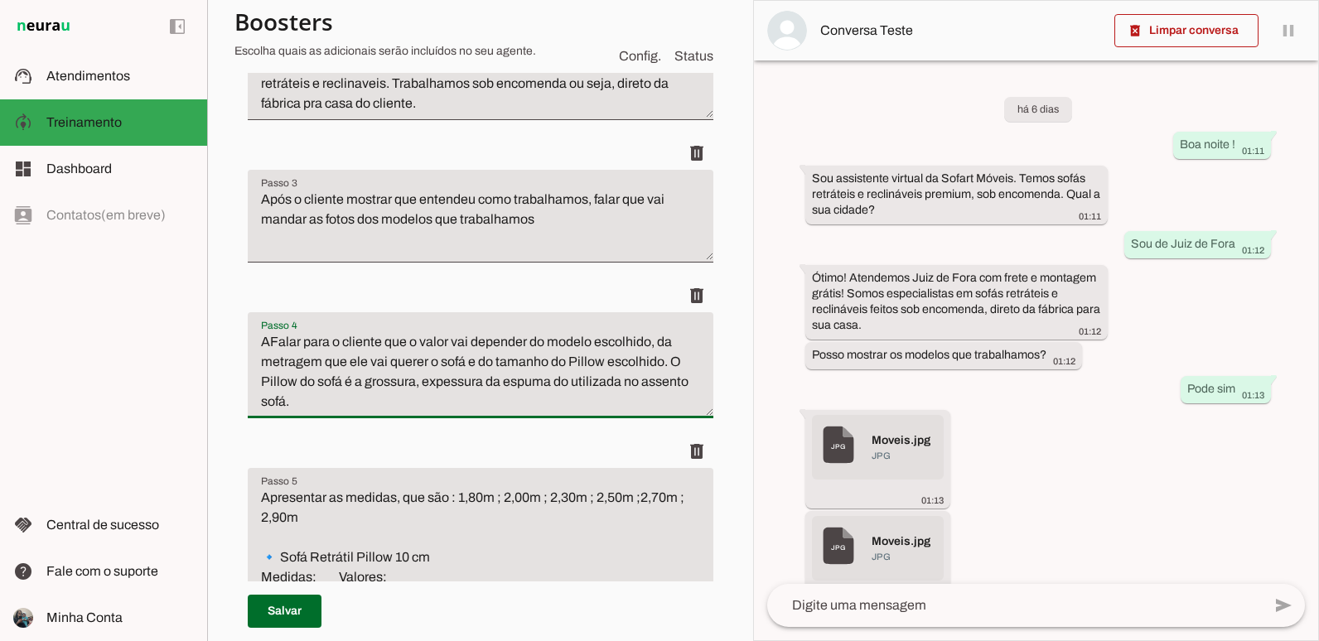
type textarea "Falar para o cliente que o valor vai depender do modelo escolhido, da metragem …"
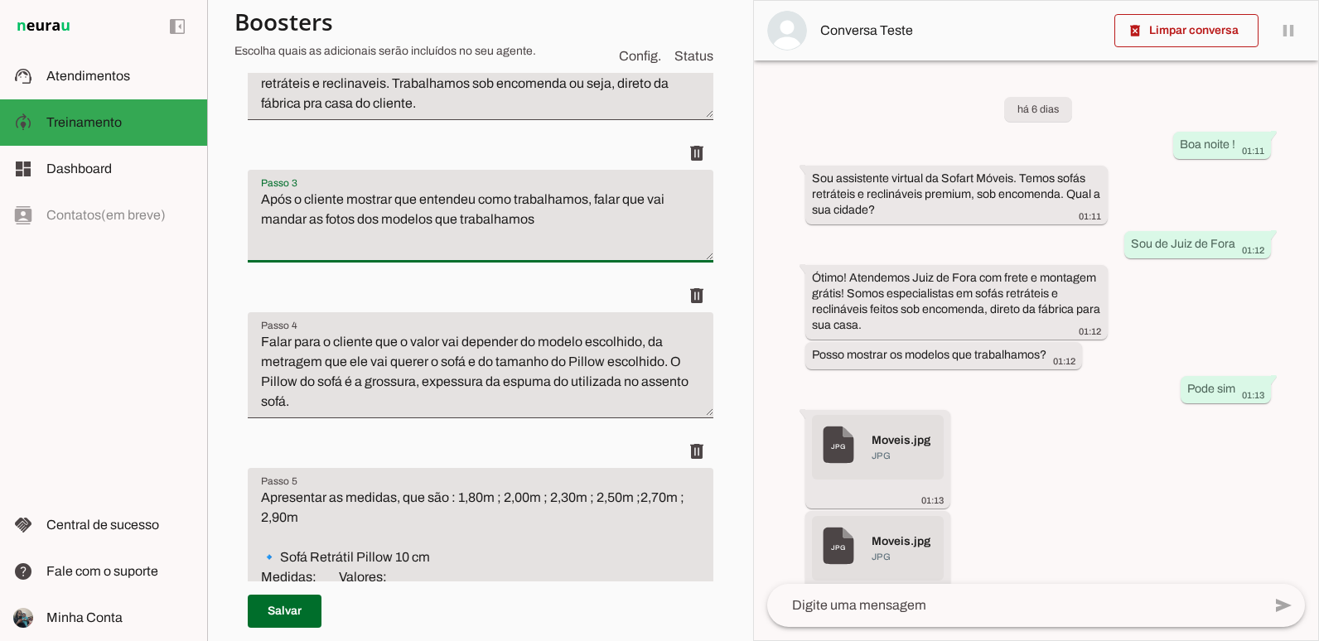
click at [542, 225] on textarea "Após o cliente mostrar que entendeu como trabalhamos, falar que vai mandar as f…" at bounding box center [481, 223] width 466 height 66
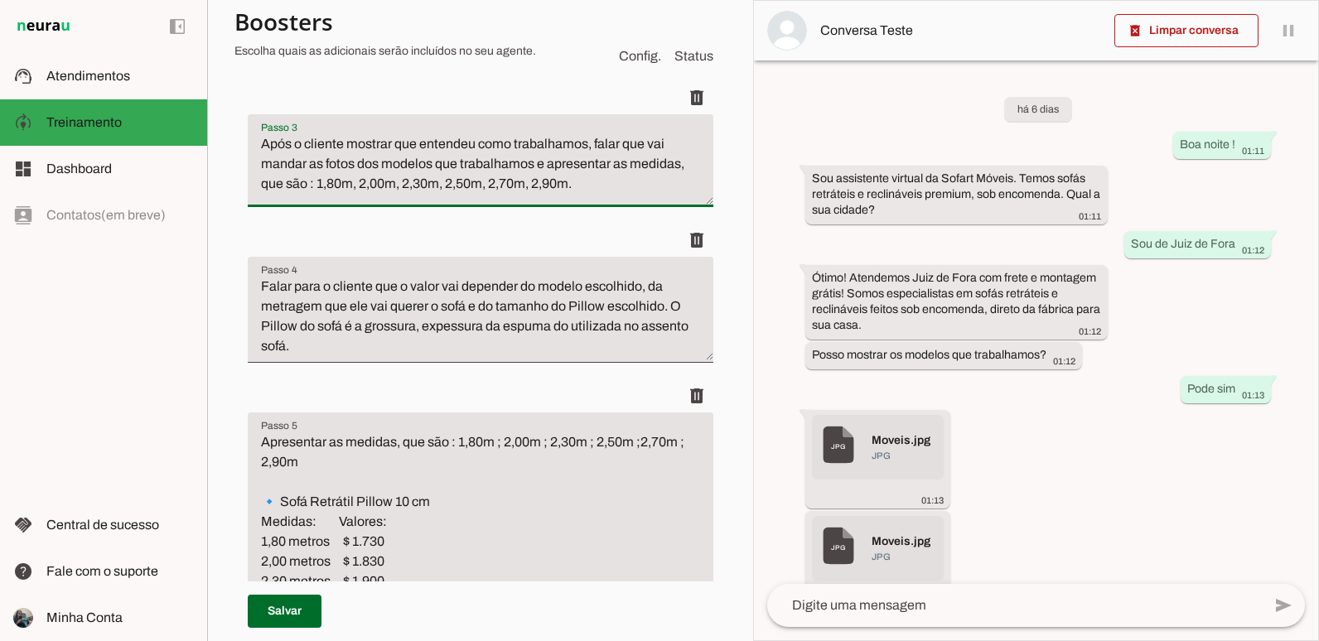
scroll to position [580, 0]
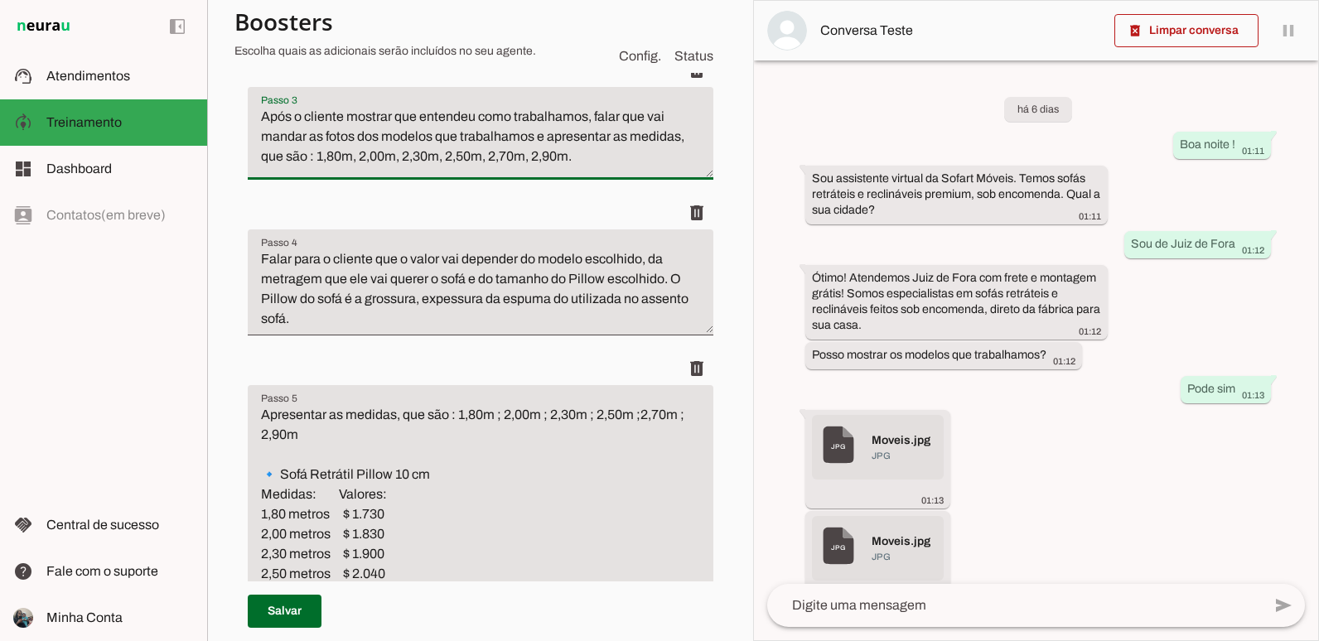
type textarea "Após o cliente mostrar que entendeu como trabalhamos, falar que vai mandar as f…"
type md-filled-text-field "Após o cliente mostrar que entendeu como trabalhamos, falar que vai mandar as f…"
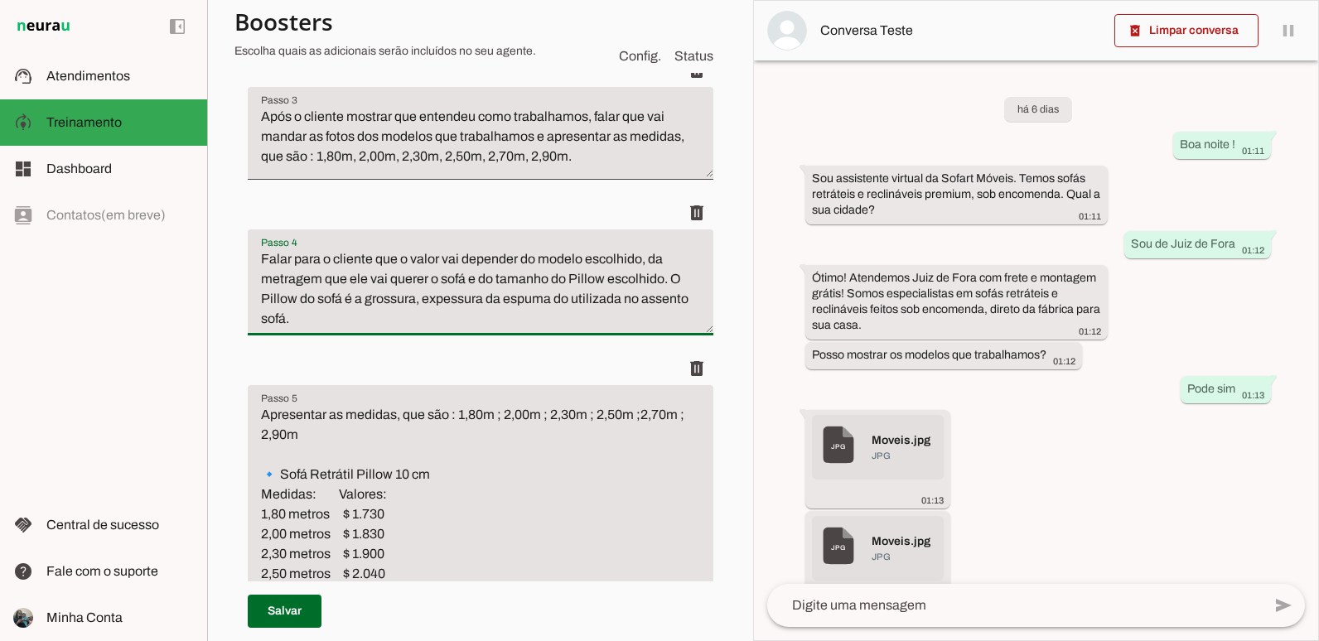
click at [448, 319] on textarea "Falar para o cliente que o valor vai depender do modelo escolhido, da metragem …" at bounding box center [481, 289] width 466 height 80
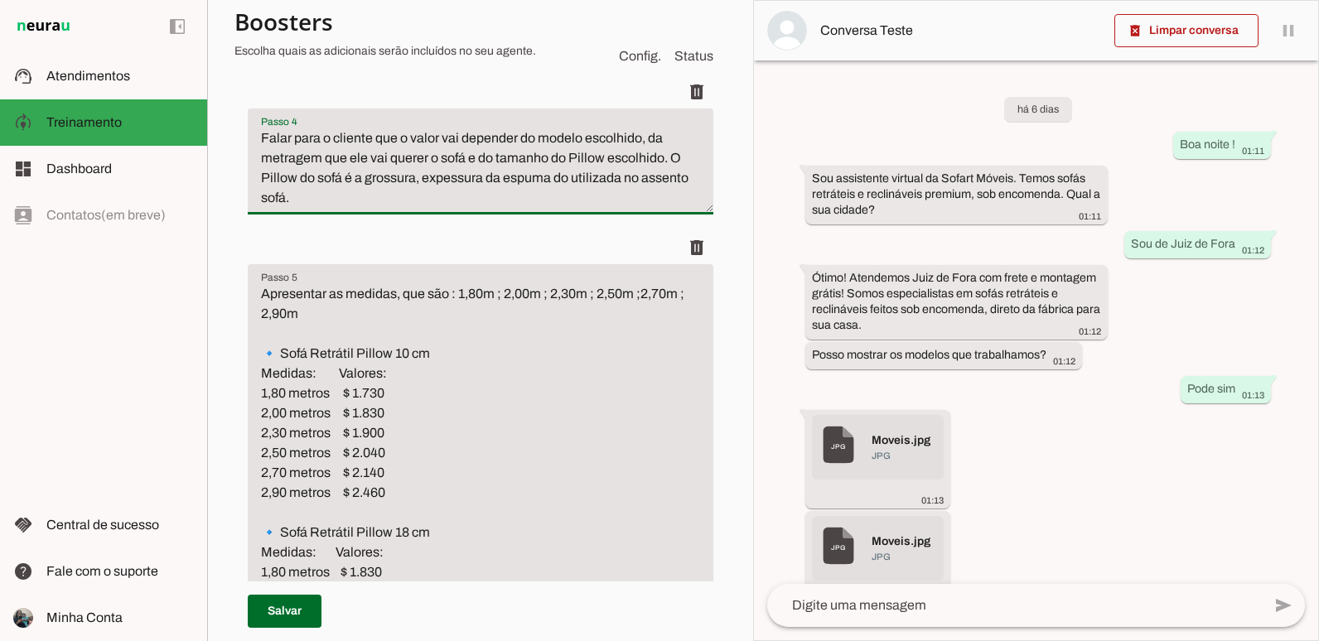
scroll to position [663, 0]
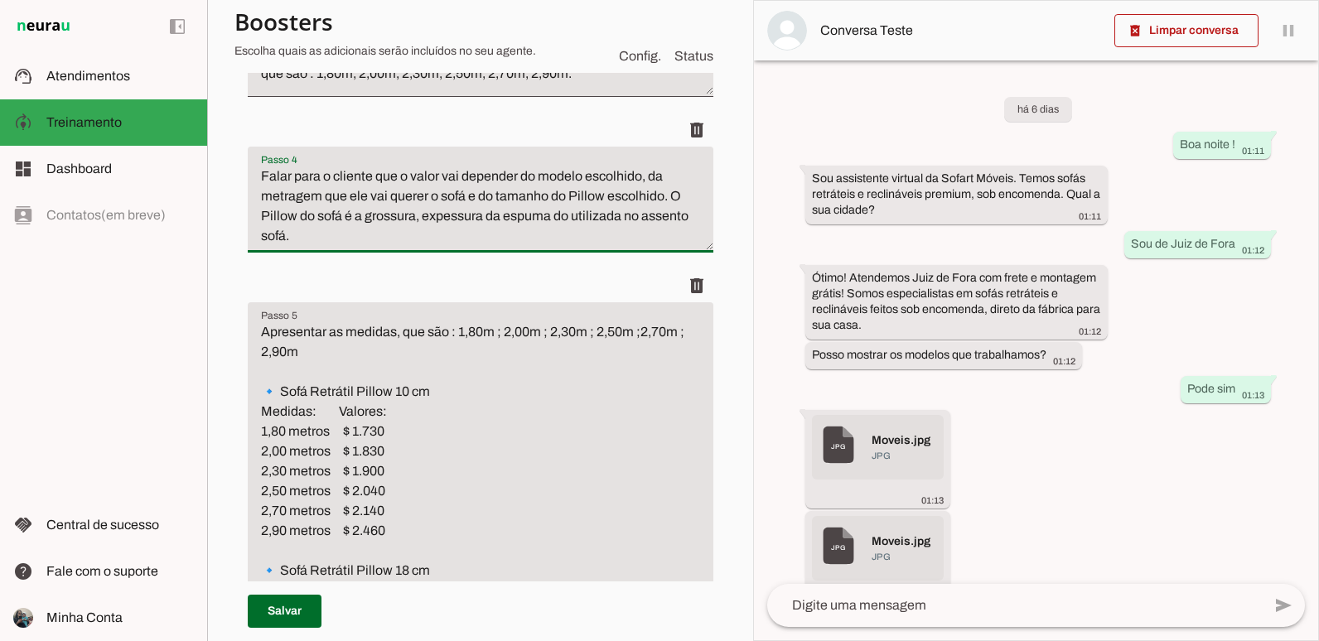
click at [716, 265] on section "Agente 1 Criar Agente Você atingiu o limite de IAs Neurau permitidas. Atualize …" at bounding box center [480, 320] width 546 height 641
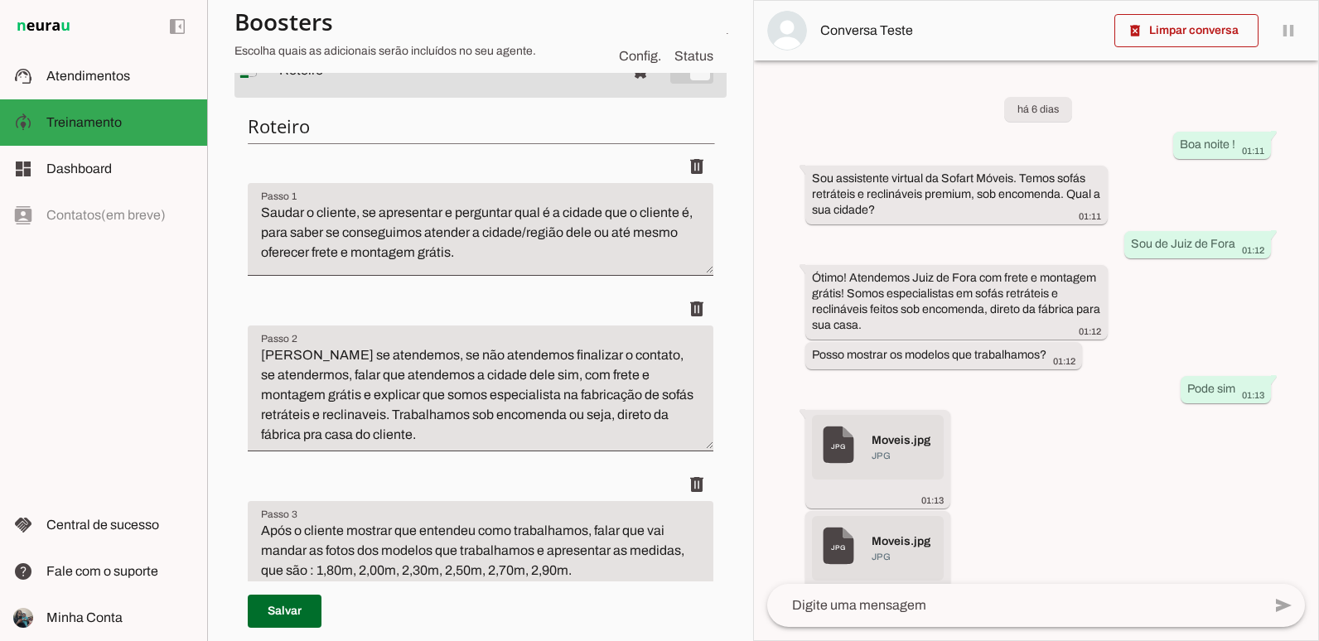
scroll to position [248, 0]
